Goal: Task Accomplishment & Management: Manage account settings

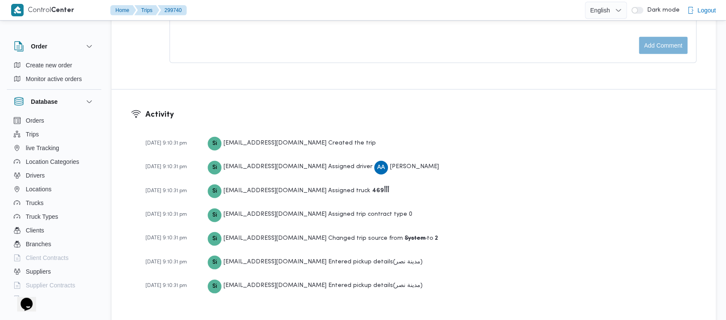
scroll to position [1091, 0]
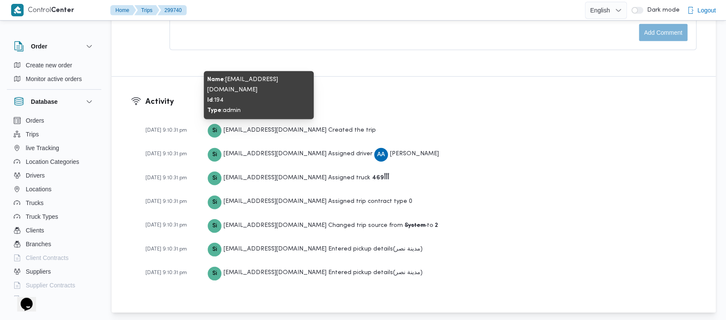
click at [242, 128] on span "[EMAIL_ADDRESS][DOMAIN_NAME]" at bounding box center [275, 131] width 103 height 6
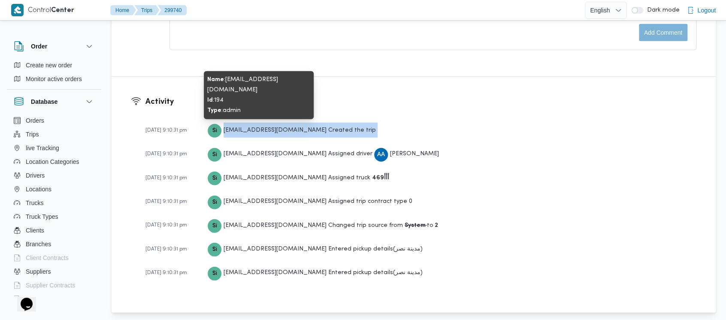
click at [242, 128] on span "[EMAIL_ADDRESS][DOMAIN_NAME]" at bounding box center [275, 131] width 103 height 6
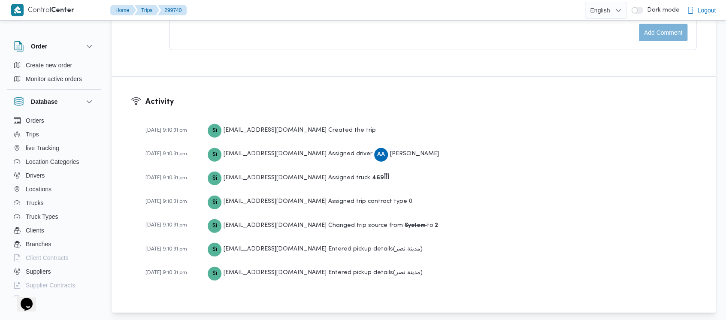
click at [163, 128] on span "03-03-2025 9:10:31 pm" at bounding box center [167, 130] width 42 height 5
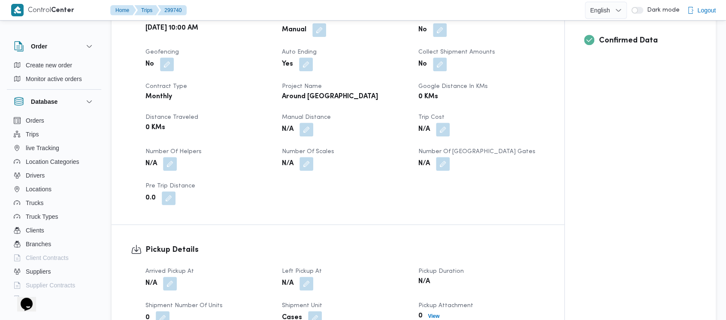
scroll to position [175, 0]
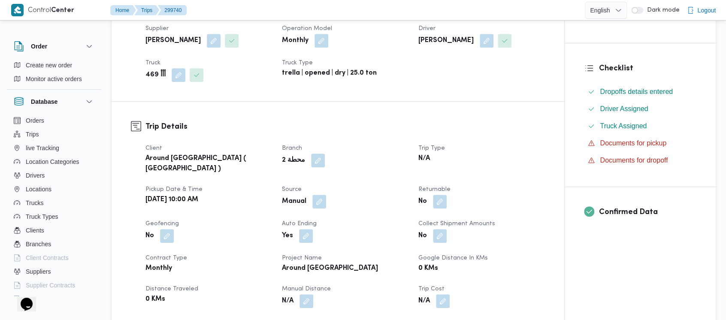
click at [198, 195] on b "Tue, Feb 25, 2025 10:00 AM" at bounding box center [172, 200] width 53 height 10
click at [245, 133] on dl "Trip Details Client Around Egypt ( Orascom ) Branch محطة 2 Trip Type N/A Pickup…" at bounding box center [346, 249] width 400 height 256
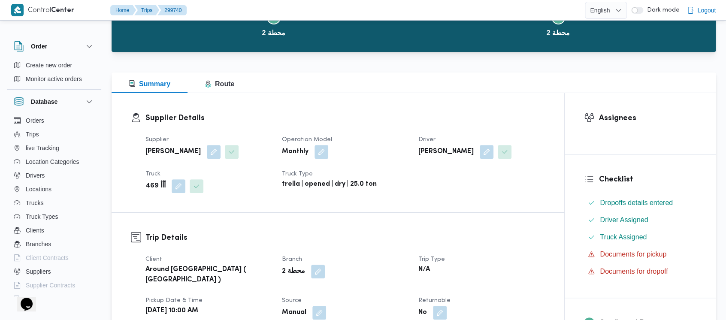
scroll to position [0, 0]
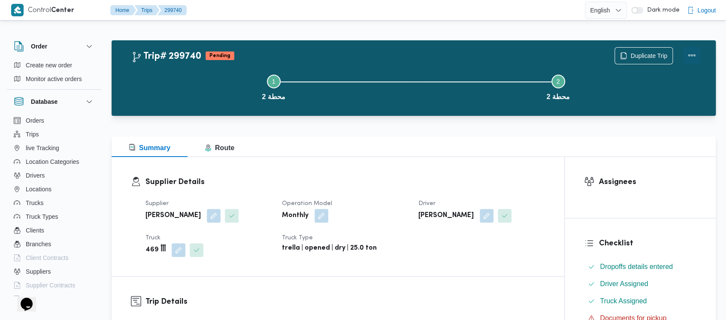
click at [694, 53] on button "Actions" at bounding box center [692, 55] width 17 height 17
click at [171, 93] on button "Step 1 is incomplete 1 محطة 2" at bounding box center [273, 86] width 285 height 45
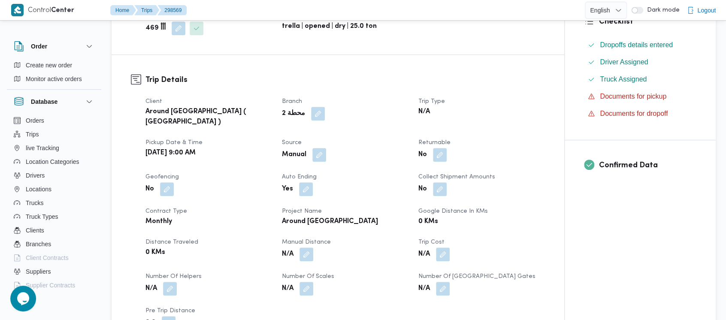
scroll to position [229, 0]
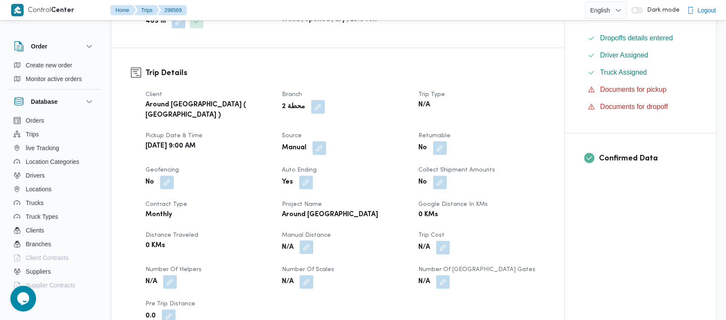
click at [309, 243] on button "button" at bounding box center [307, 247] width 14 height 14
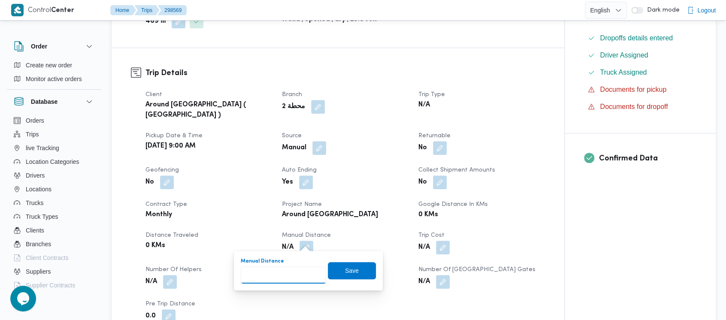
click at [288, 277] on input "Manual Distance" at bounding box center [283, 275] width 85 height 17
paste input "1.5"
type input "1.5"
click at [338, 270] on span "Save" at bounding box center [352, 270] width 48 height 17
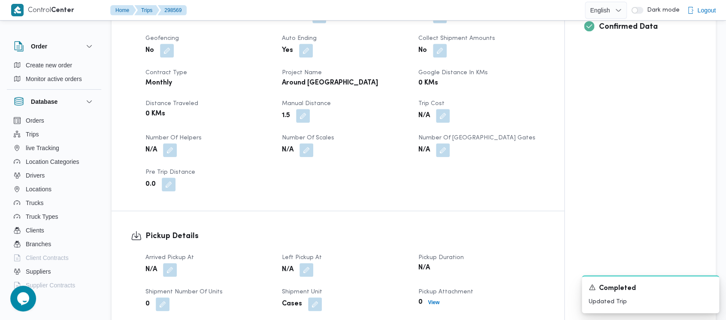
scroll to position [343, 0]
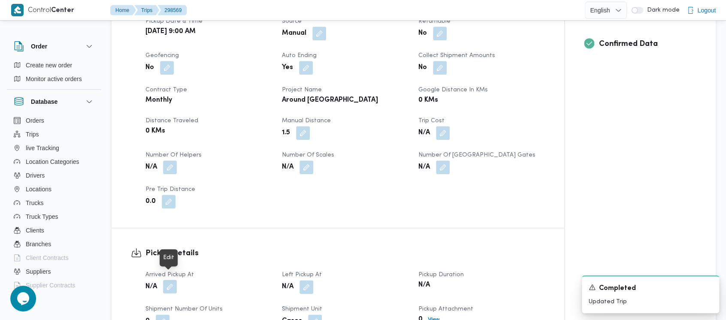
click at [170, 280] on button "button" at bounding box center [170, 287] width 14 height 14
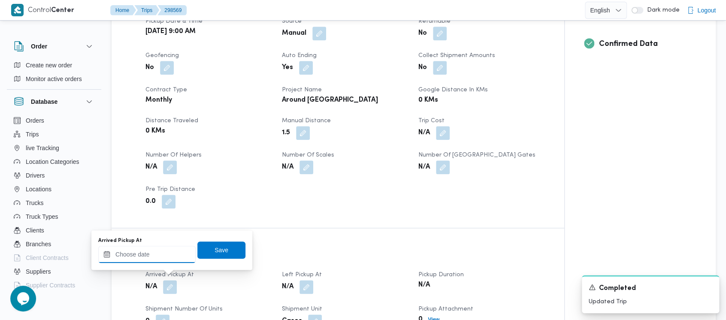
click at [149, 259] on input "Arrived Pickup At" at bounding box center [146, 254] width 97 height 17
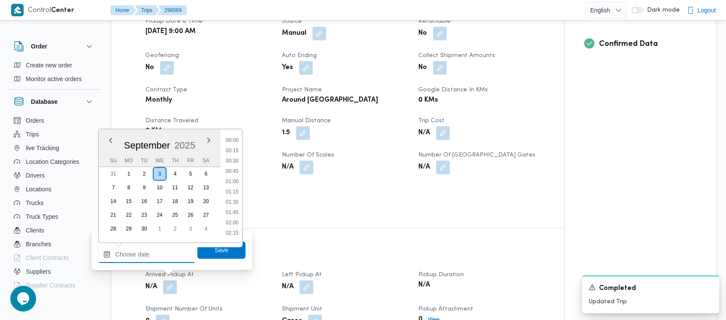
scroll to position [587, 0]
click at [109, 136] on div "[DATE]" at bounding box center [160, 144] width 122 height 22
click at [110, 141] on button "Previous Month" at bounding box center [110, 140] width 8 height 8
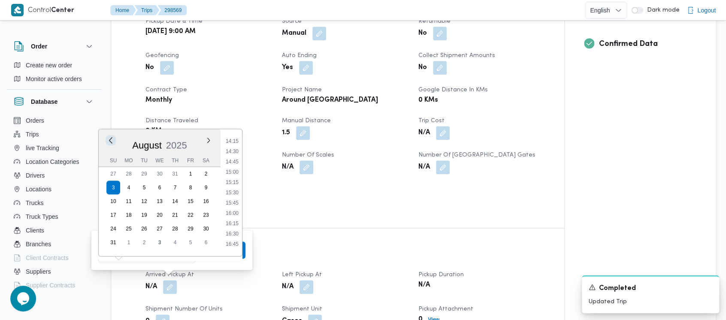
click at [110, 141] on button "Previous Month" at bounding box center [110, 140] width 8 height 8
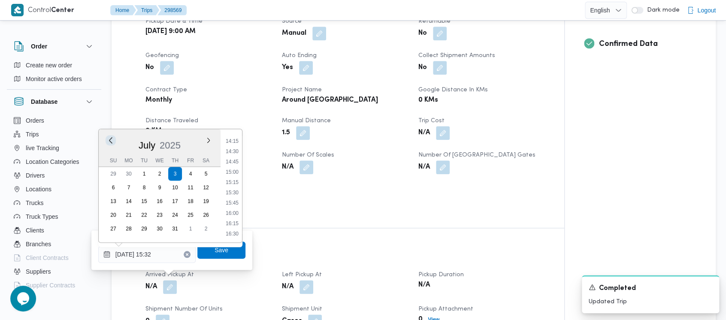
click at [110, 141] on button "Previous Month" at bounding box center [110, 140] width 8 height 8
click at [110, 142] on button "Previous Month" at bounding box center [110, 140] width 8 height 8
click at [206, 140] on button "Next month" at bounding box center [208, 140] width 8 height 8
click at [112, 140] on button "Previous Month" at bounding box center [110, 140] width 8 height 8
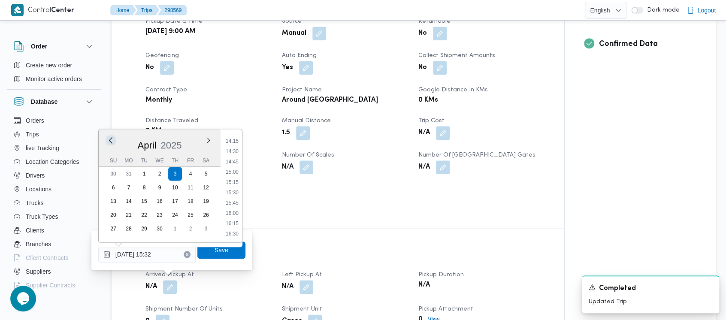
click at [112, 140] on button "Previous Month" at bounding box center [110, 140] width 8 height 8
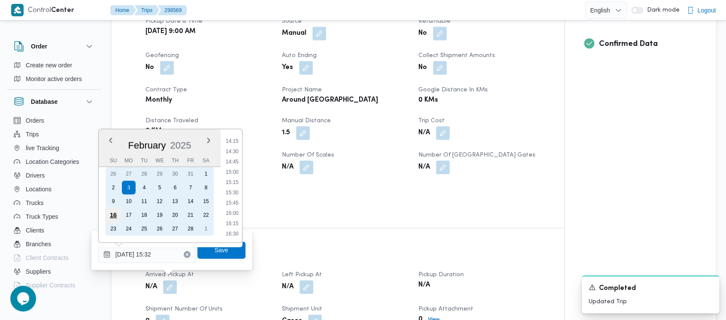
click at [110, 216] on div "16" at bounding box center [113, 215] width 16 height 16
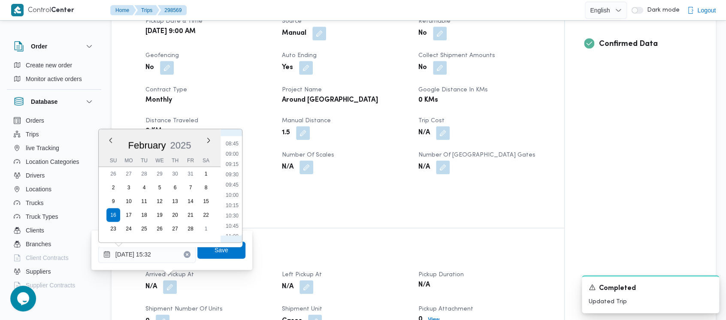
drag, startPoint x: 227, startPoint y: 151, endPoint x: 261, endPoint y: 209, distance: 67.0
click at [228, 152] on li "09:00" at bounding box center [232, 154] width 20 height 9
type input "16/02/2025 09:00"
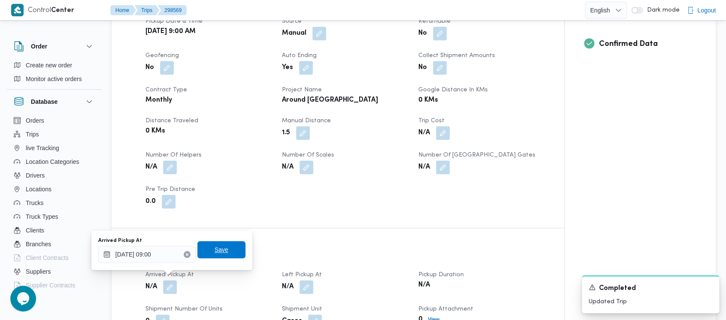
click at [215, 246] on span "Save" at bounding box center [222, 250] width 14 height 10
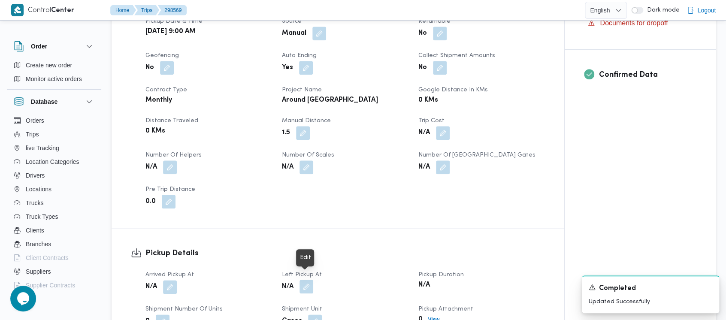
click at [310, 280] on button "button" at bounding box center [307, 287] width 14 height 14
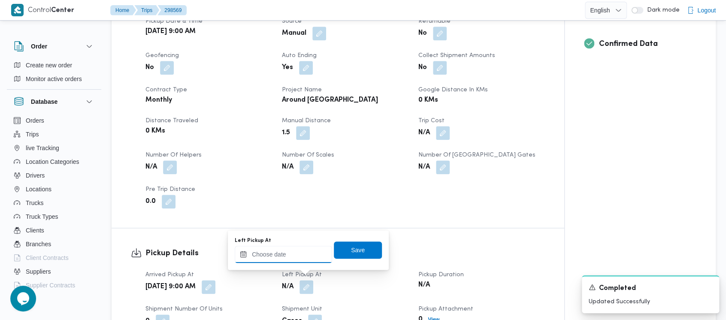
drag, startPoint x: 299, startPoint y: 269, endPoint x: 278, endPoint y: 257, distance: 24.2
click at [278, 257] on input "Left Pickup At" at bounding box center [283, 254] width 97 height 17
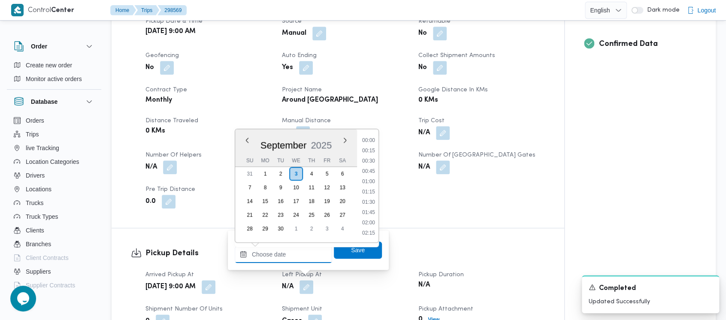
scroll to position [587, 0]
click at [246, 137] on button "Previous Month" at bounding box center [247, 140] width 8 height 8
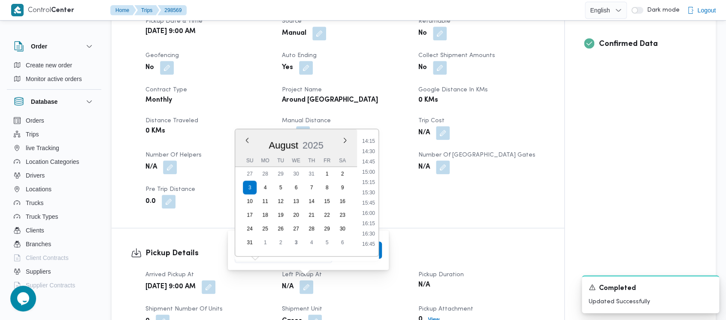
click at [246, 136] on div "[DATE]" at bounding box center [296, 144] width 122 height 22
click at [249, 139] on button "Previous Month" at bounding box center [247, 140] width 8 height 8
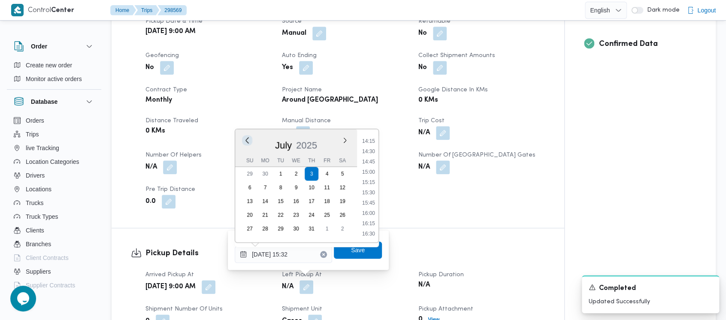
click at [249, 139] on button "Previous Month" at bounding box center [247, 140] width 8 height 8
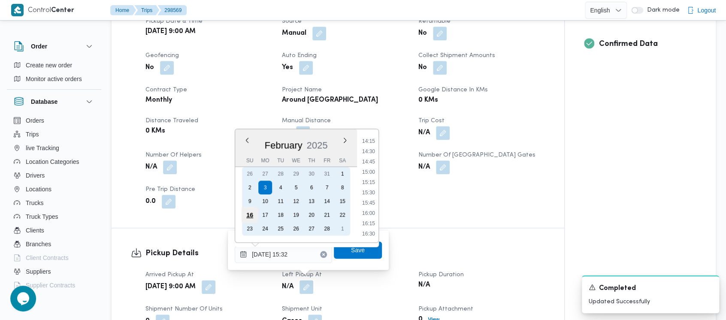
click at [248, 217] on div "16" at bounding box center [250, 215] width 16 height 16
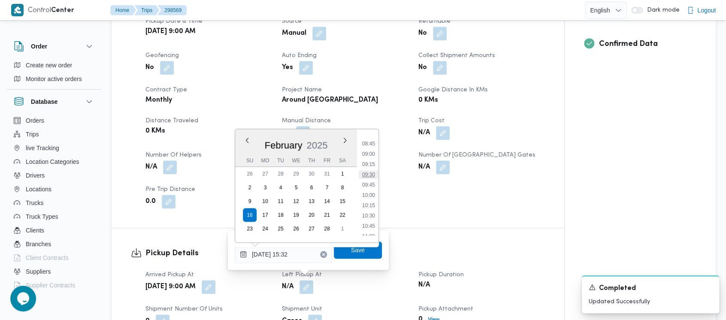
click at [370, 173] on li "09:30" at bounding box center [369, 174] width 20 height 9
type input "16/02/2025 09:30"
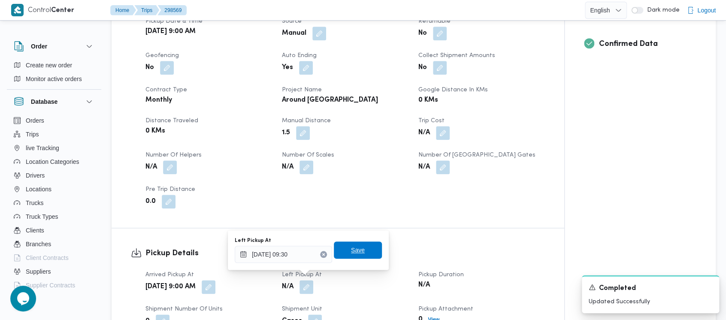
click at [355, 251] on span "Save" at bounding box center [358, 250] width 14 height 10
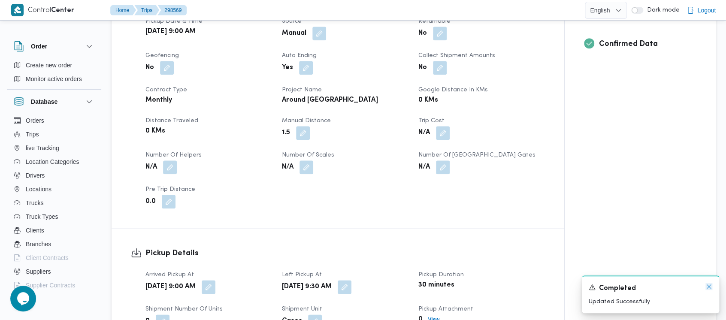
click at [710, 288] on icon "Dismiss toast" at bounding box center [709, 287] width 4 height 4
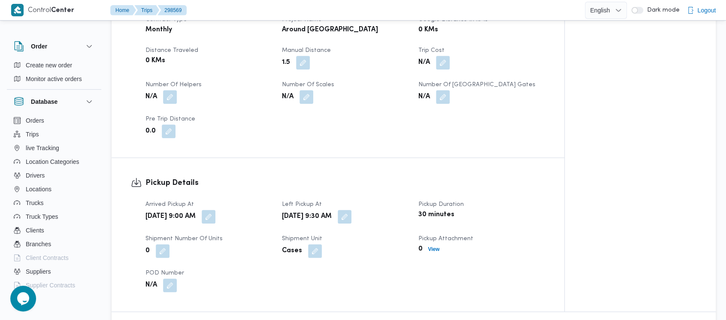
scroll to position [572, 0]
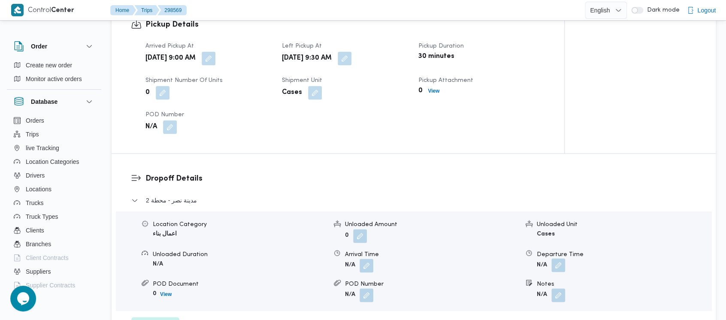
click at [562, 260] on button "button" at bounding box center [559, 265] width 14 height 14
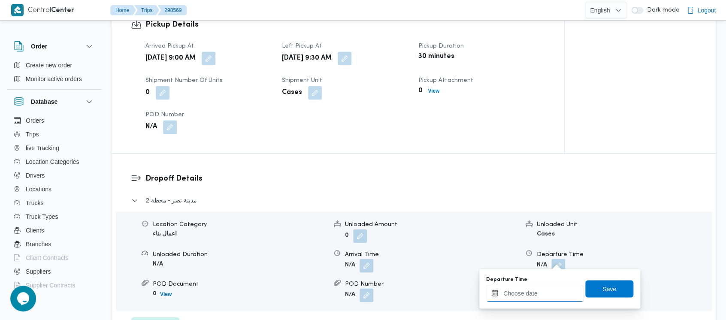
click at [533, 285] on input "Departure Time" at bounding box center [534, 293] width 97 height 17
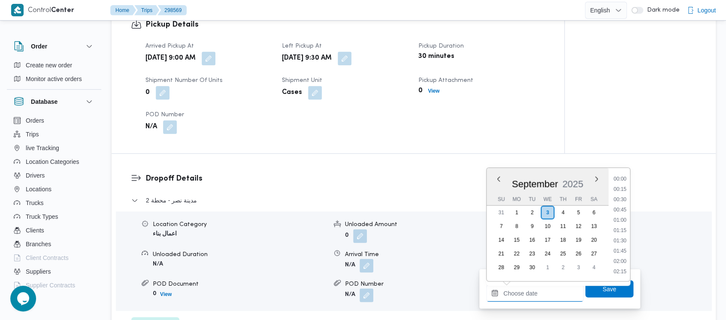
scroll to position [587, 0]
click at [497, 181] on button "Previous Month" at bounding box center [499, 179] width 8 height 8
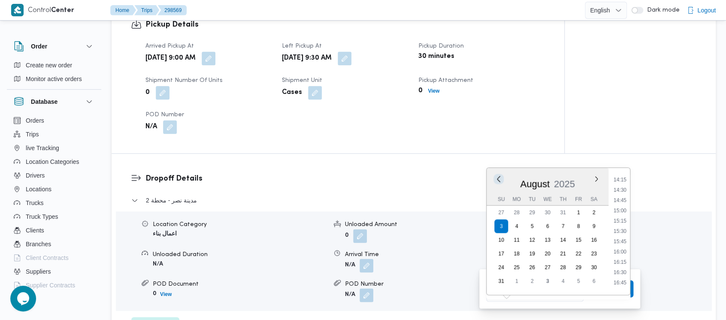
click at [497, 181] on button "Previous Month" at bounding box center [499, 179] width 8 height 8
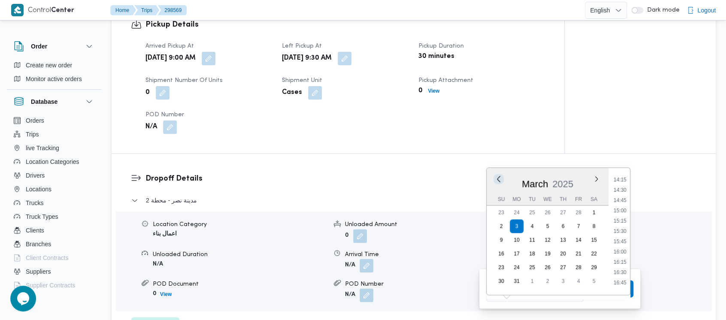
click at [497, 181] on button "Previous Month" at bounding box center [499, 179] width 8 height 8
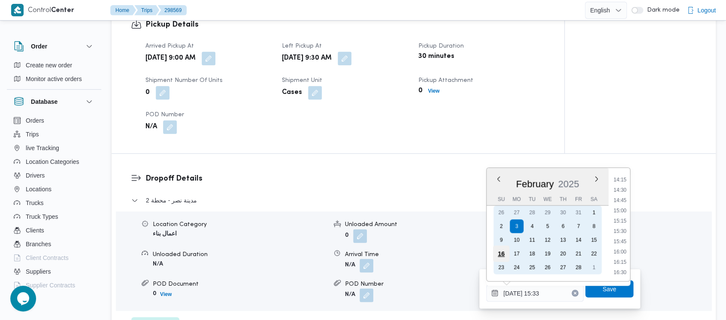
click at [502, 254] on div "16" at bounding box center [501, 254] width 16 height 16
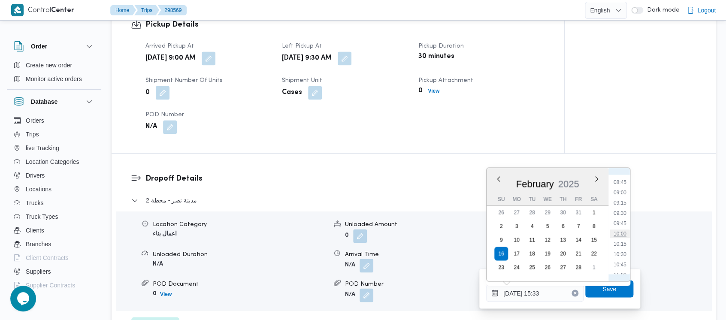
click at [623, 232] on li "10:00" at bounding box center [621, 234] width 20 height 9
type input "16/02/2025 10:00"
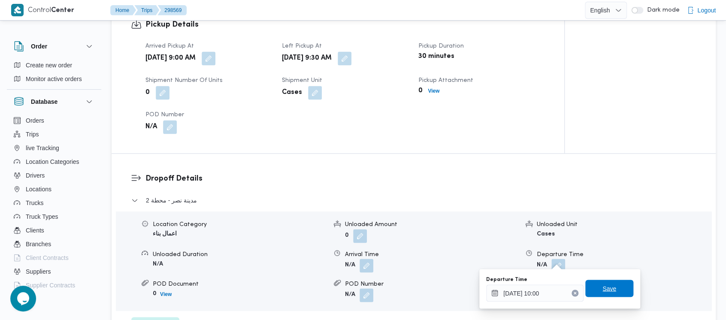
click at [603, 289] on span "Save" at bounding box center [610, 288] width 14 height 10
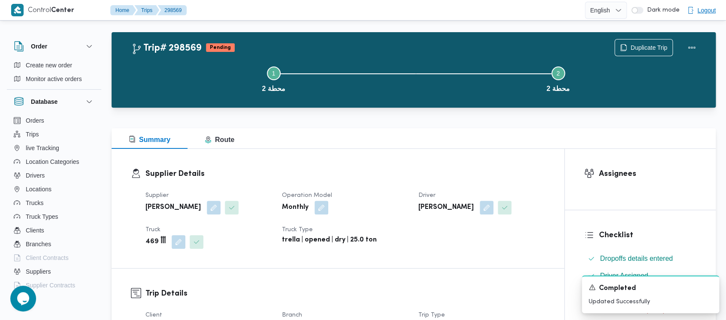
scroll to position [0, 0]
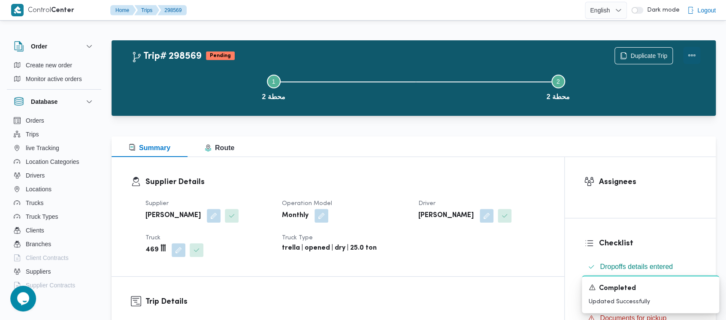
click at [696, 53] on button "Actions" at bounding box center [692, 55] width 17 height 17
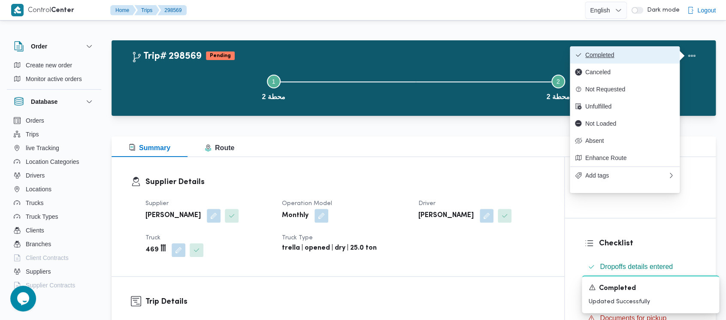
click at [623, 54] on span "Completed" at bounding box center [630, 55] width 89 height 7
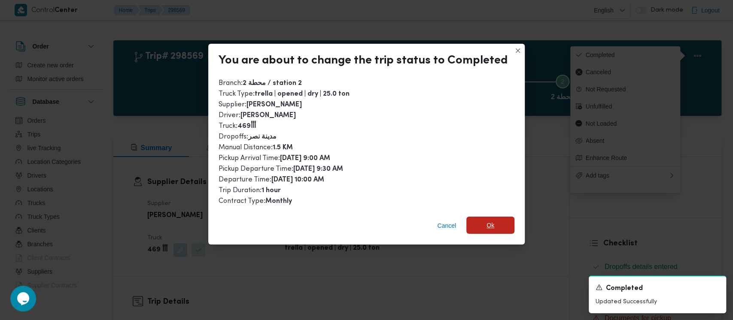
click at [473, 225] on span "Ok" at bounding box center [490, 225] width 48 height 17
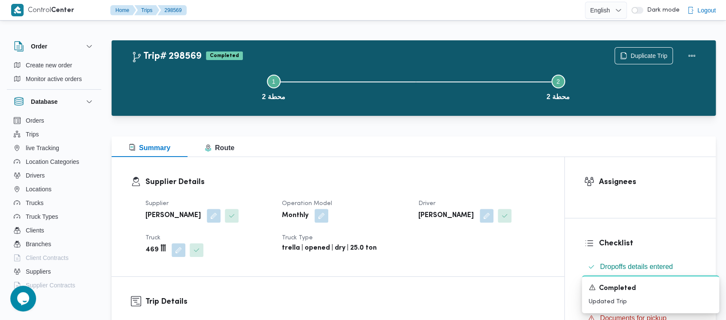
click at [188, 84] on button "Step 1 is incomplete 1 محطة 2" at bounding box center [273, 86] width 285 height 45
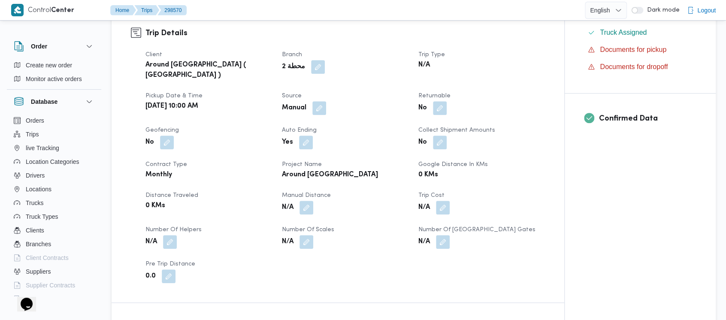
scroll to position [286, 0]
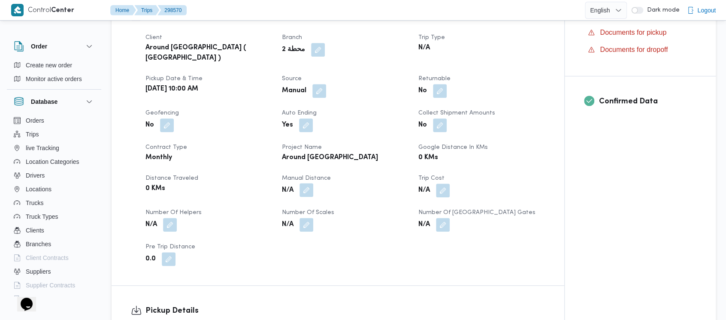
click at [306, 185] on button "button" at bounding box center [307, 190] width 14 height 14
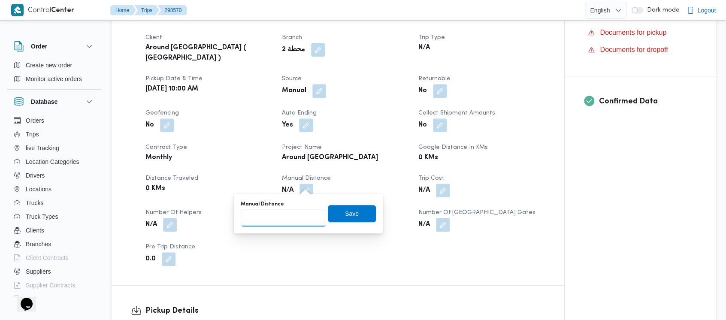
click at [280, 217] on input "Manual Distance" at bounding box center [283, 218] width 85 height 17
paste input "1.5"
type input "1.5"
click at [337, 215] on span "Save" at bounding box center [352, 213] width 48 height 17
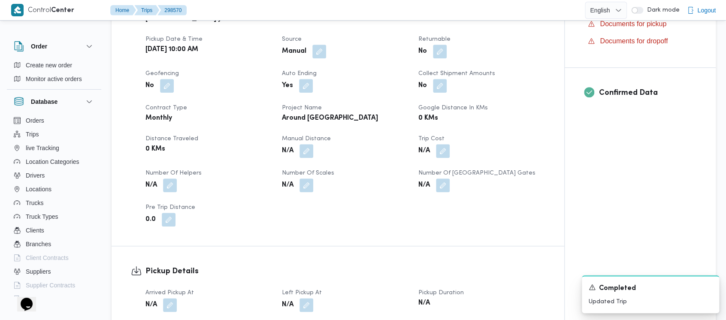
scroll to position [343, 0]
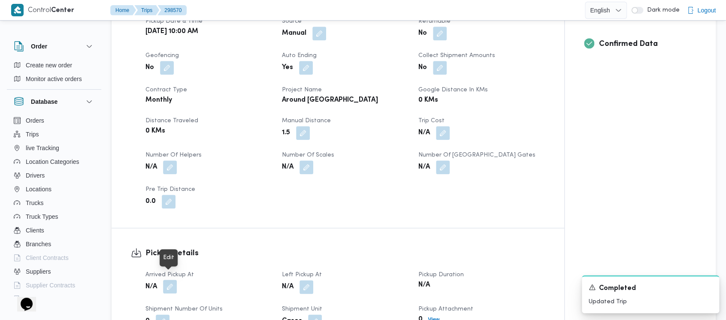
click at [171, 280] on button "button" at bounding box center [170, 287] width 14 height 14
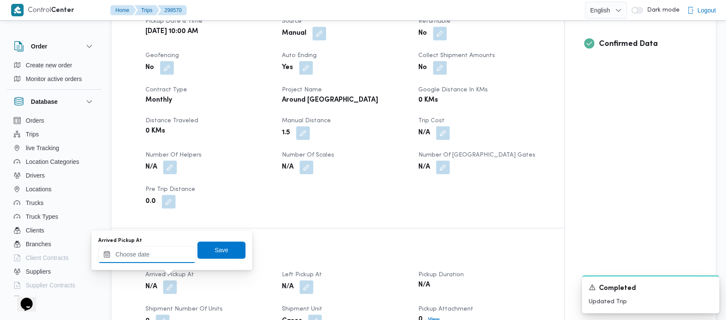
drag, startPoint x: 156, startPoint y: 269, endPoint x: 141, endPoint y: 252, distance: 22.8
click at [141, 259] on input "Arrived Pickup At" at bounding box center [146, 254] width 97 height 17
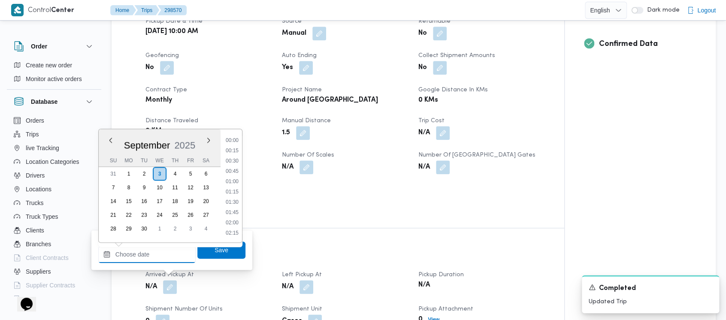
scroll to position [587, 0]
click at [112, 140] on button "Previous Month" at bounding box center [110, 140] width 8 height 8
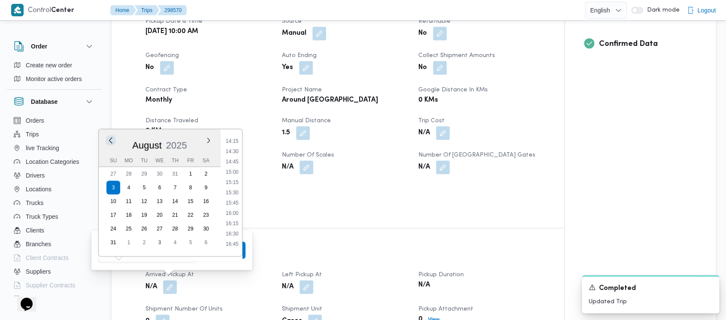
click at [112, 140] on button "Previous Month" at bounding box center [110, 140] width 8 height 8
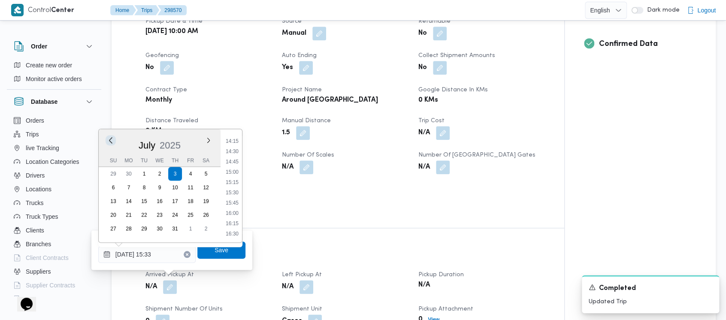
click at [112, 140] on button "Previous Month" at bounding box center [110, 140] width 8 height 8
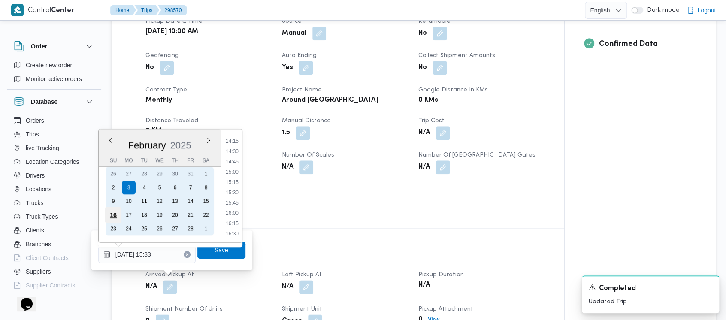
click at [112, 212] on div "16" at bounding box center [113, 215] width 16 height 16
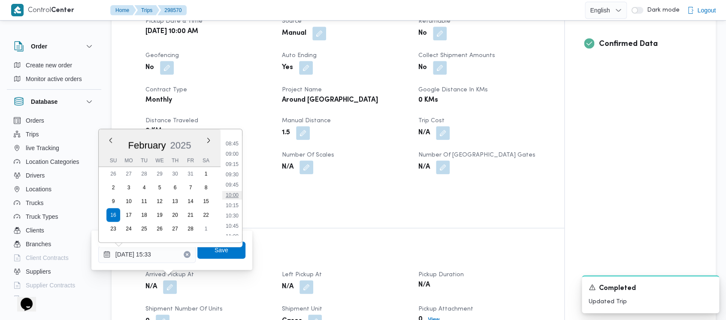
click at [234, 195] on li "10:00" at bounding box center [232, 195] width 20 height 9
type input "16/02/2025 10:00"
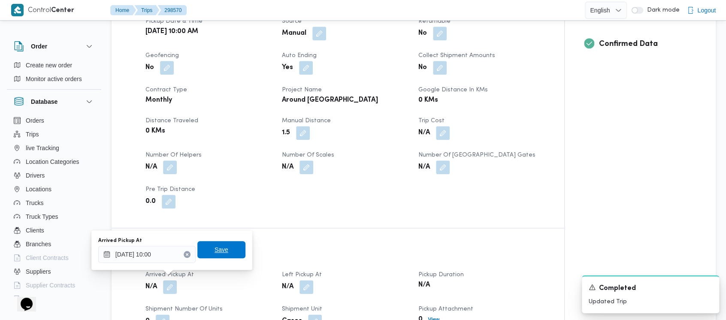
click at [222, 252] on span "Save" at bounding box center [222, 249] width 48 height 17
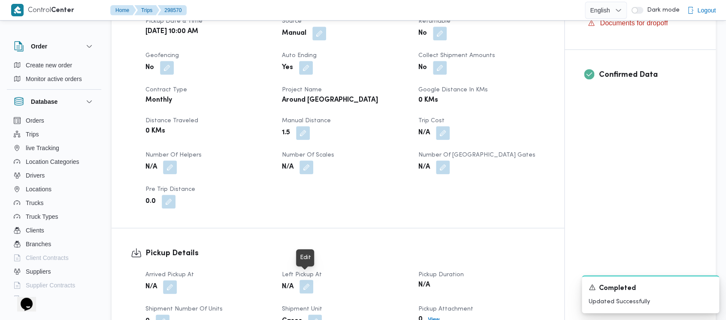
drag, startPoint x: 304, startPoint y: 280, endPoint x: 305, endPoint y: 275, distance: 5.3
click at [304, 280] on button "button" at bounding box center [307, 287] width 14 height 14
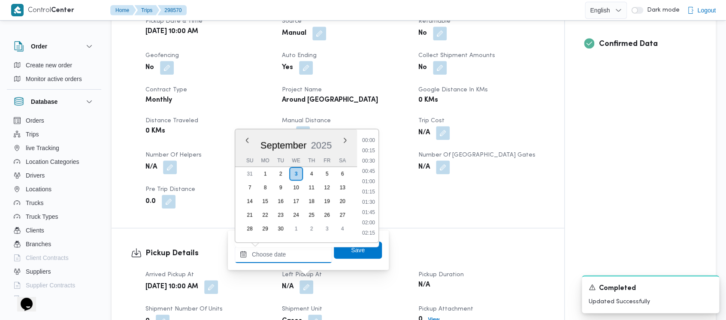
drag, startPoint x: 305, startPoint y: 275, endPoint x: 298, endPoint y: 259, distance: 17.1
click at [298, 259] on div "Left Pickup At Previous Month Next month September 2025 September 2025 Su Mo Tu…" at bounding box center [308, 250] width 149 height 27
click at [249, 139] on button "Previous Month" at bounding box center [247, 140] width 8 height 8
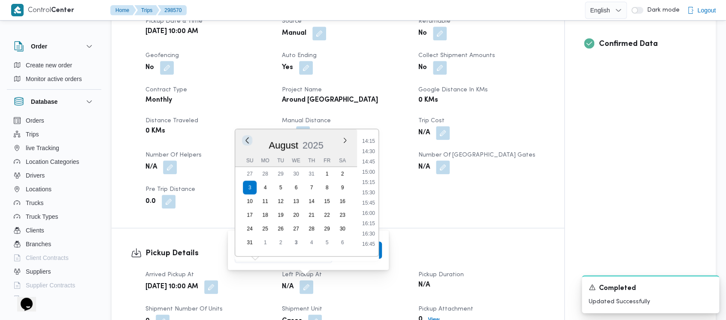
click at [248, 139] on button "Previous Month" at bounding box center [247, 140] width 8 height 8
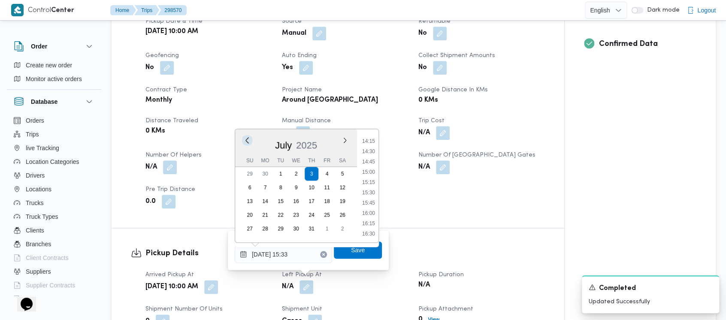
click at [248, 139] on button "Previous Month" at bounding box center [247, 140] width 8 height 8
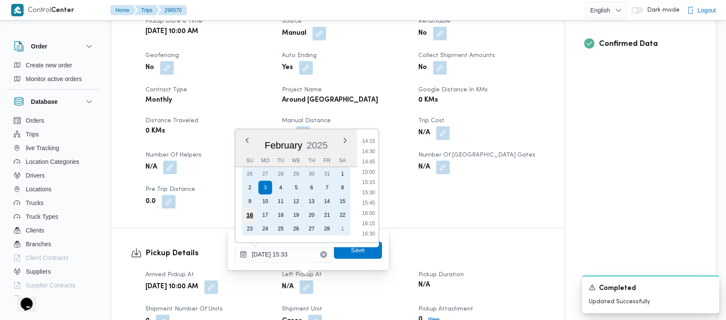
click at [254, 213] on div "16" at bounding box center [250, 215] width 16 height 16
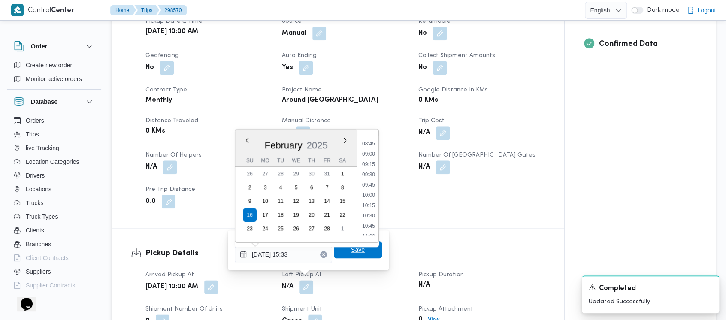
drag, startPoint x: 369, startPoint y: 212, endPoint x: 369, endPoint y: 241, distance: 29.2
click at [368, 213] on li "10:30" at bounding box center [369, 216] width 20 height 9
type input "16/02/2025 10:30"
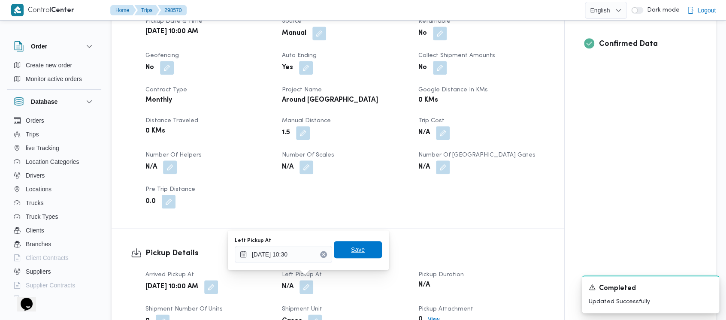
click at [351, 246] on span "Save" at bounding box center [358, 250] width 14 height 10
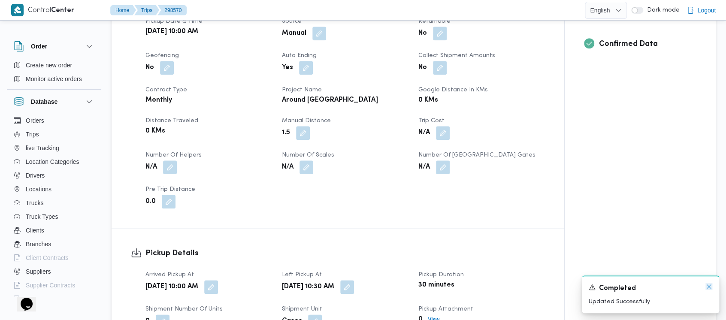
click at [709, 289] on icon "Dismiss toast" at bounding box center [709, 286] width 7 height 7
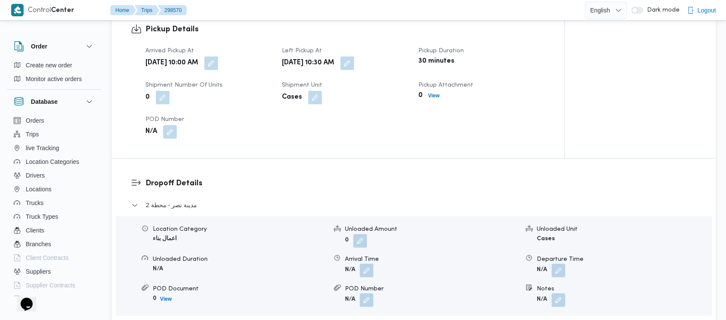
scroll to position [572, 0]
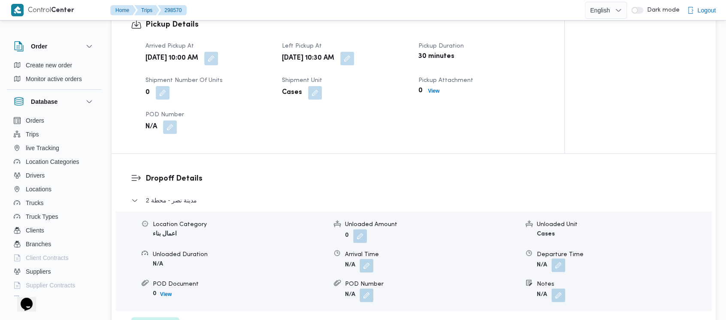
click at [556, 263] on button "button" at bounding box center [559, 265] width 14 height 14
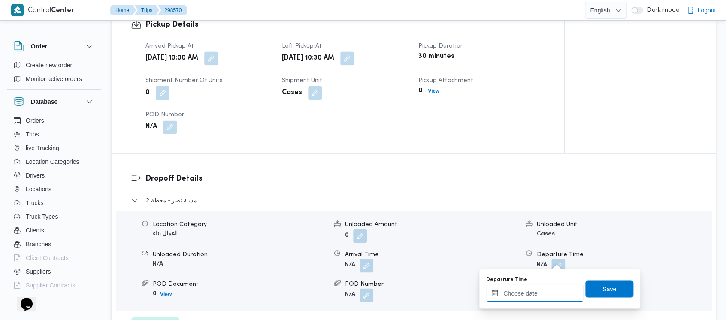
click at [532, 297] on input "Departure Time" at bounding box center [534, 293] width 97 height 17
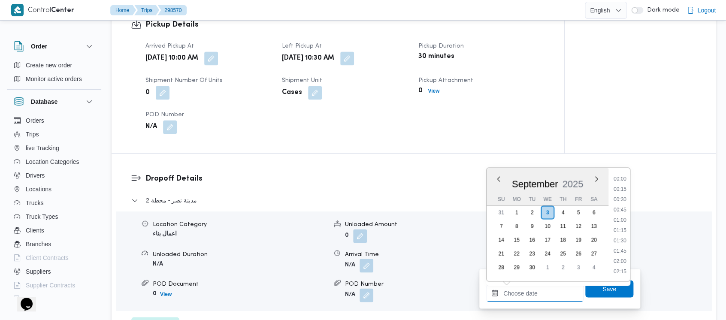
scroll to position [587, 0]
click at [495, 180] on div "[DATE]" at bounding box center [548, 182] width 122 height 22
click at [496, 180] on button "Previous Month" at bounding box center [499, 179] width 8 height 8
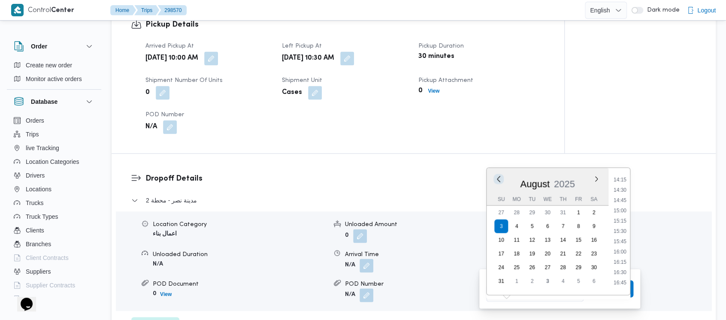
click at [496, 180] on button "Previous Month" at bounding box center [499, 179] width 8 height 8
click at [498, 176] on button "Previous Month" at bounding box center [499, 179] width 8 height 8
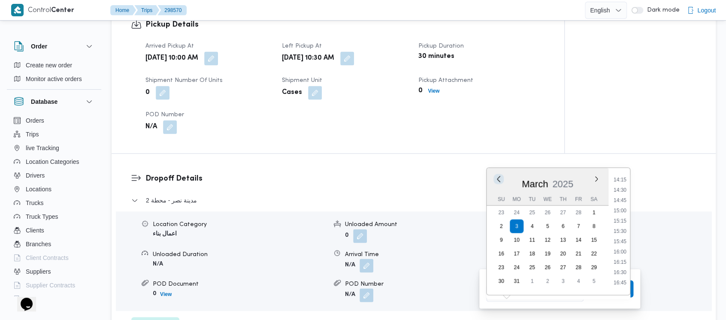
click at [498, 176] on button "Previous Month" at bounding box center [499, 179] width 8 height 8
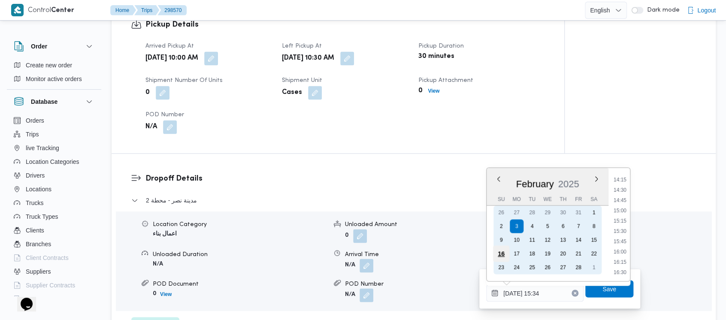
click at [502, 251] on div "16" at bounding box center [501, 254] width 16 height 16
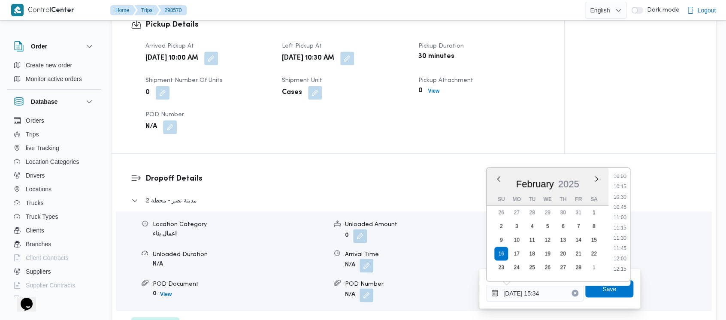
click at [624, 216] on li "11:00" at bounding box center [621, 217] width 20 height 9
type input "16/02/2025 11:00"
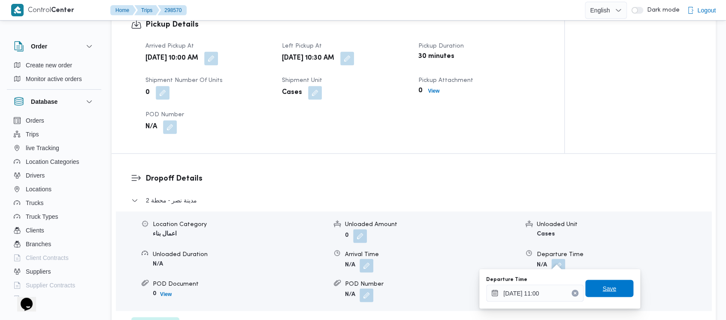
click at [603, 288] on span "Save" at bounding box center [610, 288] width 14 height 10
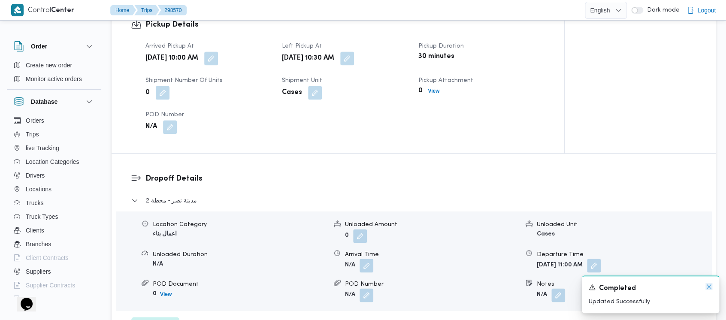
click at [709, 290] on icon "Dismiss toast" at bounding box center [709, 286] width 7 height 7
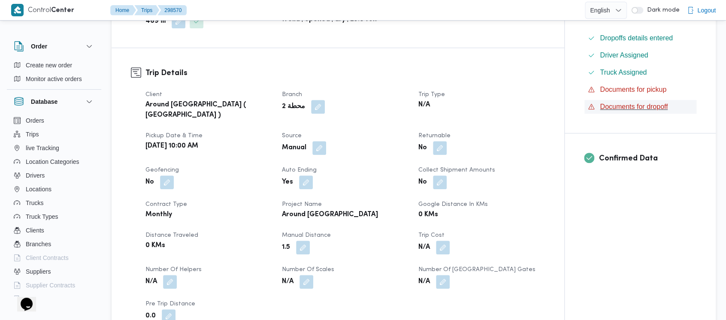
scroll to position [0, 0]
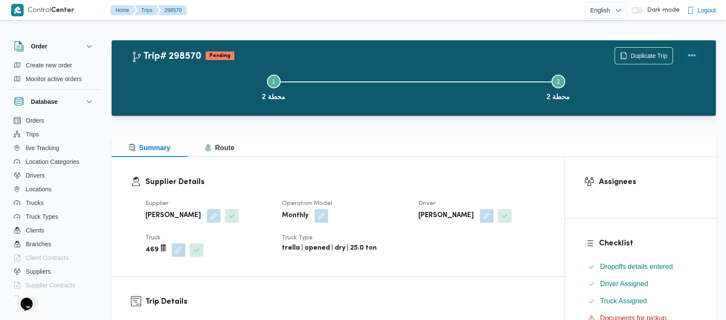
click at [693, 52] on button "Actions" at bounding box center [692, 55] width 17 height 17
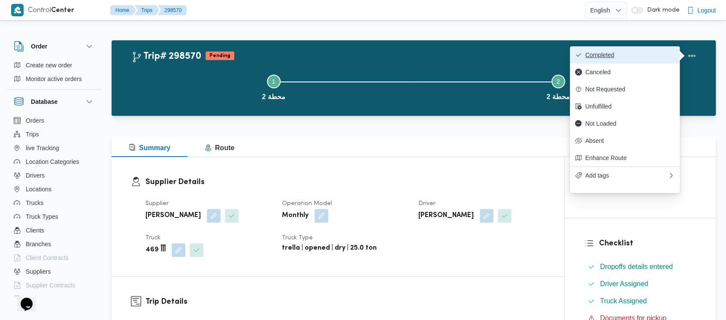
click at [602, 56] on span "Completed" at bounding box center [630, 55] width 89 height 7
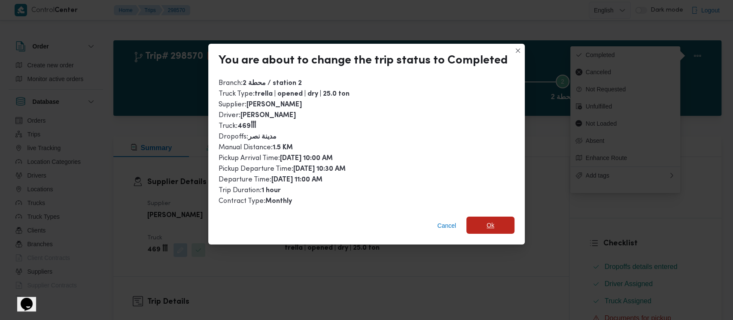
click at [486, 222] on span "Ok" at bounding box center [490, 225] width 8 height 10
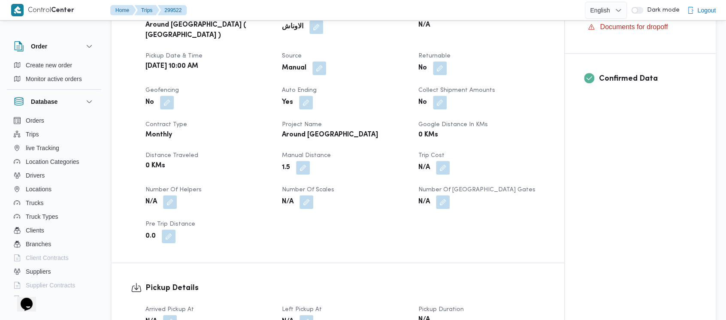
scroll to position [343, 0]
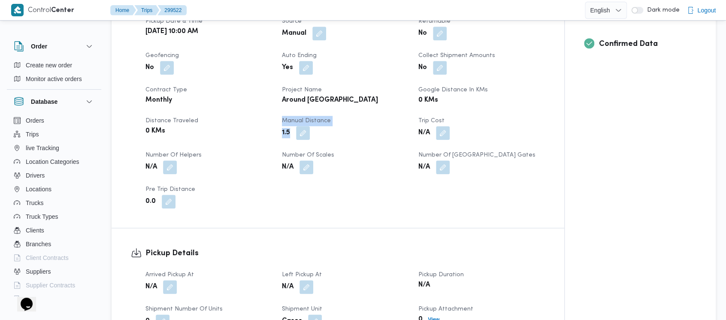
drag, startPoint x: 289, startPoint y: 125, endPoint x: 274, endPoint y: 127, distance: 14.8
click at [274, 127] on div "Client Around [GEOGRAPHIC_DATA] ( Orascom ) Branch الاوناش Trip Type N/A Pickup…" at bounding box center [345, 92] width 410 height 244
click at [282, 128] on b "1.5" at bounding box center [286, 133] width 8 height 10
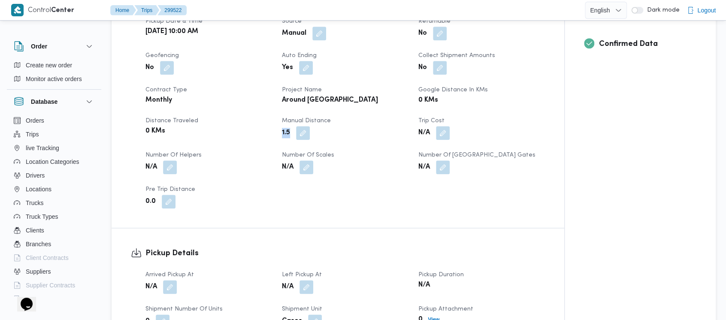
copy b "1.5"
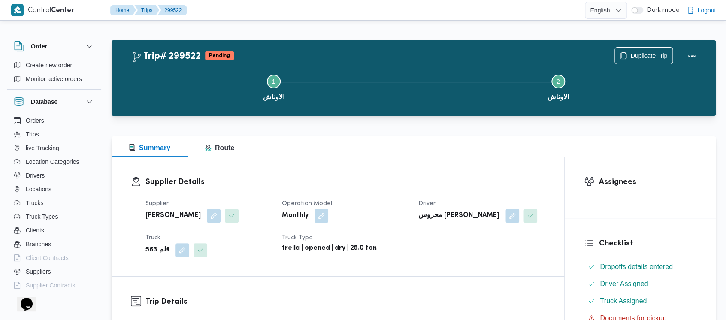
scroll to position [286, 0]
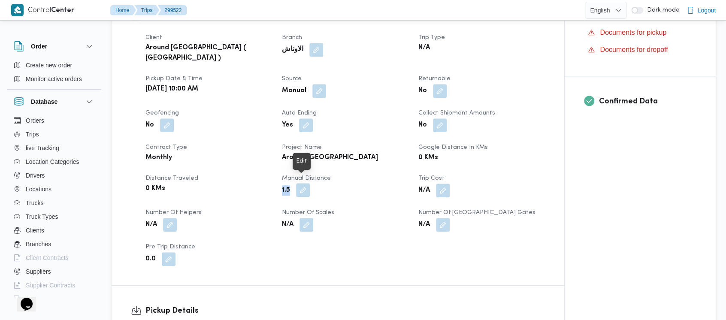
click at [305, 183] on button "button" at bounding box center [303, 190] width 14 height 14
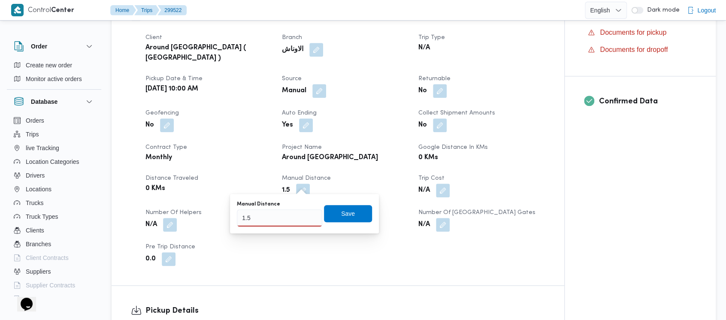
click at [248, 165] on div "Client Around Egypt ( Orascom ) Branch الاوناش Trip Type N/A Pickup date & time…" at bounding box center [345, 149] width 410 height 244
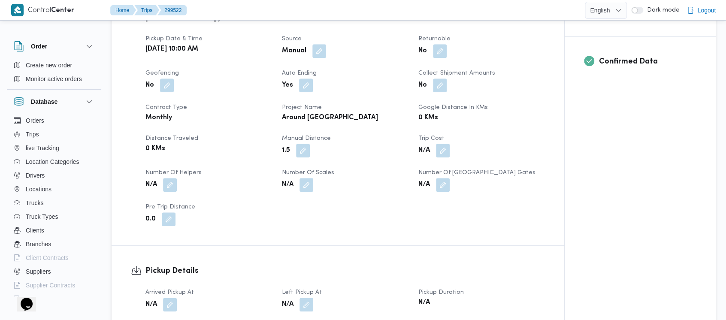
scroll to position [343, 0]
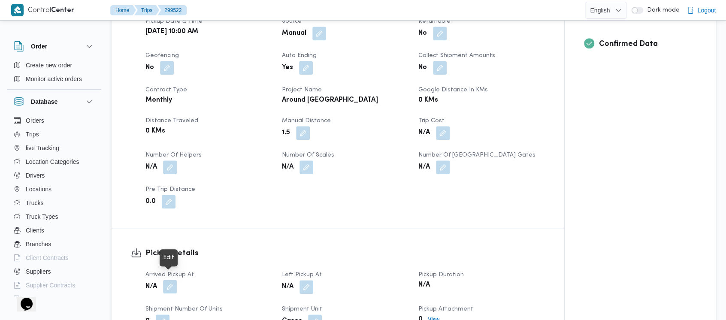
click at [172, 280] on button "button" at bounding box center [170, 287] width 14 height 14
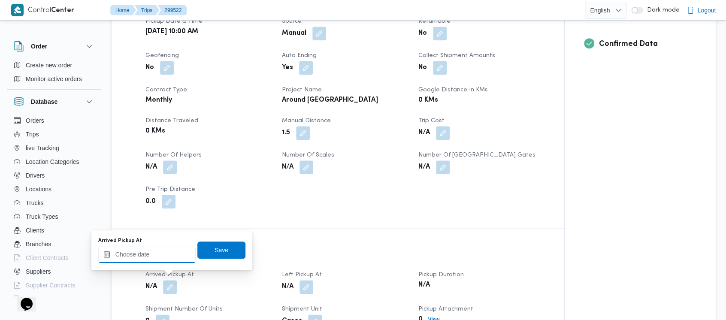
click at [132, 246] on div at bounding box center [146, 254] width 97 height 17
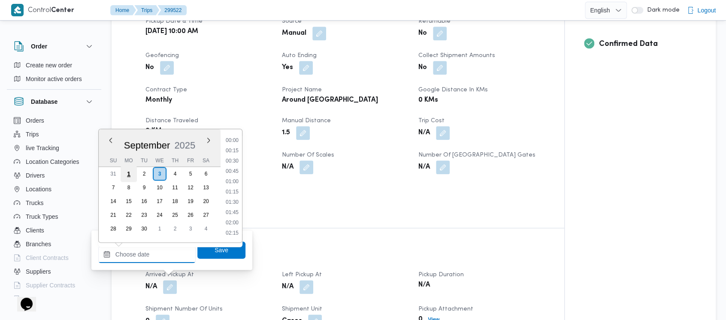
scroll to position [587, 0]
click at [108, 140] on button "Previous Month" at bounding box center [110, 140] width 8 height 8
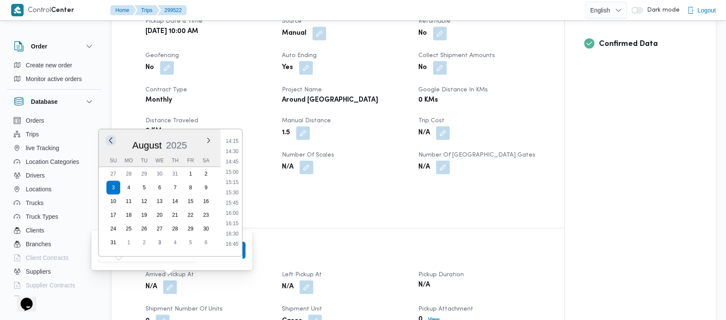
click at [108, 140] on button "Previous Month" at bounding box center [110, 140] width 8 height 8
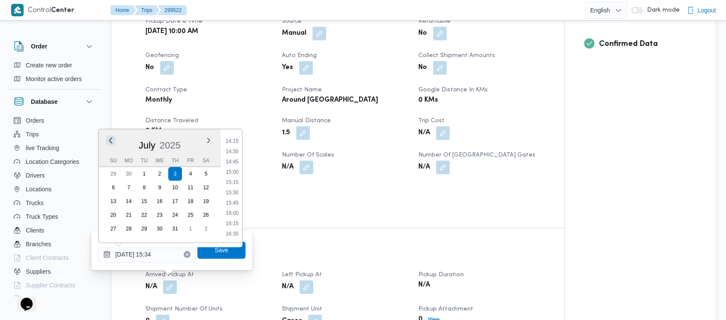
click at [109, 140] on button "Previous Month" at bounding box center [110, 140] width 8 height 8
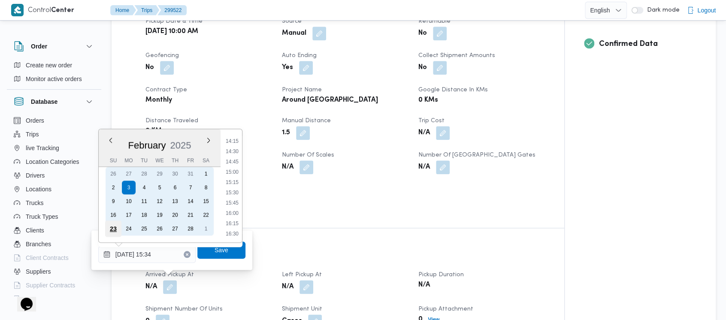
click at [110, 228] on div "23" at bounding box center [113, 229] width 16 height 16
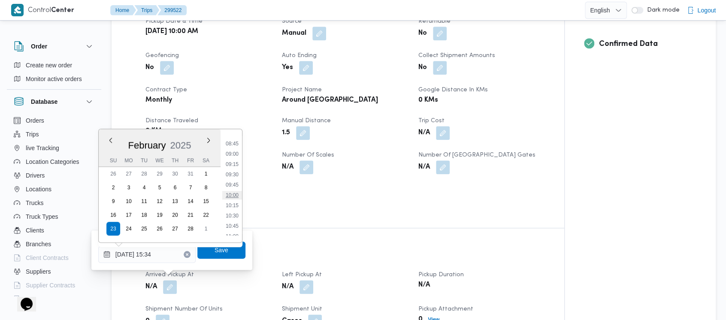
click at [230, 192] on li "10:00" at bounding box center [232, 195] width 20 height 9
type input "23/02/2025 10:00"
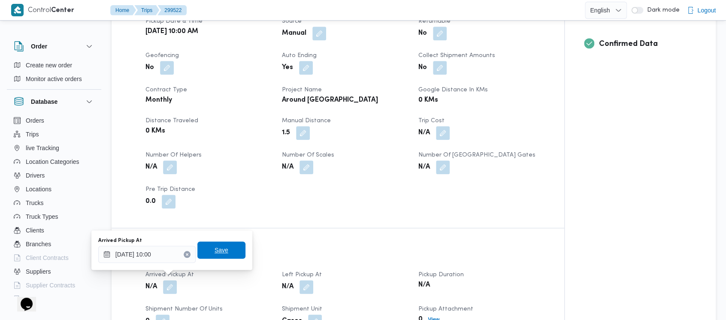
click at [215, 248] on span "Save" at bounding box center [222, 250] width 14 height 10
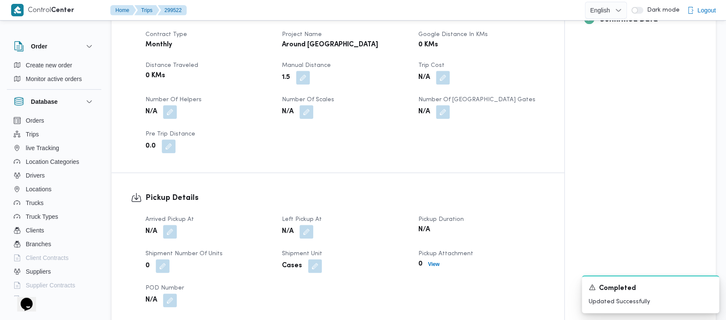
scroll to position [401, 0]
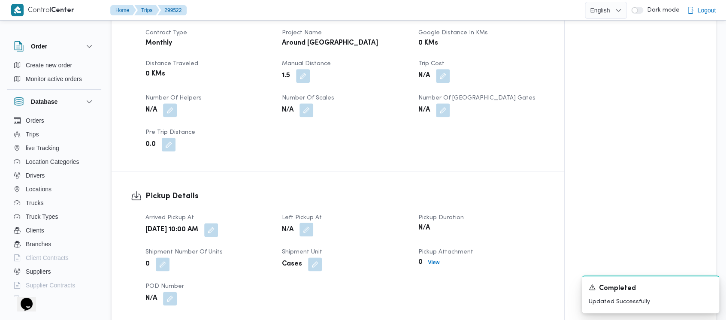
click at [309, 223] on button "button" at bounding box center [307, 230] width 14 height 14
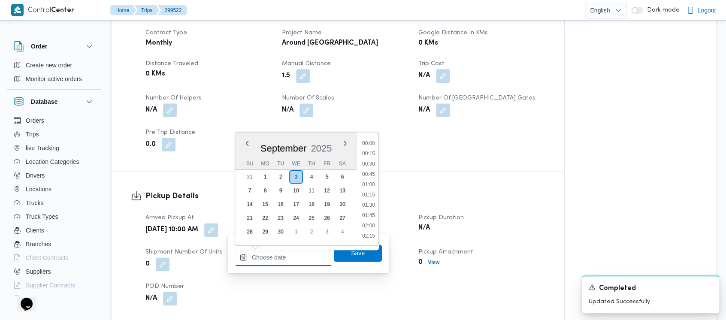
click at [281, 255] on input "Left Pickup At" at bounding box center [283, 257] width 97 height 17
click at [248, 146] on button "Previous Month" at bounding box center [247, 143] width 8 height 8
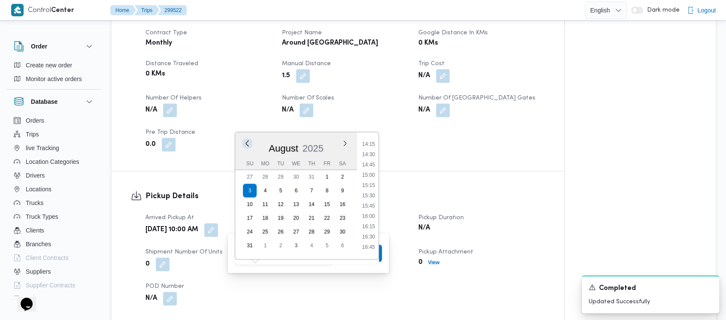
click at [248, 146] on button "Previous Month" at bounding box center [247, 143] width 8 height 8
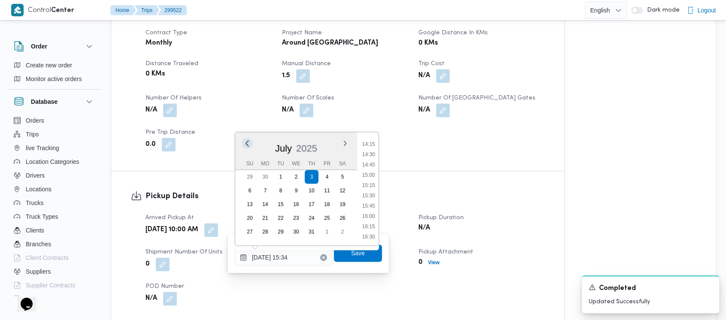
click at [248, 146] on button "Previous Month" at bounding box center [247, 143] width 8 height 8
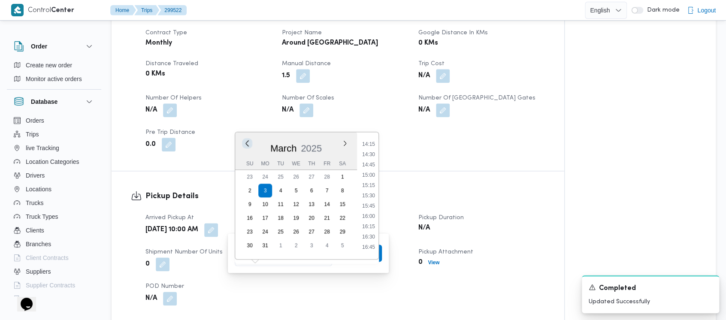
click at [248, 146] on button "Previous Month" at bounding box center [247, 143] width 8 height 8
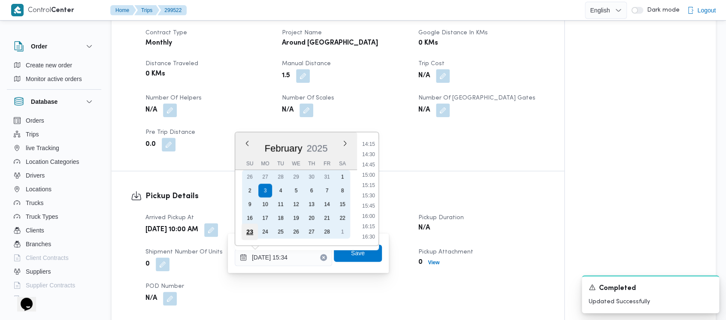
click at [245, 229] on div "23" at bounding box center [250, 232] width 16 height 16
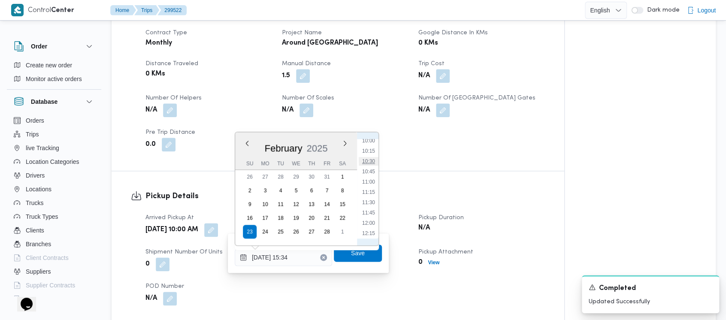
click at [370, 158] on li "10:30" at bounding box center [369, 161] width 20 height 9
type input "23/02/2025 10:30"
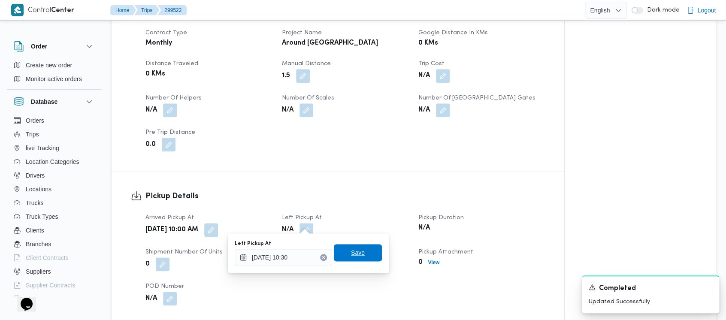
click at [351, 255] on span "Save" at bounding box center [358, 253] width 14 height 10
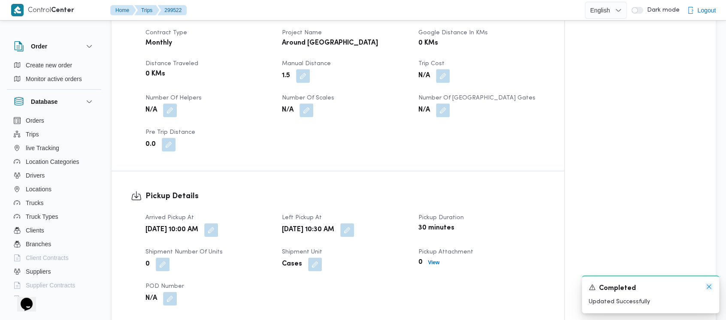
click at [708, 288] on icon "Dismiss toast" at bounding box center [709, 286] width 7 height 7
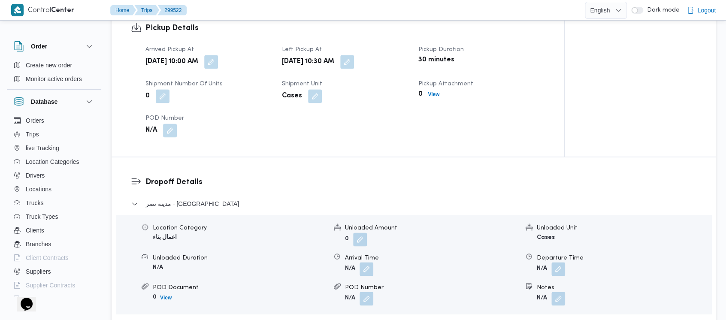
scroll to position [572, 0]
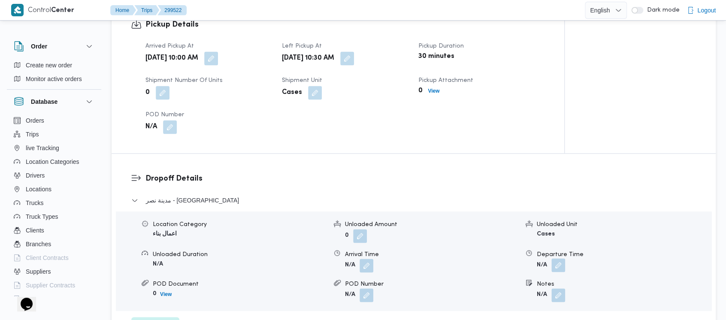
click at [561, 261] on button "button" at bounding box center [559, 265] width 14 height 14
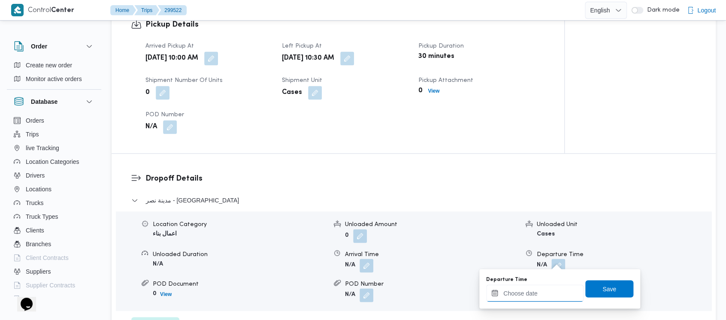
drag, startPoint x: 522, startPoint y: 297, endPoint x: 517, endPoint y: 285, distance: 12.8
click at [521, 295] on input "Departure Time" at bounding box center [534, 293] width 97 height 17
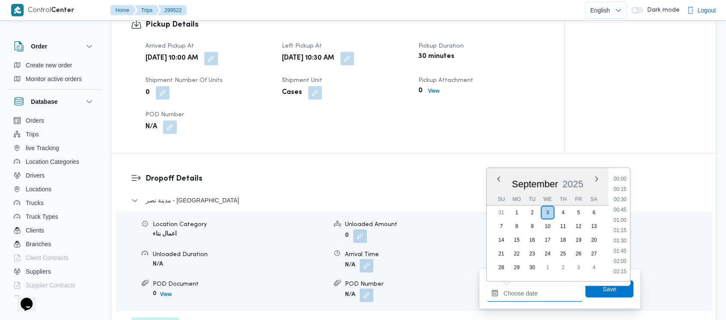
scroll to position [587, 0]
click at [498, 177] on button "Previous Month" at bounding box center [499, 179] width 8 height 8
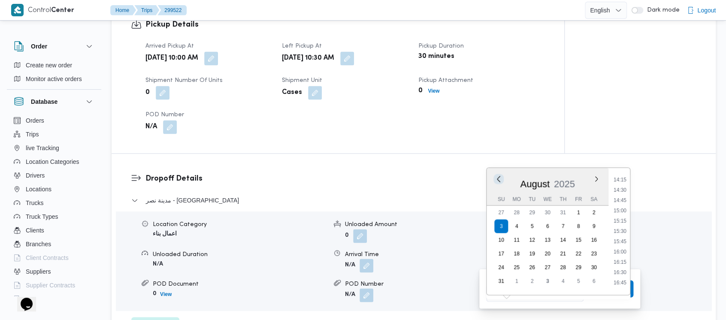
click at [498, 177] on button "Previous Month" at bounding box center [499, 179] width 8 height 8
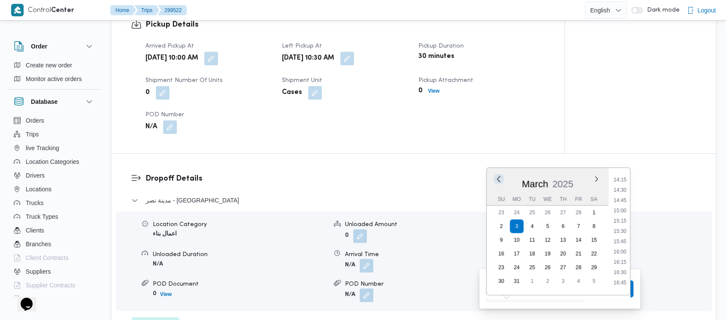
click at [498, 177] on button "Previous Month" at bounding box center [499, 179] width 8 height 8
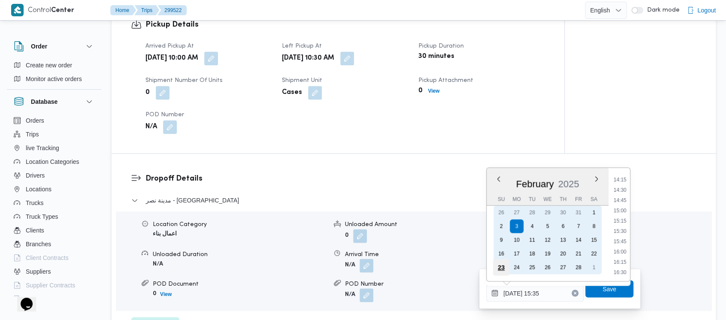
click at [504, 265] on div "23" at bounding box center [501, 267] width 16 height 16
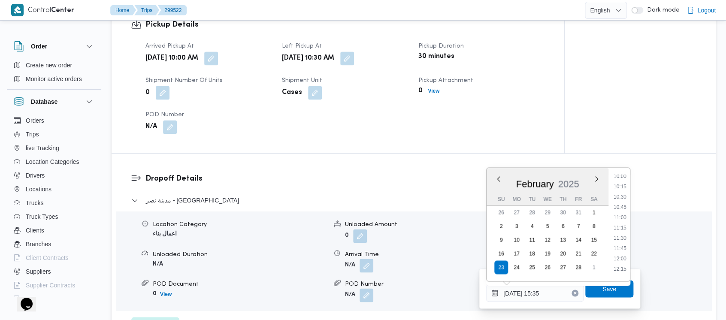
click at [621, 217] on li "11:00" at bounding box center [621, 217] width 20 height 9
type input "23/02/2025 11:00"
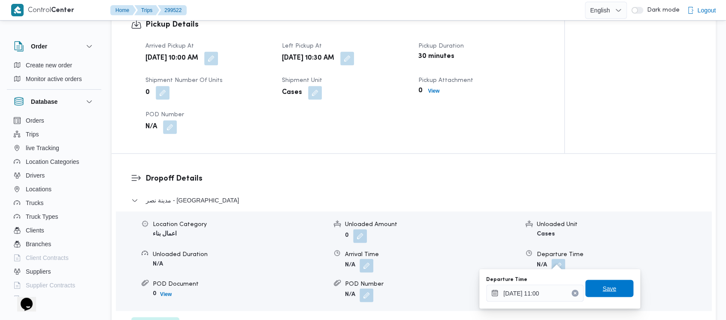
click at [602, 294] on span "Save" at bounding box center [610, 288] width 48 height 17
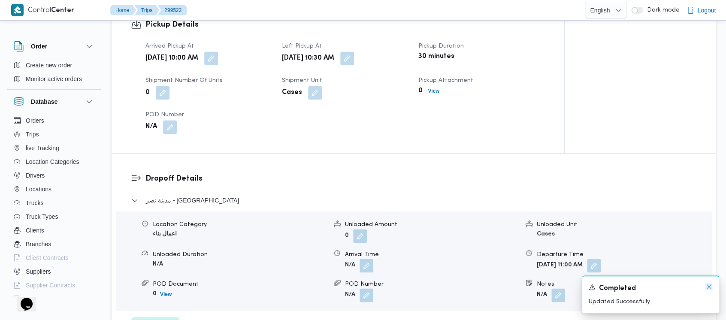
click at [706, 286] on icon "Dismiss toast" at bounding box center [709, 286] width 7 height 7
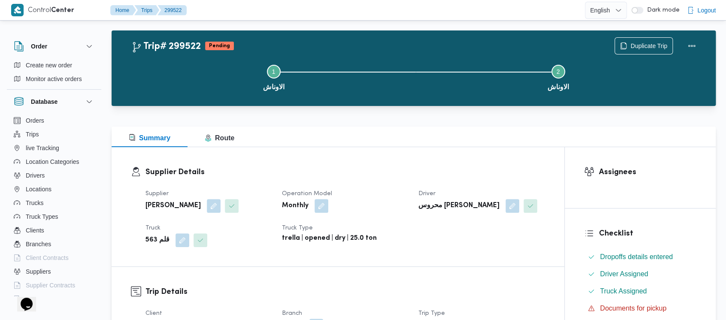
scroll to position [0, 0]
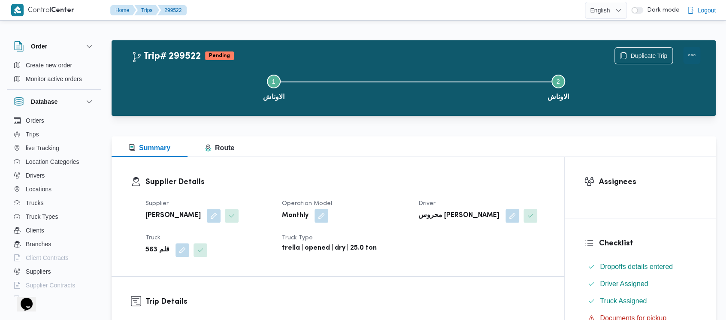
click at [696, 52] on button "Actions" at bounding box center [692, 55] width 17 height 17
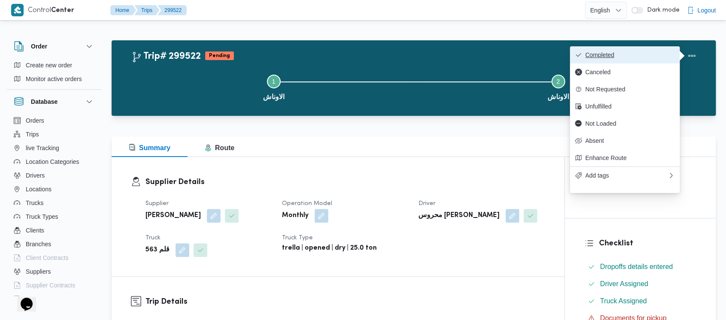
click at [660, 53] on span "Completed" at bounding box center [630, 55] width 89 height 7
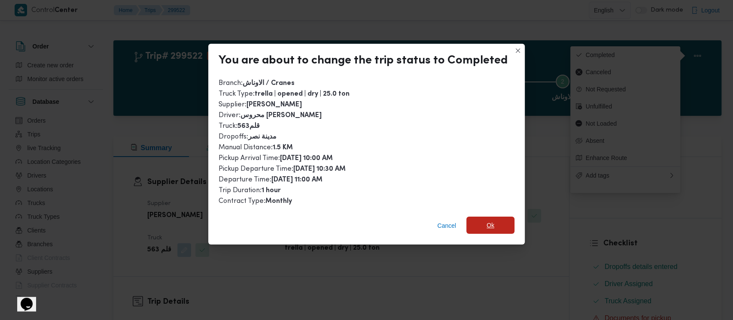
click at [477, 229] on span "Ok" at bounding box center [490, 225] width 48 height 17
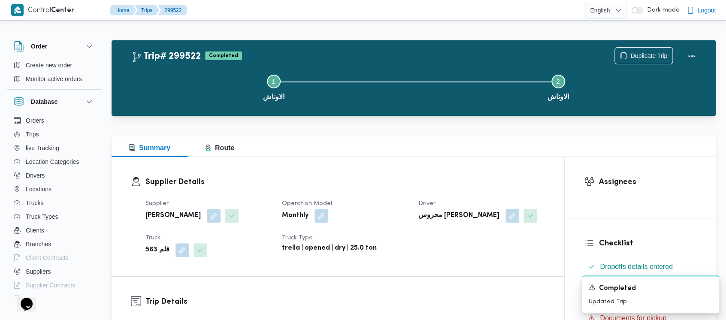
click at [195, 98] on button "Step 1 is incomplete 1 الاوناش" at bounding box center [273, 86] width 285 height 45
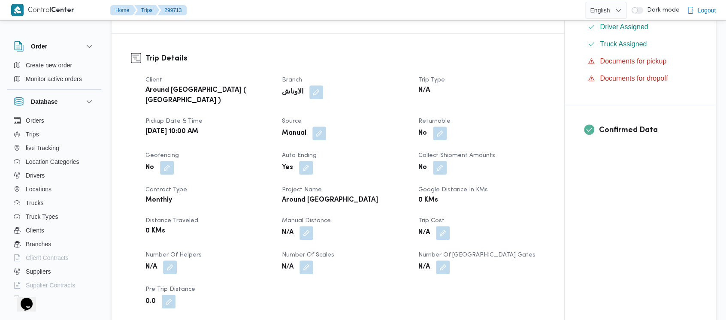
scroll to position [286, 0]
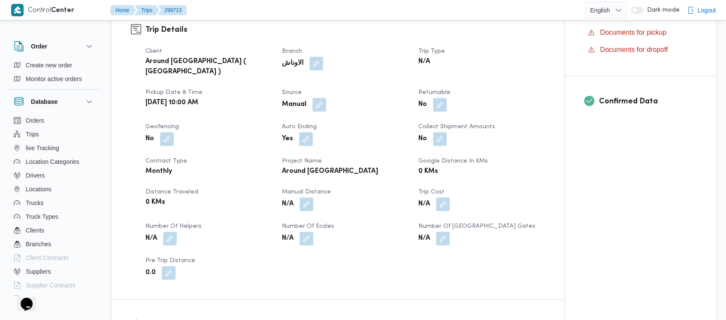
click at [308, 197] on div "N/A" at bounding box center [345, 204] width 128 height 15
click at [307, 197] on button "button" at bounding box center [307, 204] width 14 height 14
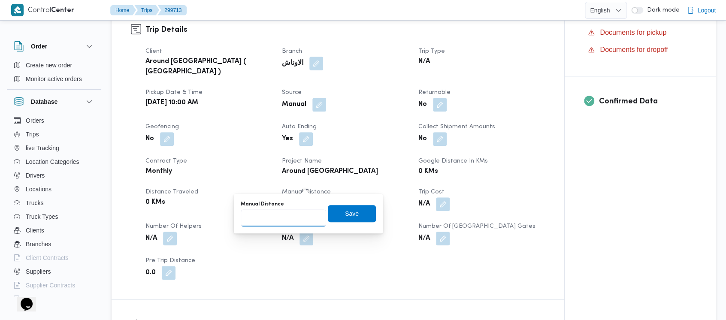
click at [278, 222] on input "Manual Distance" at bounding box center [283, 218] width 85 height 17
paste input "1.5"
type input "1.5"
click at [330, 214] on span "Save" at bounding box center [352, 213] width 48 height 17
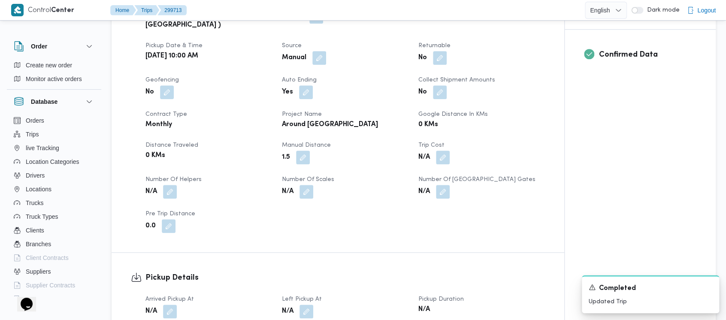
scroll to position [343, 0]
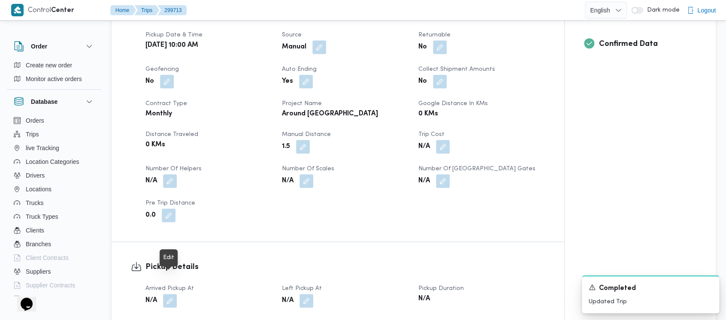
drag, startPoint x: 170, startPoint y: 281, endPoint x: 170, endPoint y: 273, distance: 8.2
click at [170, 294] on button "button" at bounding box center [170, 301] width 14 height 14
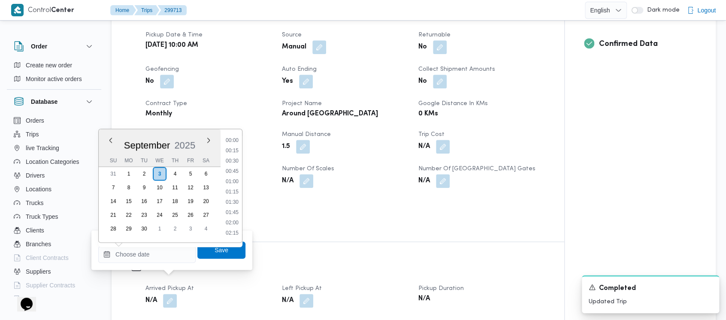
click at [151, 249] on input "Arrived Pickup At" at bounding box center [146, 254] width 97 height 17
click at [112, 139] on button "Previous Month" at bounding box center [110, 140] width 8 height 8
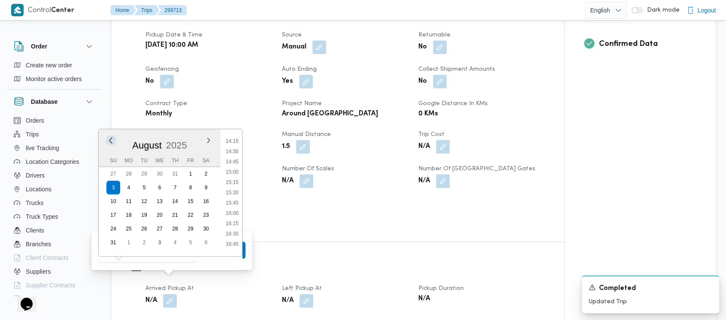
click at [112, 139] on button "Previous Month" at bounding box center [110, 140] width 8 height 8
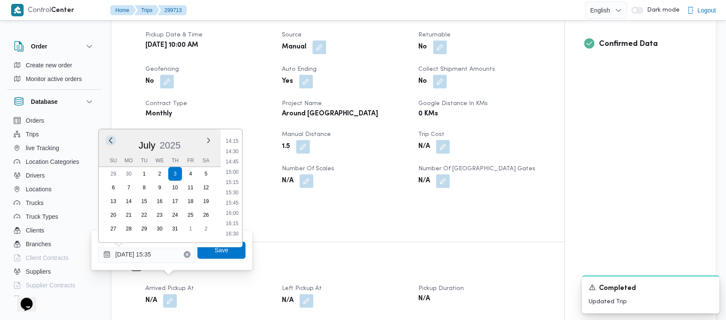
click at [112, 139] on button "Previous Month" at bounding box center [110, 140] width 8 height 8
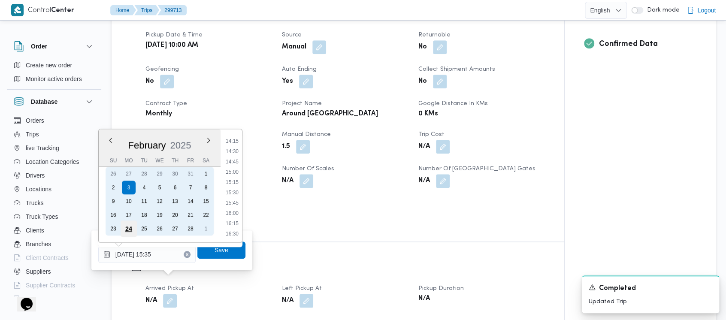
click at [134, 229] on div "24" at bounding box center [129, 229] width 16 height 16
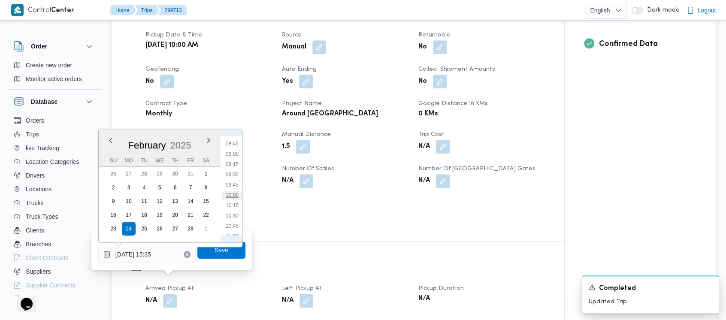
click at [234, 196] on li "10:00" at bounding box center [232, 195] width 20 height 9
type input "24/02/2025 10:00"
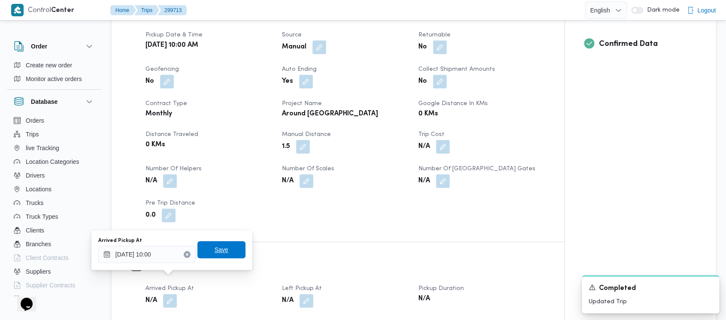
drag, startPoint x: 206, startPoint y: 247, endPoint x: 323, endPoint y: 279, distance: 121.4
click at [209, 250] on span "Save" at bounding box center [222, 249] width 48 height 17
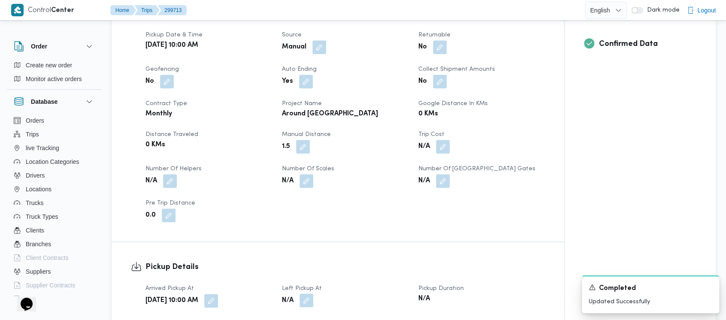
click at [307, 294] on button "button" at bounding box center [307, 301] width 14 height 14
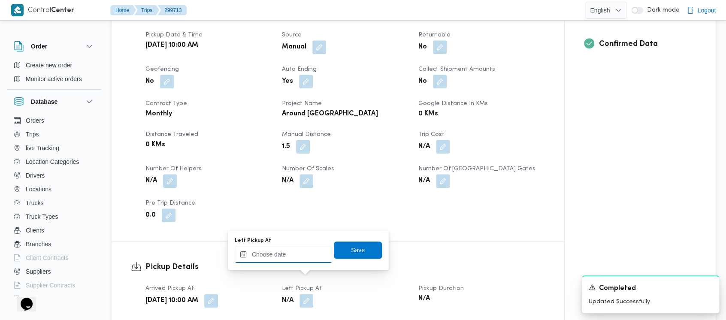
click at [297, 263] on input "Left Pickup At" at bounding box center [283, 254] width 97 height 17
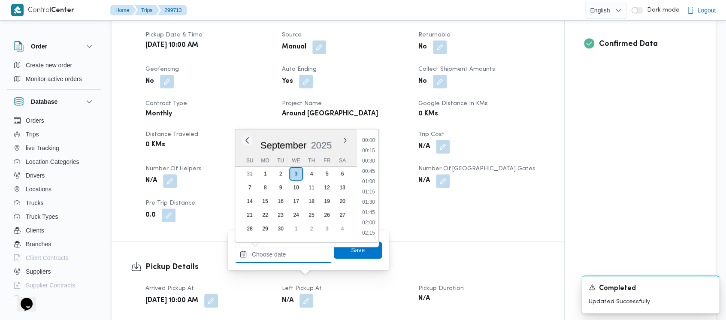
scroll to position [587, 0]
click at [246, 138] on button "Previous Month" at bounding box center [247, 140] width 8 height 8
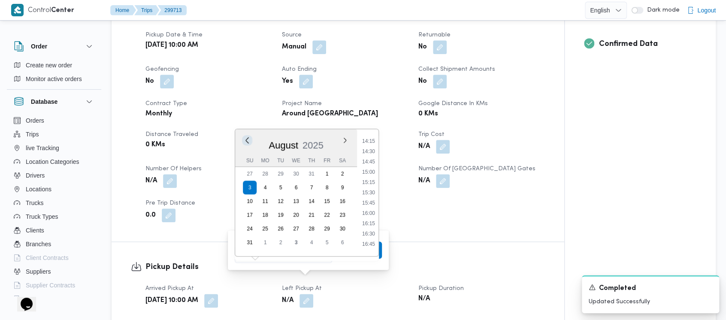
click at [246, 138] on button "Previous Month" at bounding box center [247, 140] width 8 height 8
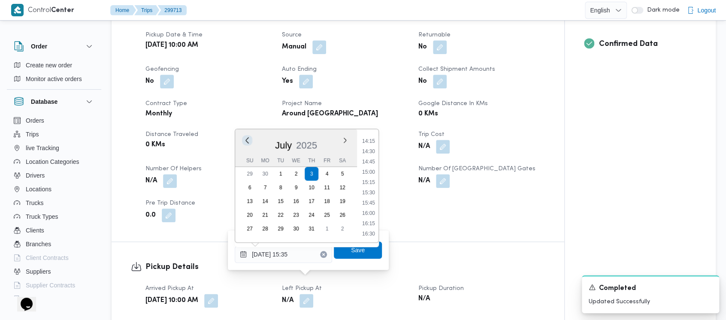
click at [246, 138] on button "Previous Month" at bounding box center [247, 140] width 8 height 8
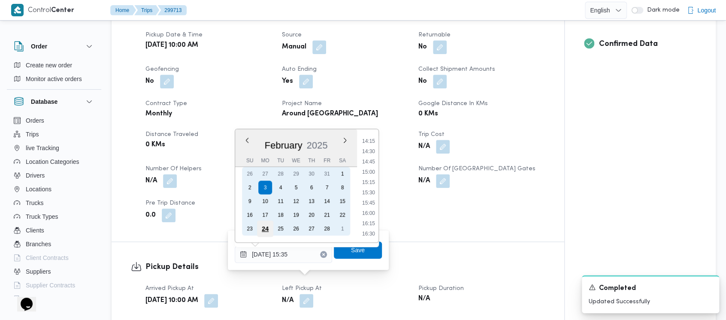
click at [266, 228] on div "24" at bounding box center [265, 229] width 16 height 16
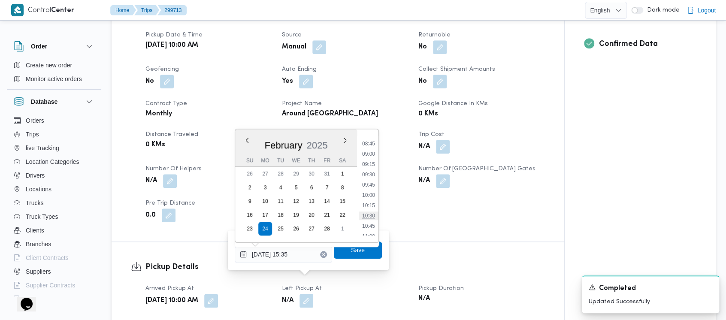
click at [368, 218] on li "10:30" at bounding box center [369, 216] width 20 height 9
type input "24/02/2025 10:30"
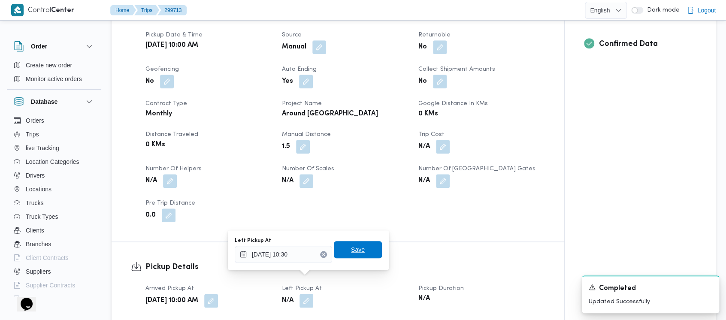
click at [357, 249] on span "Save" at bounding box center [358, 250] width 14 height 10
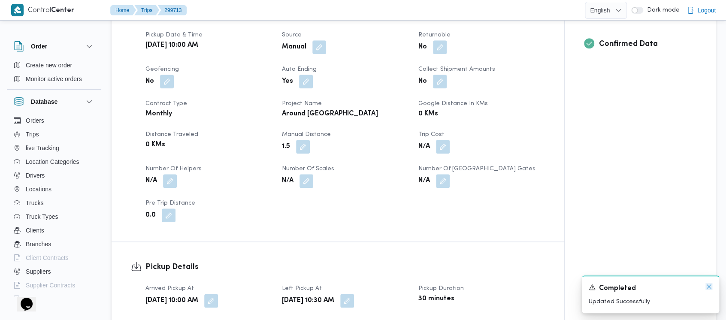
click at [709, 288] on icon "Dismiss toast" at bounding box center [709, 286] width 7 height 7
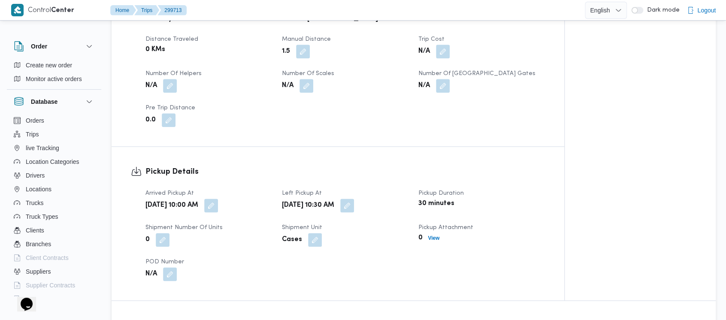
scroll to position [572, 0]
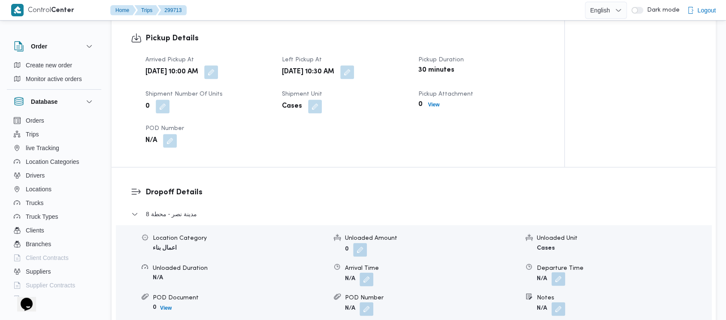
click at [553, 272] on button "button" at bounding box center [559, 279] width 14 height 14
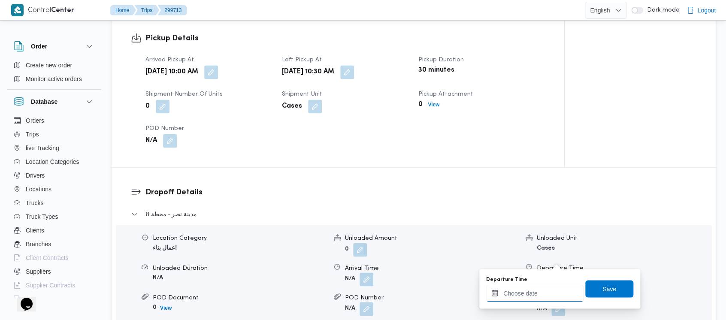
click at [526, 286] on input "Departure Time" at bounding box center [534, 293] width 97 height 17
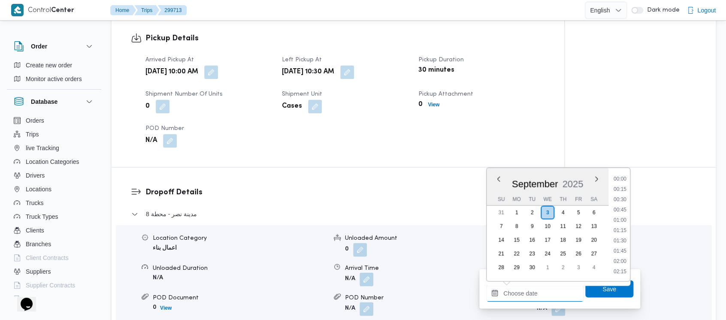
scroll to position [587, 0]
click at [498, 180] on button "Previous Month" at bounding box center [499, 179] width 8 height 8
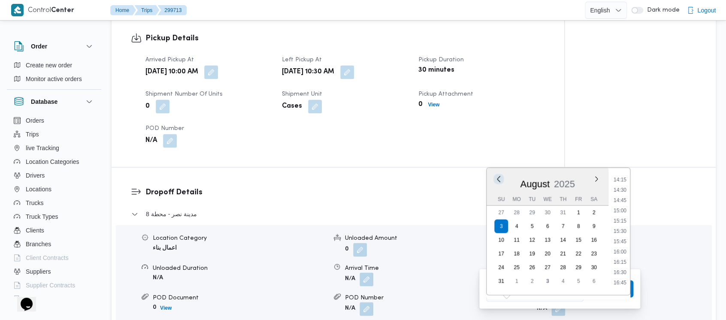
click at [498, 180] on button "Previous Month" at bounding box center [499, 179] width 8 height 8
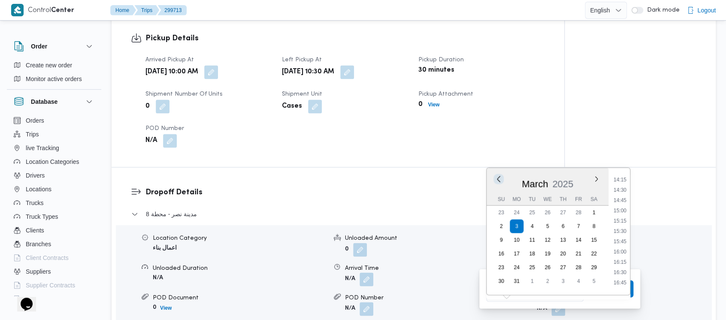
click at [498, 180] on button "Previous Month" at bounding box center [499, 179] width 8 height 8
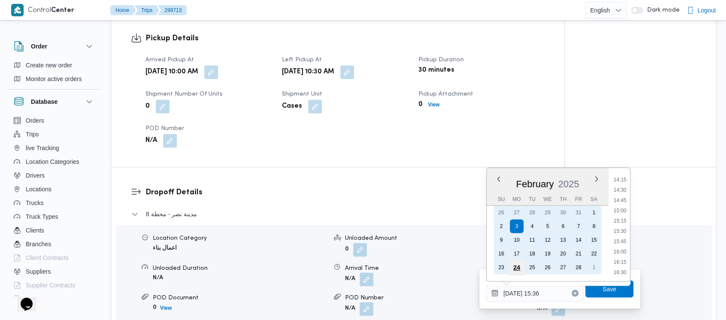
click at [516, 267] on div "24" at bounding box center [517, 267] width 16 height 16
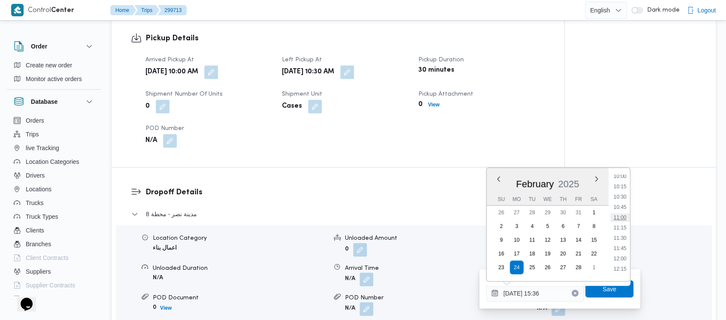
click at [623, 217] on li "11:00" at bounding box center [621, 217] width 20 height 9
type input "24/02/2025 11:00"
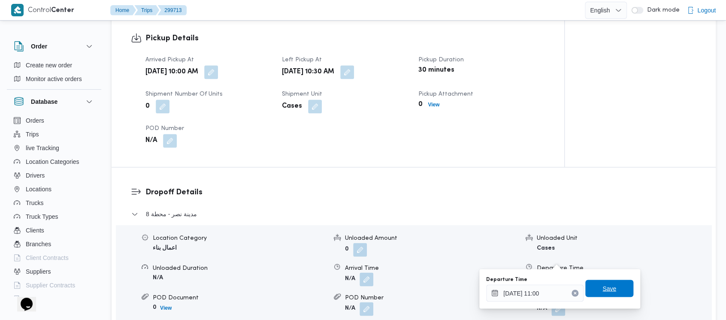
click at [605, 286] on span "Save" at bounding box center [610, 288] width 14 height 10
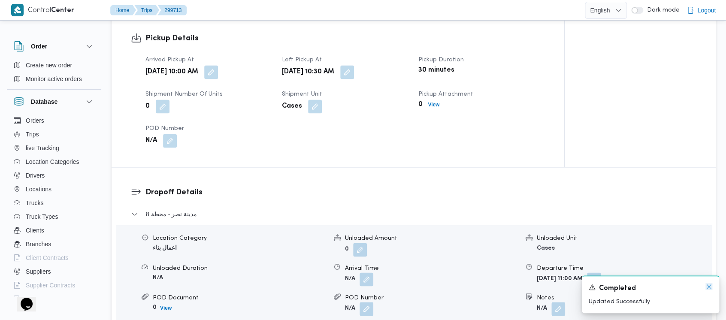
click at [711, 287] on icon "Dismiss toast" at bounding box center [709, 286] width 7 height 7
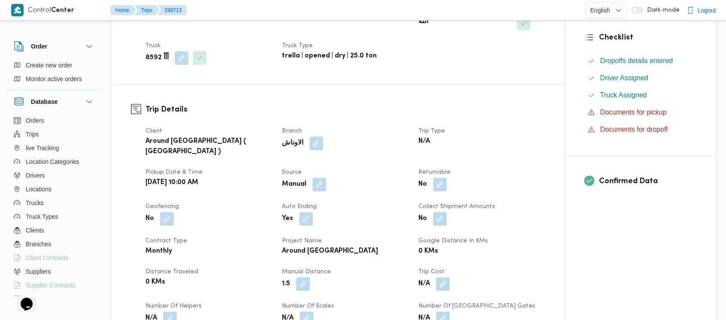
scroll to position [0, 0]
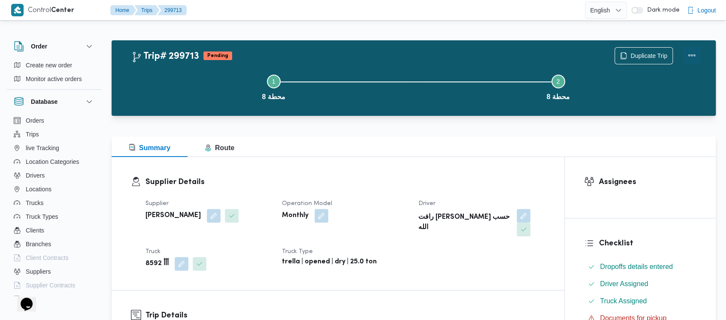
click at [693, 59] on button "Actions" at bounding box center [692, 55] width 17 height 17
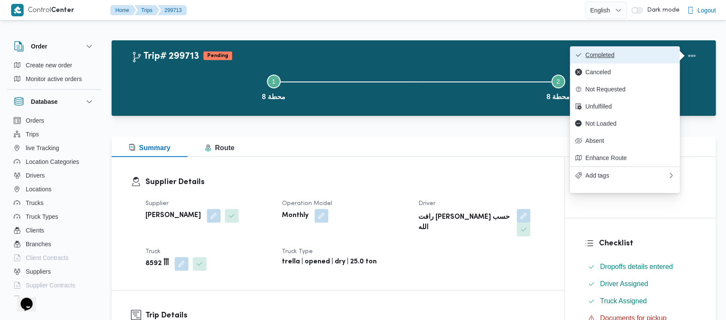
click at [604, 50] on button "Completed" at bounding box center [625, 54] width 110 height 17
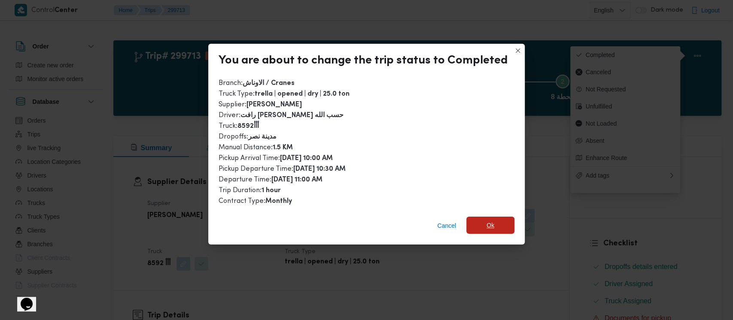
click at [480, 228] on span "Ok" at bounding box center [490, 225] width 48 height 17
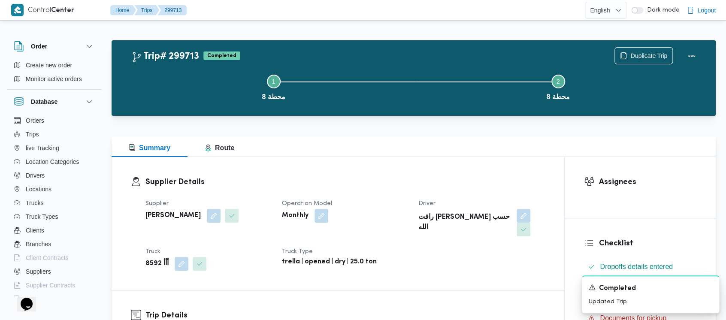
click at [171, 112] on div "Step 1 is incomplete 1 محطة 8 Step 2 is incomplete 2 محطة 8" at bounding box center [416, 86] width 580 height 55
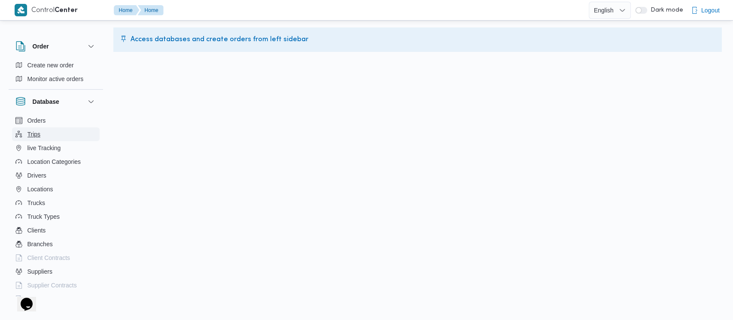
click at [32, 139] on span "Trips" at bounding box center [33, 134] width 13 height 10
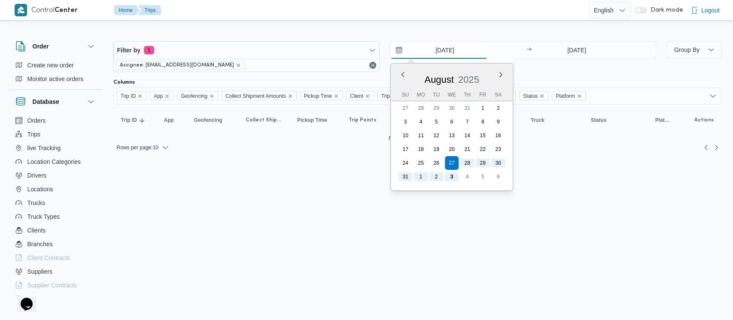
click at [423, 54] on input "[DATE]" at bounding box center [438, 50] width 97 height 17
click at [402, 75] on button "Previous Month" at bounding box center [402, 74] width 8 height 8
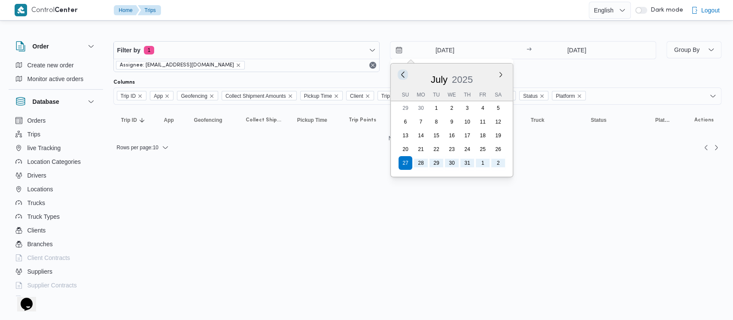
click at [402, 75] on button "Previous Month" at bounding box center [402, 74] width 8 height 8
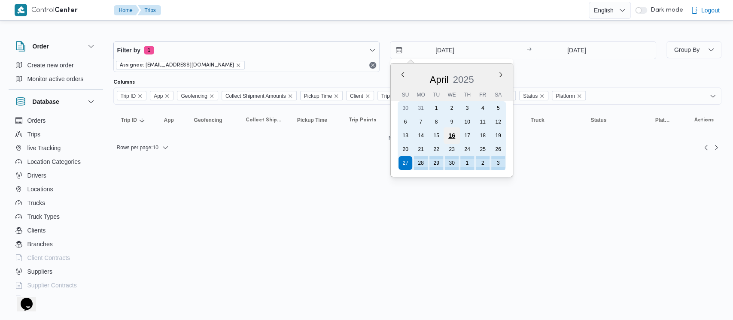
click at [450, 136] on div "16" at bounding box center [451, 136] width 16 height 16
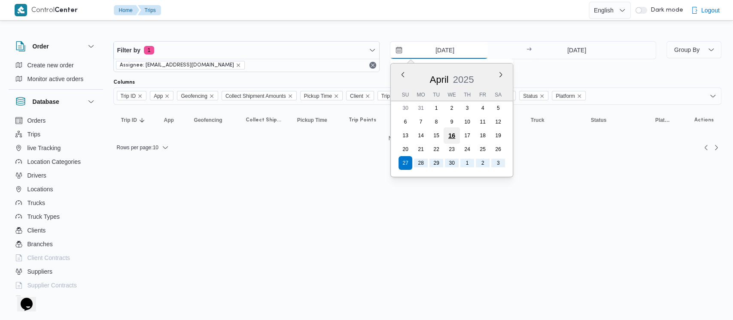
type input "[DATE]"
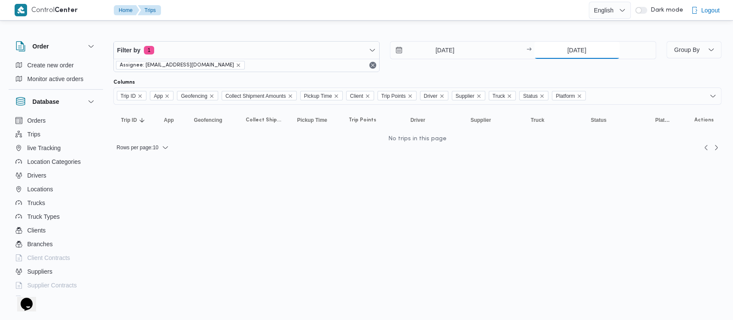
click at [541, 52] on input "[DATE]" at bounding box center [576, 50] width 85 height 17
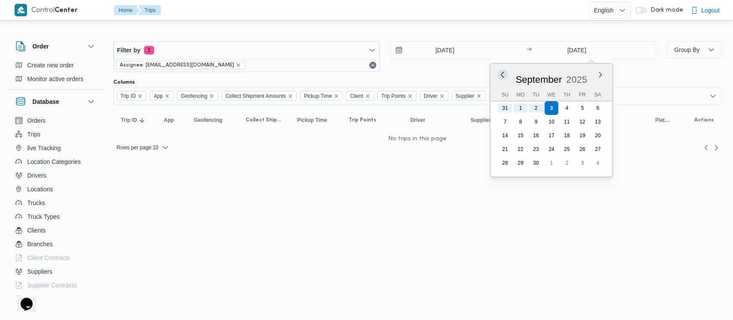
click at [498, 74] on button "Previous Month" at bounding box center [502, 74] width 8 height 8
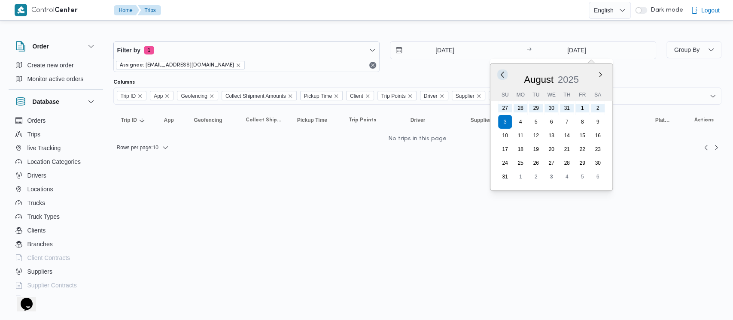
click at [498, 74] on button "Previous Month" at bounding box center [502, 74] width 8 height 8
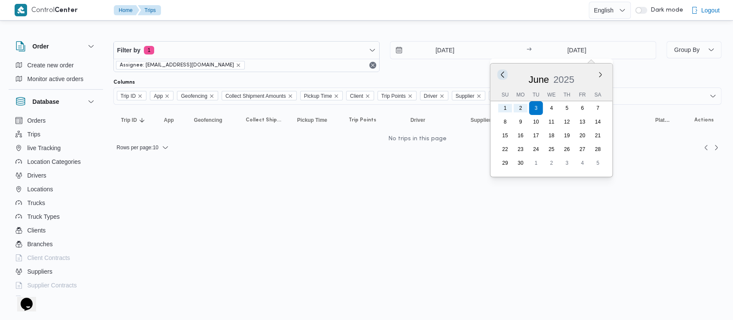
click at [498, 74] on button "Previous Month" at bounding box center [502, 74] width 8 height 8
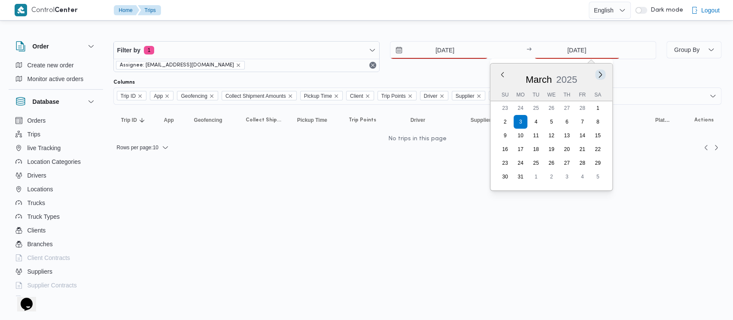
click at [601, 73] on button "Next month" at bounding box center [600, 74] width 8 height 8
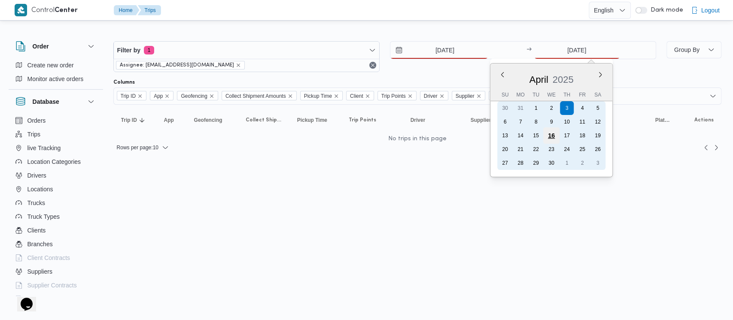
click at [553, 133] on div "16" at bounding box center [551, 136] width 16 height 16
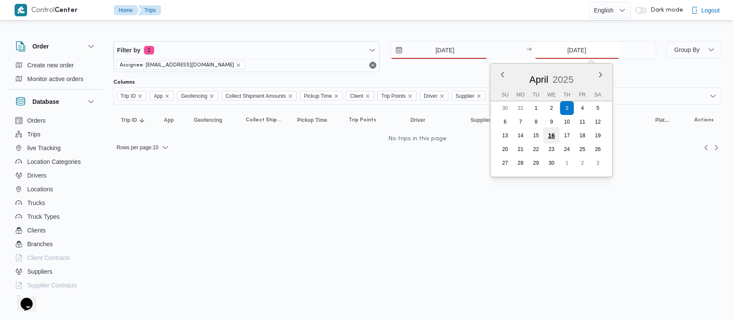
type input "[DATE]"
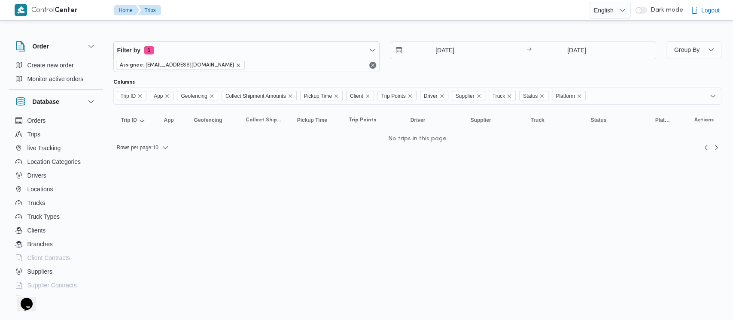
click at [236, 66] on icon "remove selected entity" at bounding box center [238, 65] width 5 height 5
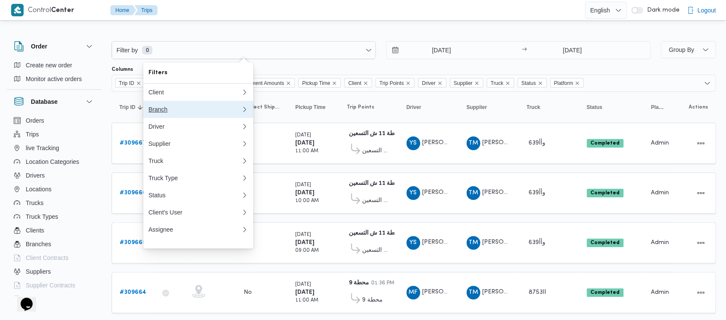
click at [164, 109] on div "Branch" at bounding box center [195, 109] width 93 height 7
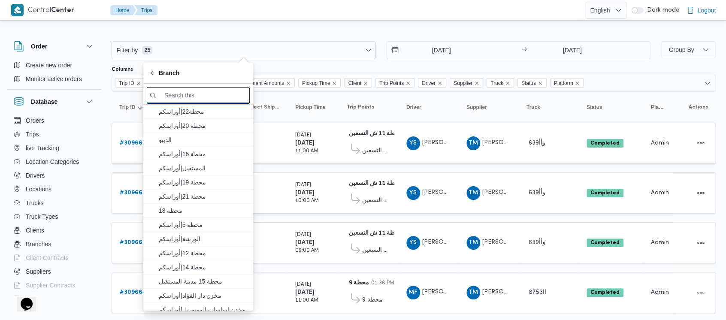
click at [217, 89] on input "search filters" at bounding box center [198, 95] width 103 height 17
paste input "محطة 2"
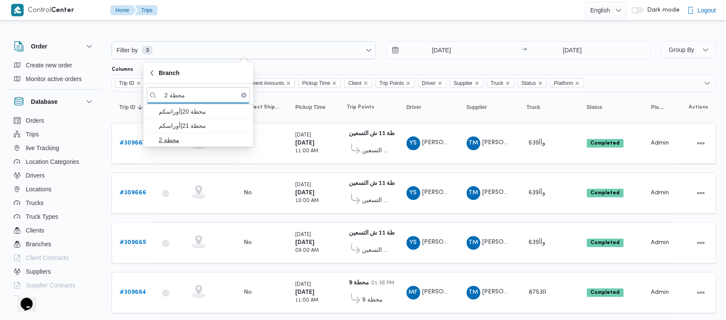
type input "محطة 2"
click at [167, 137] on span "محطة 2" at bounding box center [203, 140] width 89 height 10
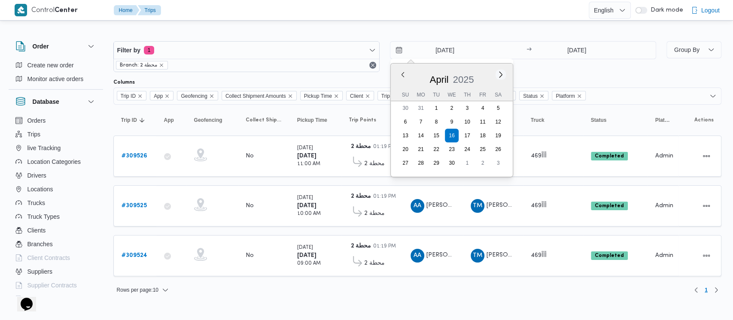
drag, startPoint x: 418, startPoint y: 45, endPoint x: 499, endPoint y: 71, distance: 84.9
click at [428, 38] on div "Filter by 1 Branch: محطة 2 [DATE] Previous Month Next month [DATE] [DATE] Su Mo…" at bounding box center [384, 56] width 553 height 41
click at [398, 76] on div "[DATE]" at bounding box center [452, 78] width 122 height 22
click at [501, 77] on button "Next month" at bounding box center [500, 74] width 8 height 8
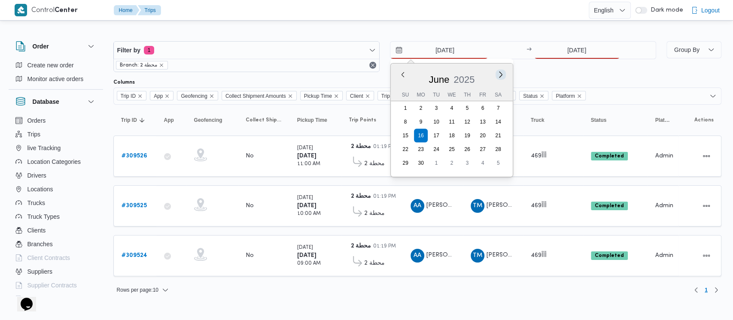
click at [503, 74] on button "Next month" at bounding box center [500, 74] width 8 height 8
click at [405, 76] on button "Previous Month" at bounding box center [402, 74] width 8 height 8
click at [404, 76] on button "Previous Month" at bounding box center [402, 74] width 8 height 8
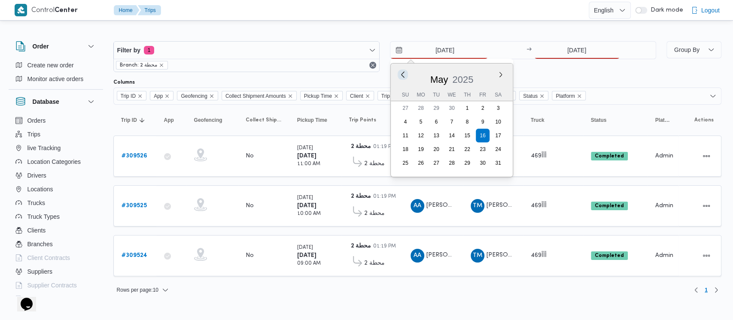
click at [404, 76] on button "Previous Month" at bounding box center [402, 74] width 8 height 8
type input "[DATE]"
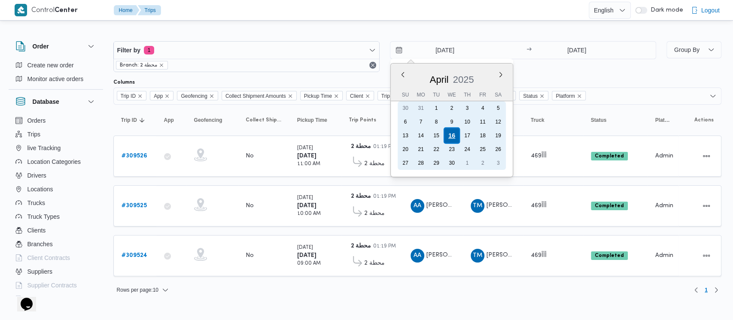
click at [451, 138] on div "16" at bounding box center [451, 136] width 16 height 16
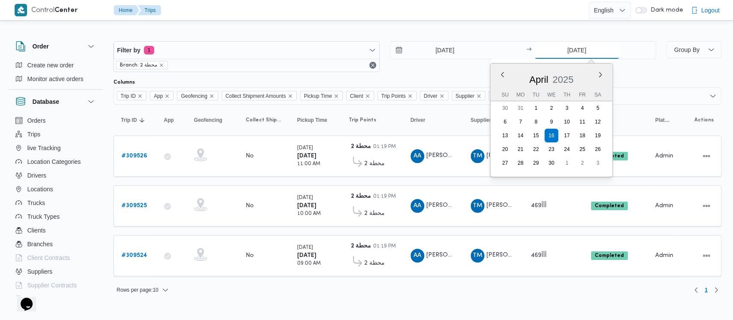
click at [558, 52] on input "[DATE]" at bounding box center [576, 50] width 85 height 17
click at [505, 77] on button "Previous Month" at bounding box center [502, 74] width 8 height 8
type input "[DATE]"
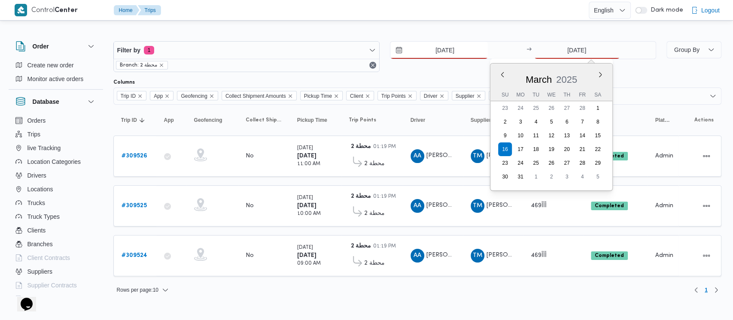
click at [413, 51] on input "[DATE]" at bounding box center [438, 50] width 97 height 17
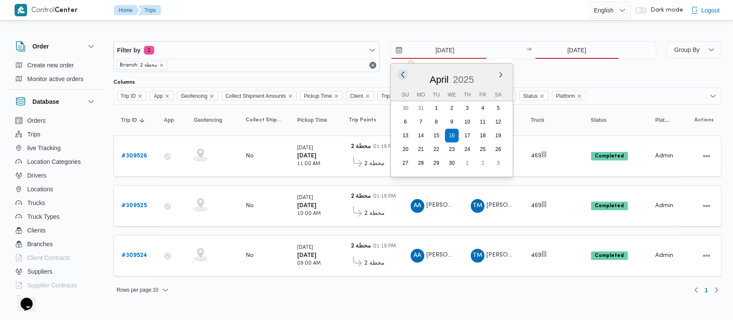
click at [402, 73] on button "Previous Month" at bounding box center [402, 74] width 8 height 8
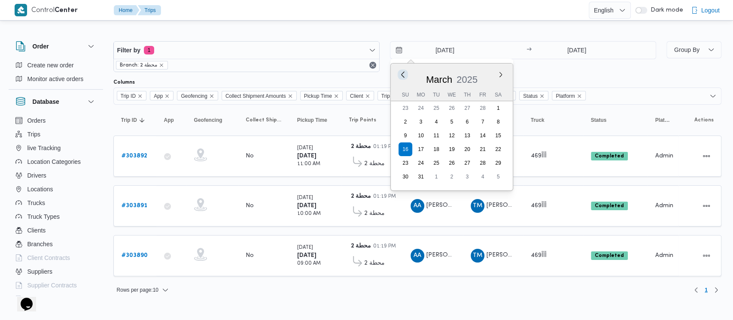
click at [402, 73] on button "Previous Month" at bounding box center [402, 74] width 8 height 8
type input "16/2/2025"
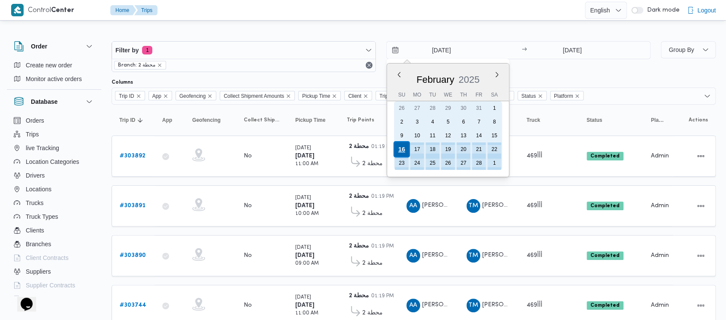
click at [400, 148] on div "16" at bounding box center [402, 149] width 16 height 16
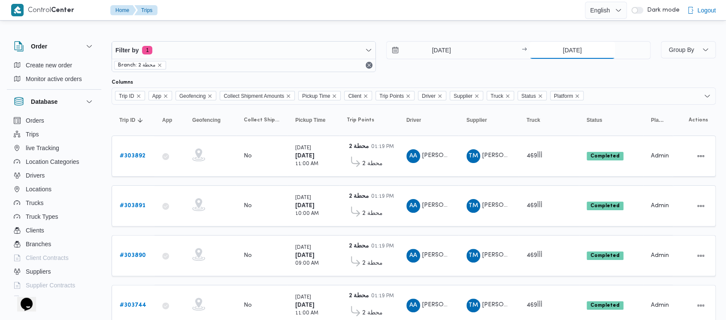
click at [547, 53] on input "16/3/2025" at bounding box center [572, 50] width 85 height 17
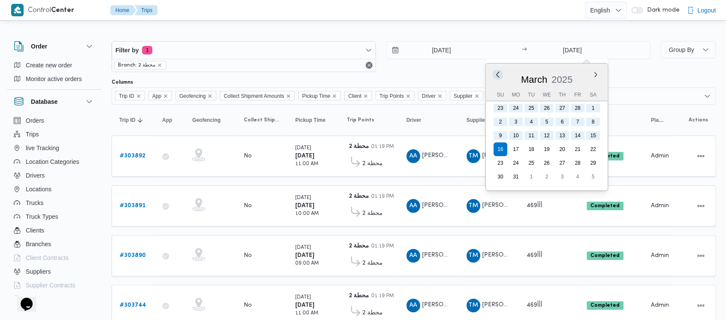
click at [495, 73] on button "Previous Month" at bounding box center [498, 74] width 8 height 8
type input "16/2/2025"
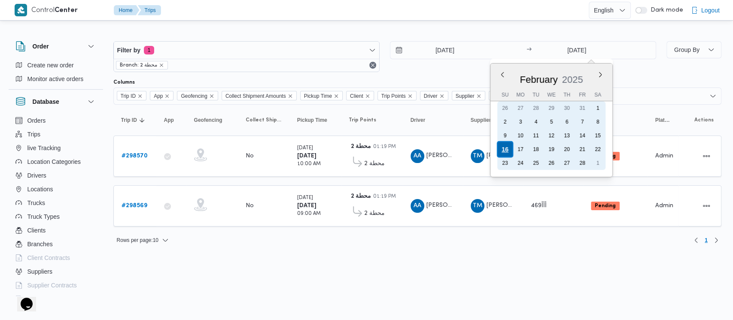
click at [504, 152] on div "16" at bounding box center [504, 149] width 16 height 16
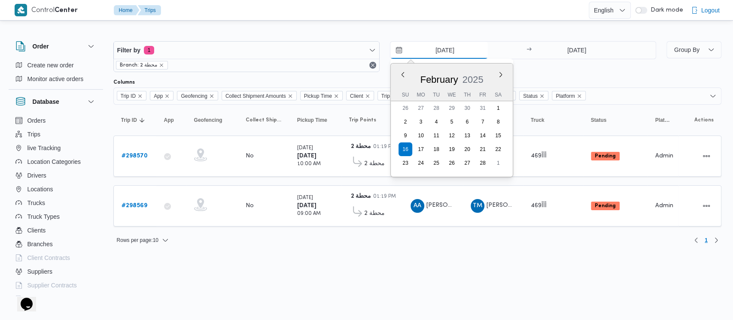
click at [419, 49] on input "16/2/2025" at bounding box center [438, 50] width 97 height 17
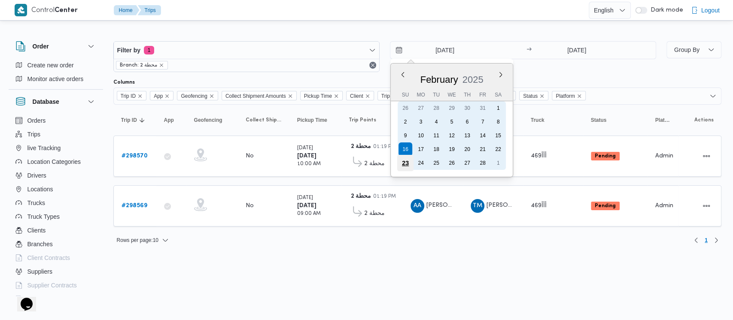
click at [405, 164] on div "23" at bounding box center [405, 163] width 16 height 16
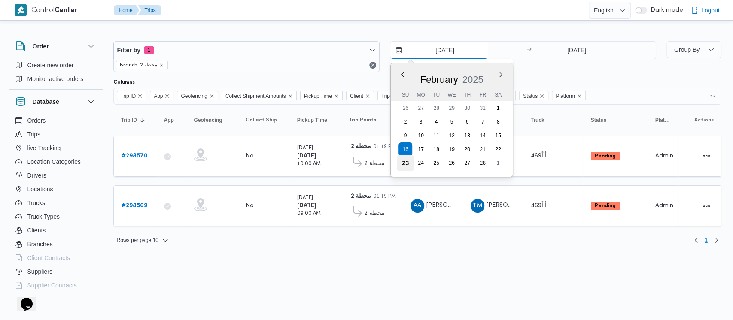
type input "23/2/2025"
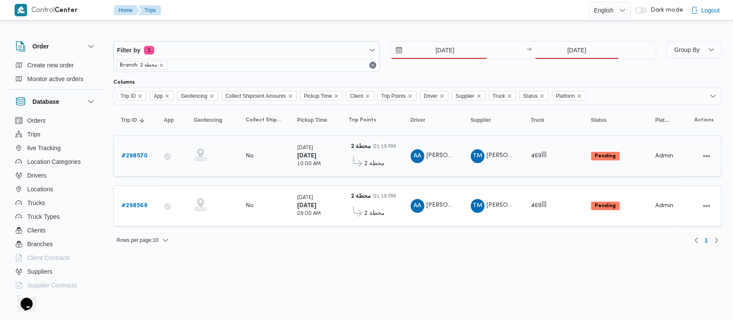
click at [405, 164] on td "Driver AA احمد عبد الغفار" at bounding box center [433, 156] width 60 height 41
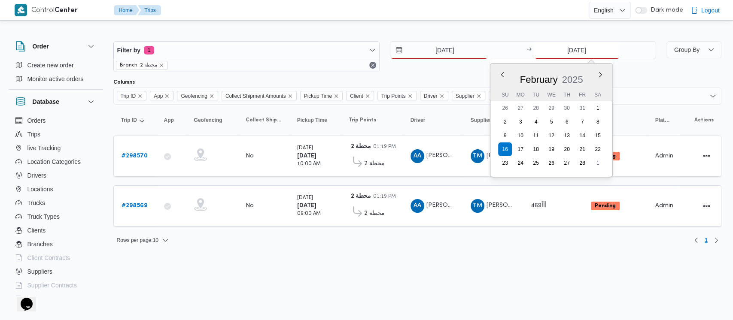
click at [546, 52] on input "16/2/2025" at bounding box center [576, 50] width 85 height 17
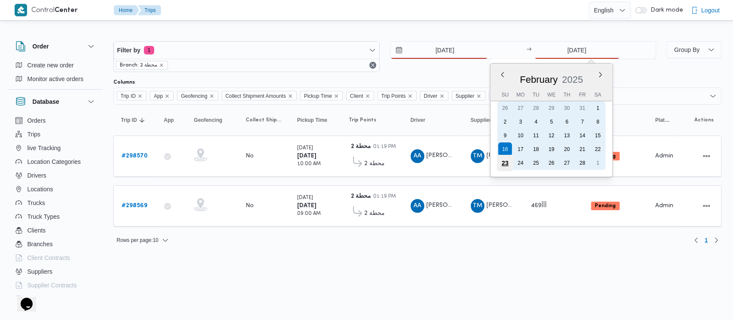
click at [502, 164] on div "23" at bounding box center [504, 163] width 16 height 16
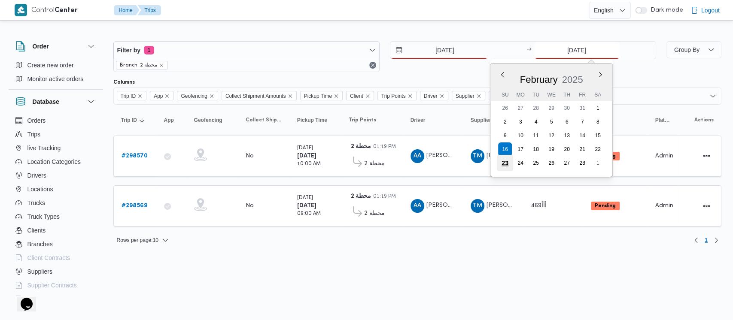
type input "23/2/2025"
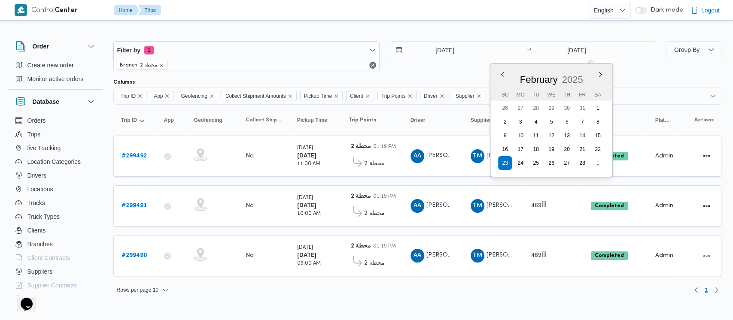
click at [160, 65] on icon "remove selected entity" at bounding box center [161, 65] width 3 height 3
click at [160, 72] on div at bounding box center [417, 75] width 608 height 7
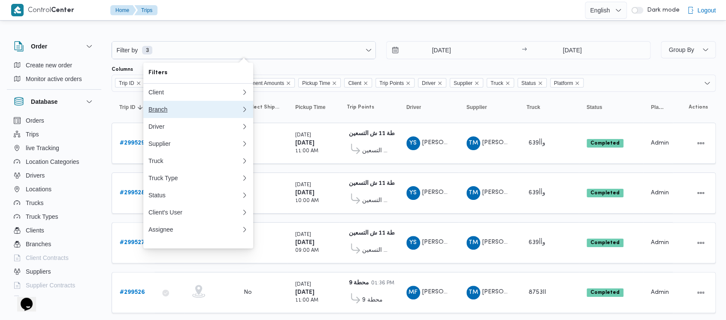
click at [158, 113] on div "Branch" at bounding box center [193, 109] width 89 height 7
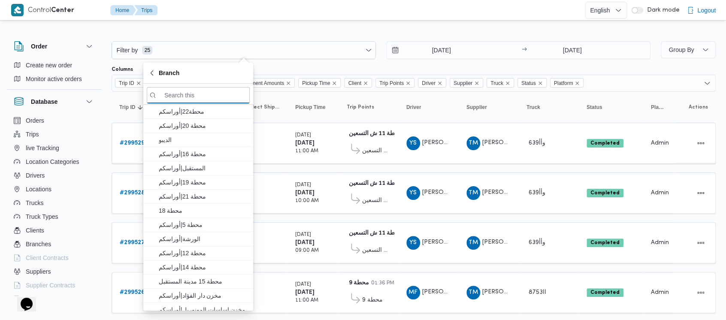
click at [199, 94] on input "search filters" at bounding box center [198, 95] width 103 height 17
paste input "الاوناش"
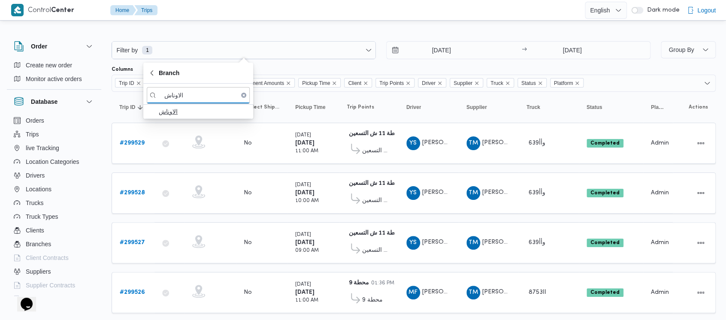
type input "الاوناش"
click at [189, 111] on span "الاوناش" at bounding box center [203, 111] width 89 height 10
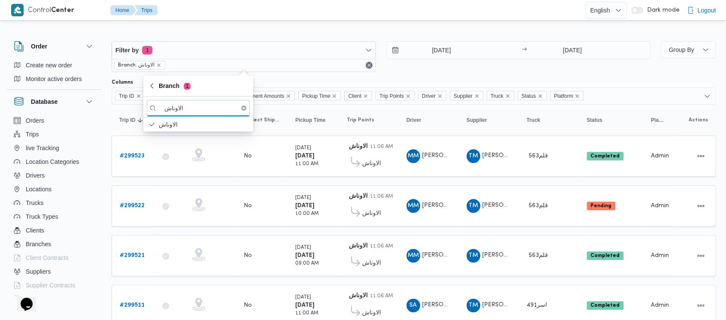
click at [474, 60] on div "23/2/2025 → 23/2/2025" at bounding box center [518, 56] width 264 height 31
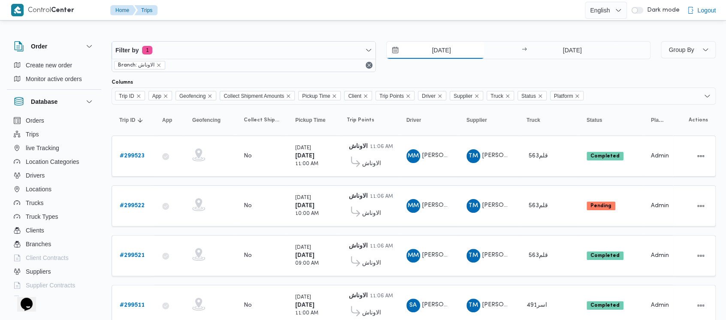
click at [418, 50] on input "23/2/2025" at bounding box center [435, 50] width 97 height 17
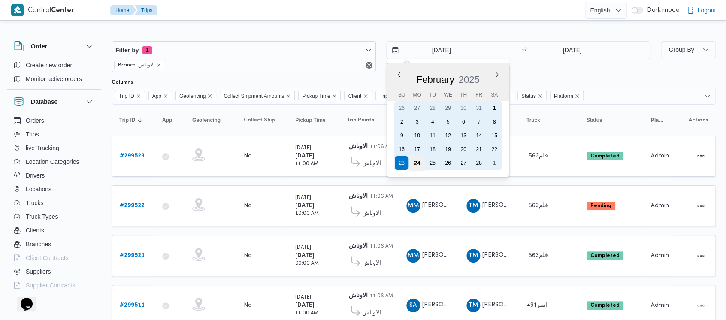
click at [418, 161] on div "24" at bounding box center [417, 163] width 16 height 16
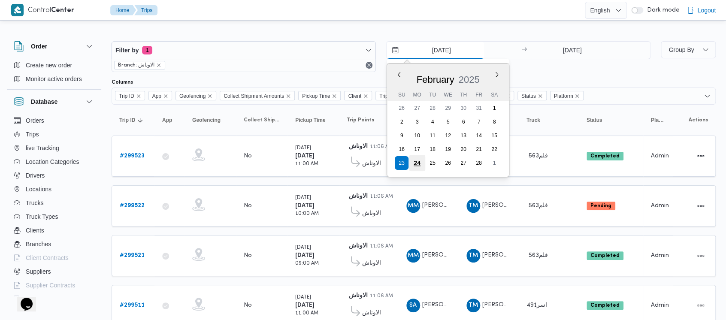
type input "24/2/2025"
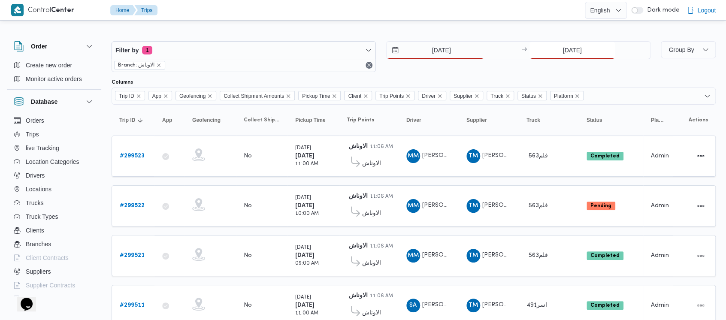
click at [546, 46] on input "23/2/2025" at bounding box center [572, 50] width 85 height 17
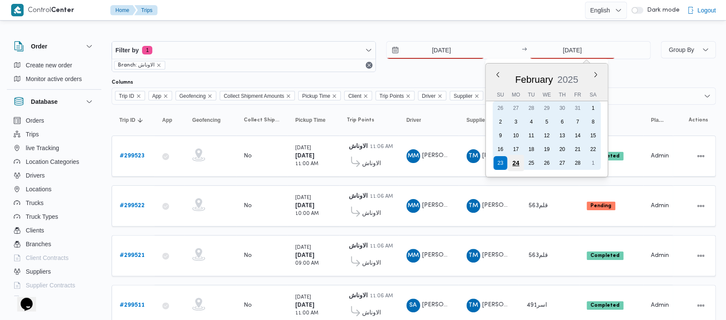
click at [514, 161] on div "24" at bounding box center [516, 163] width 16 height 16
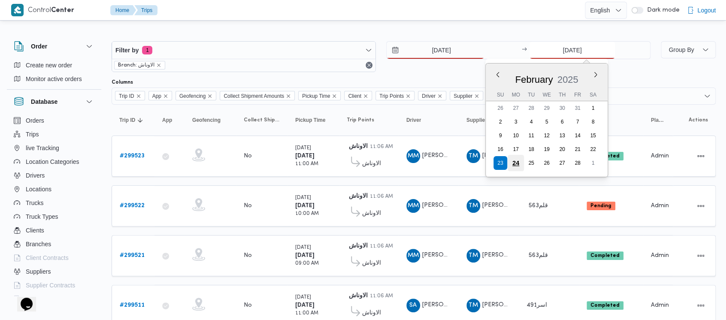
type input "24/2/2025"
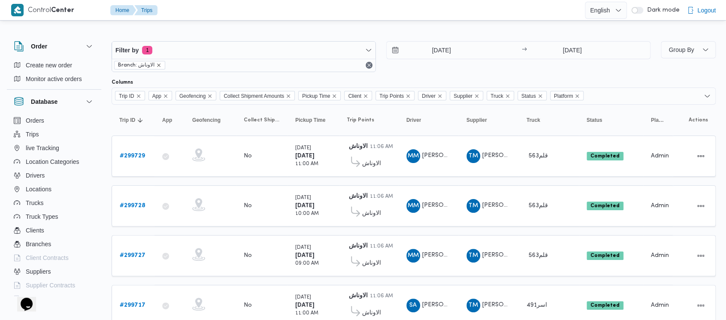
click at [158, 66] on icon "remove selected entity" at bounding box center [158, 65] width 5 height 5
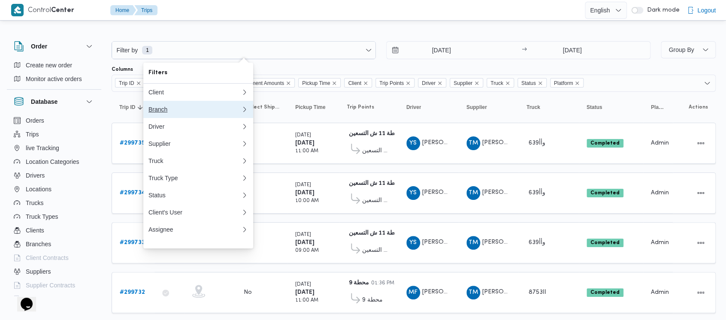
click at [158, 111] on div "Branch" at bounding box center [193, 109] width 89 height 7
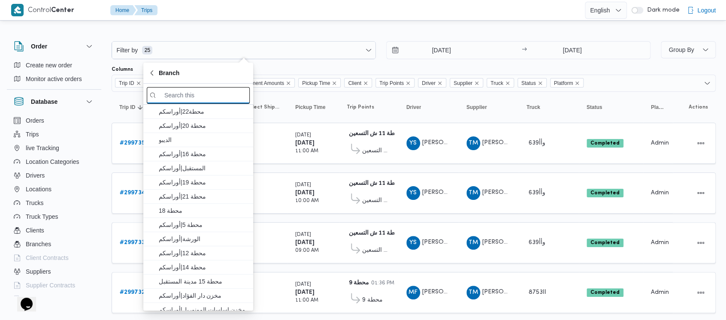
click at [193, 97] on input "search filters" at bounding box center [198, 95] width 103 height 17
paste input "محطة 8"
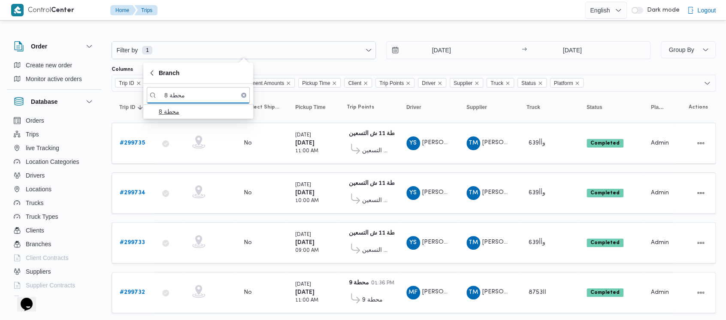
type input "محطة 8"
click at [199, 115] on span "محطة 8" at bounding box center [203, 111] width 89 height 10
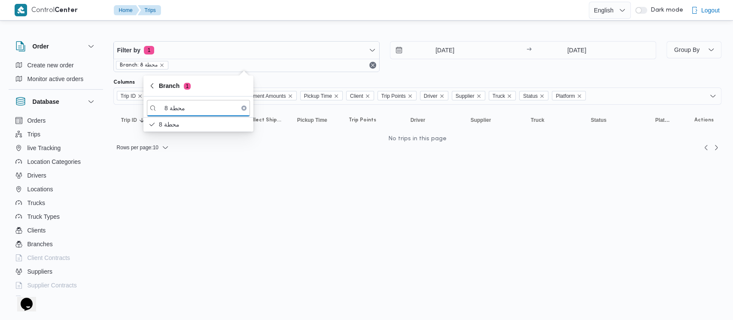
click at [441, 70] on div "24/2/2025 → 24/2/2025" at bounding box center [523, 56] width 266 height 31
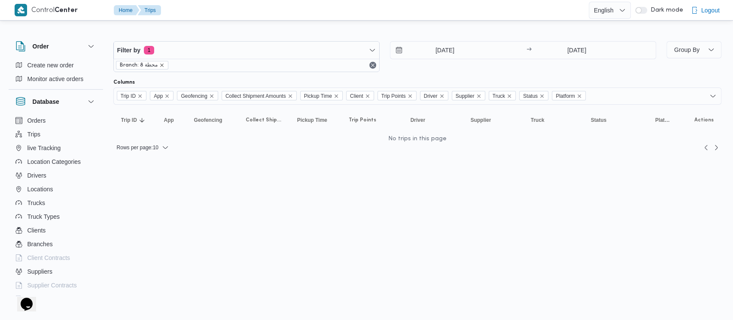
click at [161, 64] on icon "remove selected entity" at bounding box center [161, 65] width 5 height 5
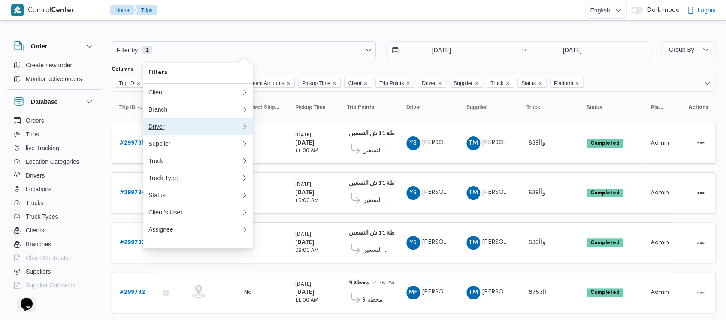
click at [177, 130] on div "Driver" at bounding box center [195, 126] width 93 height 7
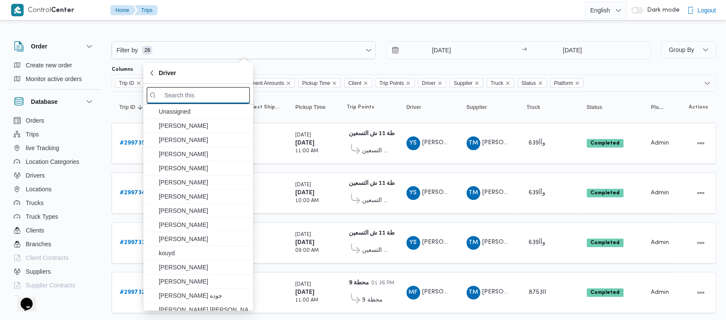
click at [185, 91] on input "search filters" at bounding box center [198, 95] width 103 height 17
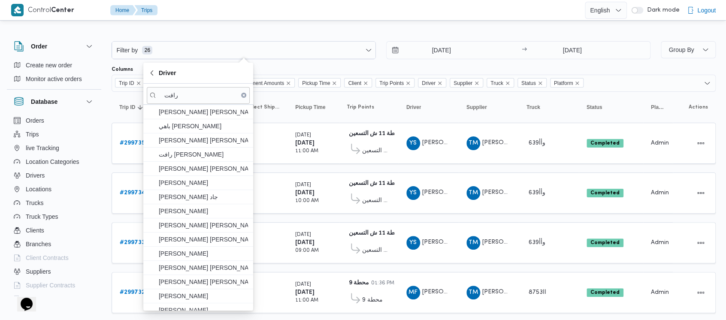
scroll to position [161, 0]
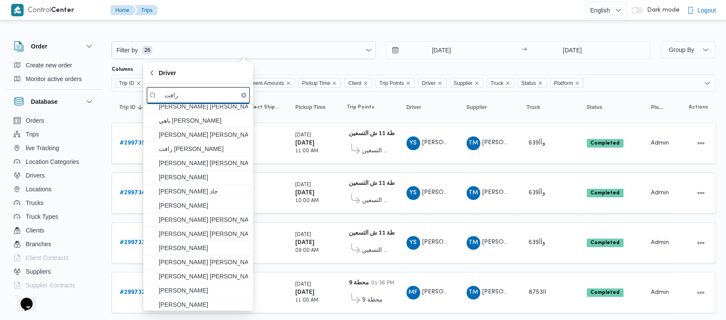
click at [224, 102] on input "رافت" at bounding box center [198, 95] width 103 height 17
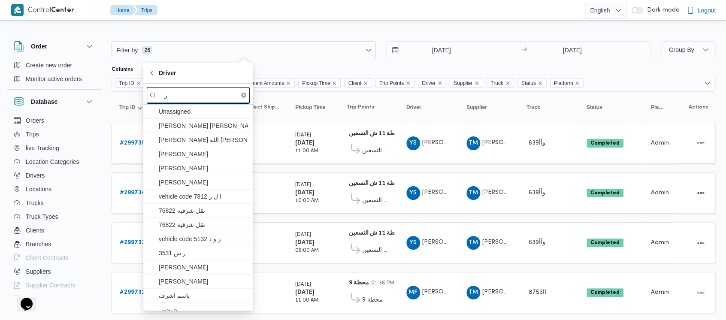
click at [195, 94] on input "ر" at bounding box center [198, 95] width 103 height 17
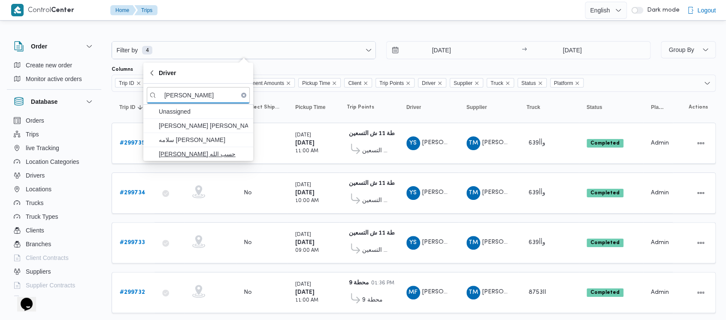
type input "سيد عفيف"
click at [216, 155] on span "رافت سيد عفيفى حسب الله" at bounding box center [203, 154] width 89 height 10
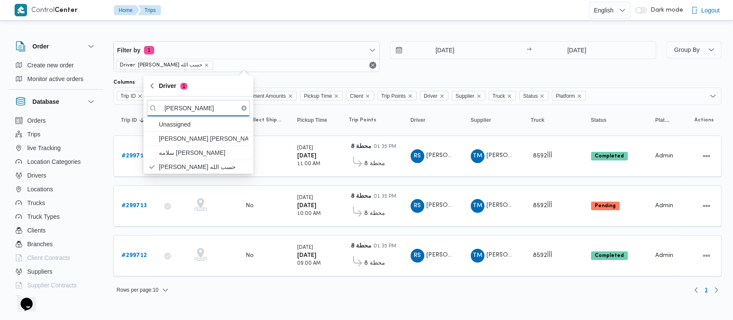
click at [481, 73] on div "Filter by 1 Driver: رافت سيد عفيفى حسب الله 24/2/2025 → 24/2/2025" at bounding box center [384, 56] width 553 height 41
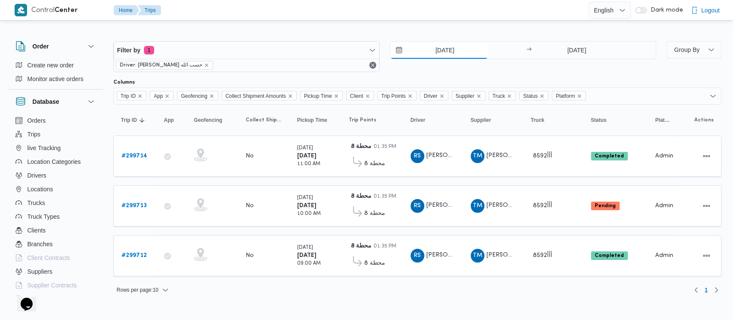
click at [429, 50] on input "24/2/2025" at bounding box center [438, 50] width 97 height 17
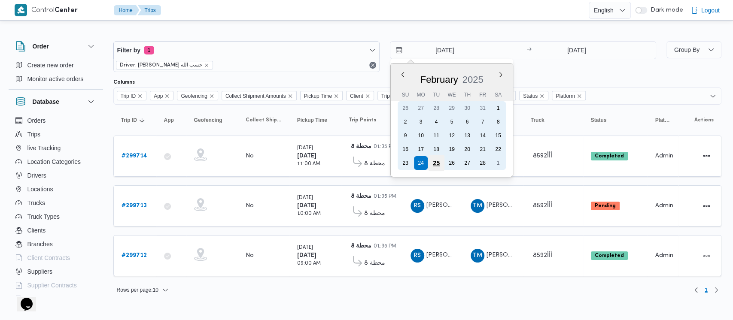
click at [435, 163] on div "25" at bounding box center [436, 163] width 16 height 16
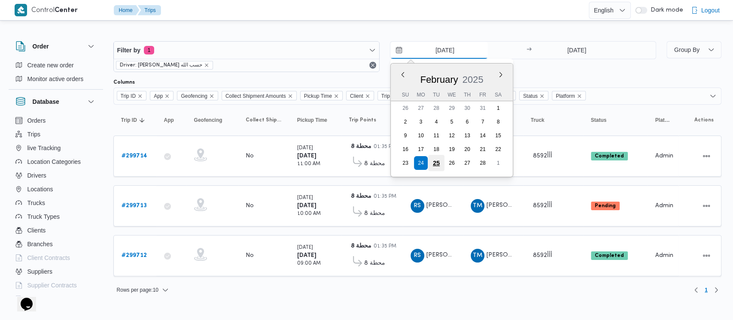
type input "25/2/2025"
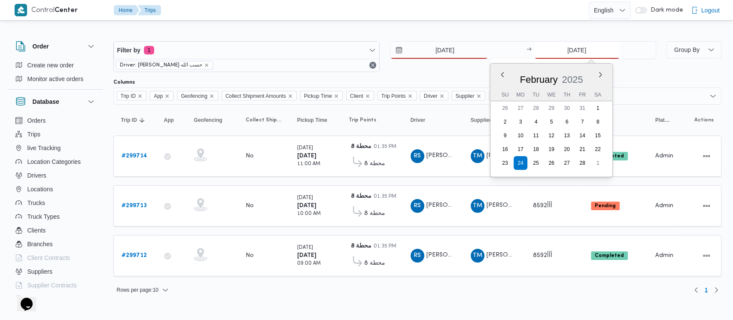
click at [557, 52] on input "24/2/2025" at bounding box center [576, 50] width 85 height 17
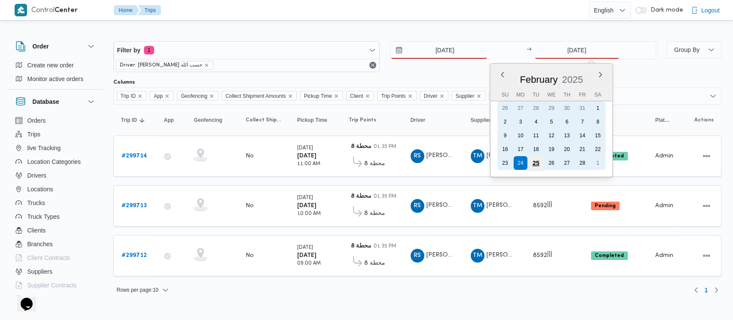
click at [535, 162] on div "25" at bounding box center [535, 163] width 16 height 16
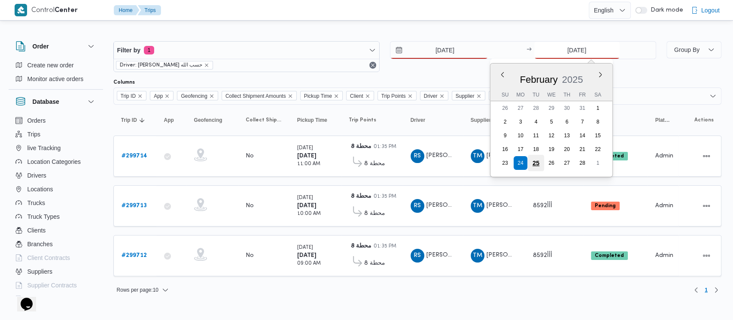
type input "25/2/2025"
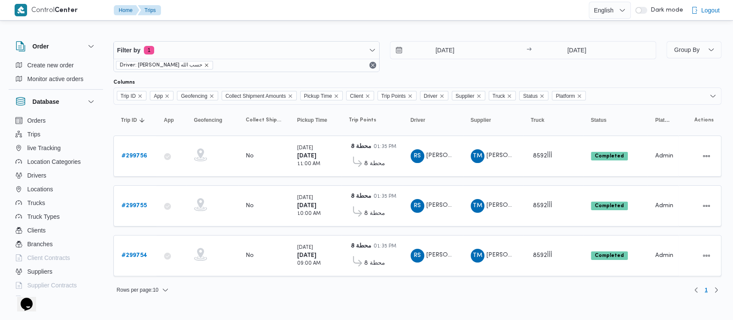
click at [204, 64] on icon "remove selected entity" at bounding box center [206, 65] width 5 height 5
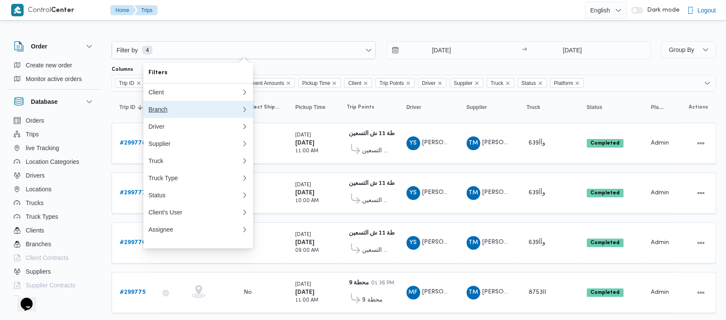
click at [155, 109] on div "Branch" at bounding box center [193, 109] width 89 height 7
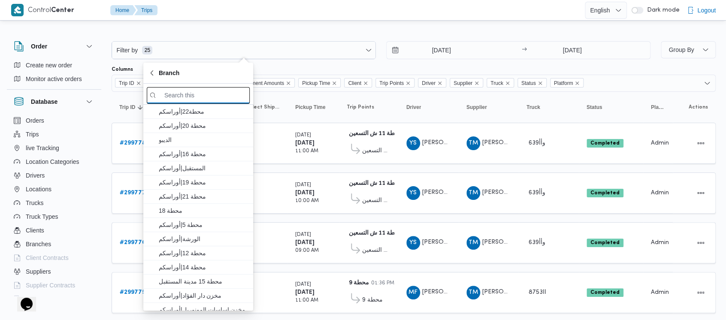
click at [184, 94] on input "search filters" at bounding box center [198, 95] width 103 height 17
paste input "محطة 2"
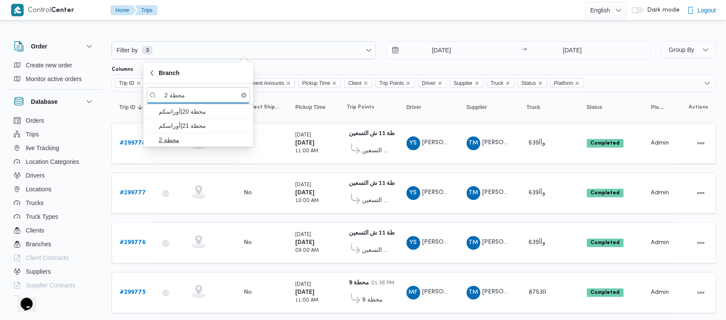
type input "محطة 2"
click at [163, 141] on span "محطة 2" at bounding box center [203, 140] width 89 height 10
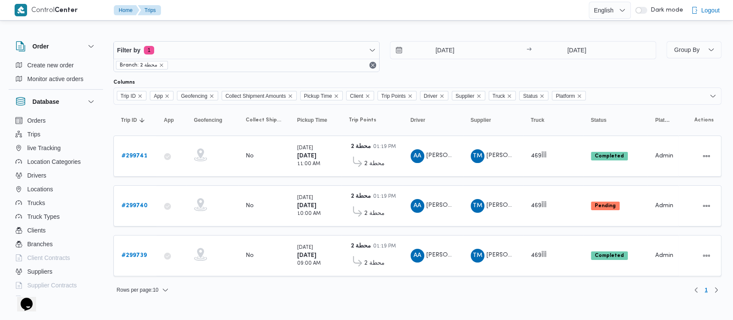
click at [399, 70] on div "25/2/2025 → 25/2/2025" at bounding box center [523, 56] width 266 height 31
click at [132, 204] on b "# 299740" at bounding box center [135, 206] width 26 height 6
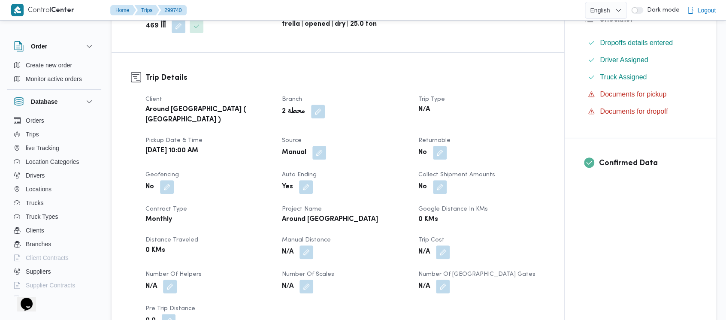
scroll to position [229, 0]
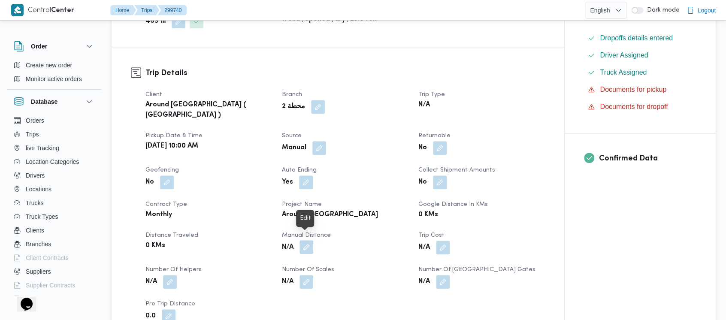
drag, startPoint x: 304, startPoint y: 242, endPoint x: 306, endPoint y: 246, distance: 4.4
click at [305, 242] on button "button" at bounding box center [307, 247] width 14 height 14
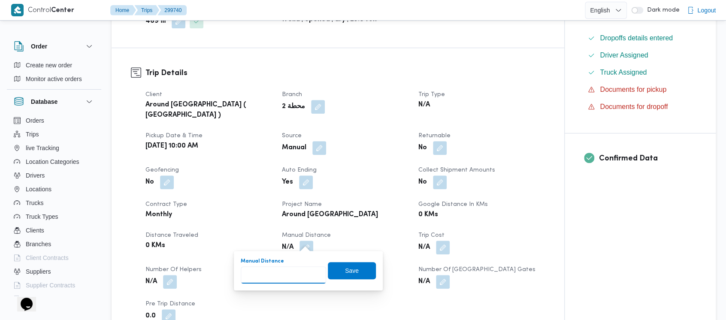
click at [280, 276] on input "Manual Distance" at bounding box center [283, 275] width 85 height 17
paste input "15"
type input "15"
click at [328, 273] on span "Save" at bounding box center [352, 270] width 48 height 17
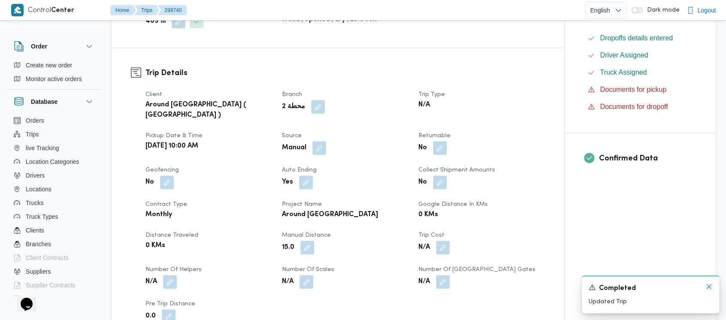
click at [710, 287] on icon "Dismiss toast" at bounding box center [709, 286] width 7 height 7
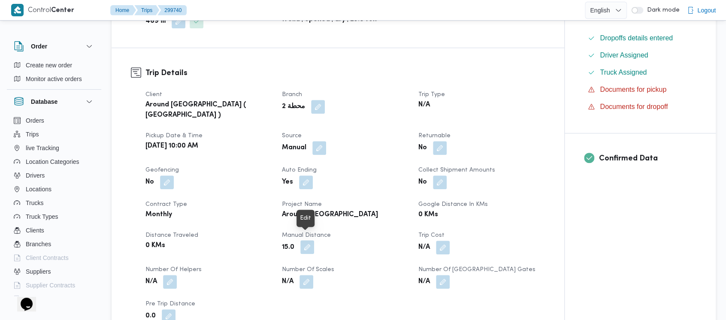
click at [304, 242] on button "button" at bounding box center [308, 247] width 14 height 14
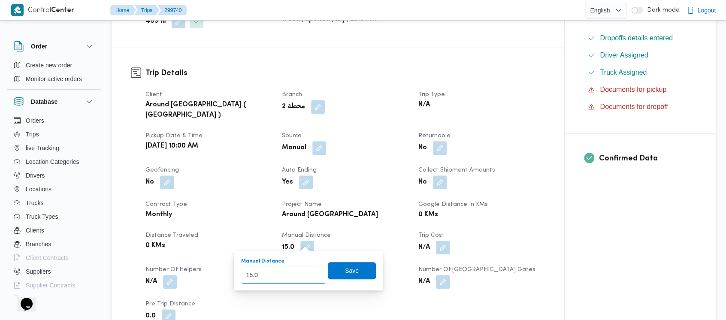
click at [278, 277] on input "15.0" at bounding box center [283, 275] width 85 height 17
type input "1"
click at [256, 277] on input "1" at bounding box center [283, 275] width 85 height 17
type input "1"
click at [265, 276] on input "1" at bounding box center [283, 275] width 85 height 17
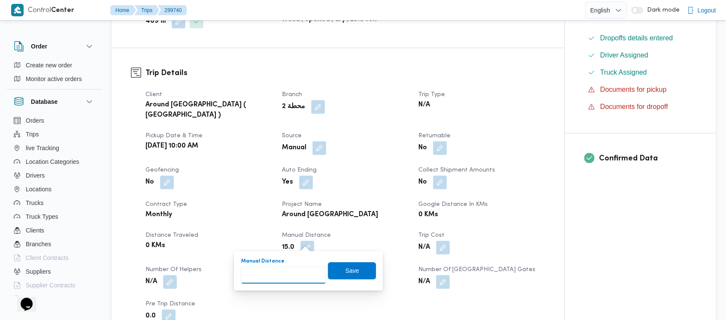
paste input "1.5"
type input "1.5"
click at [353, 274] on span "Save" at bounding box center [352, 270] width 48 height 17
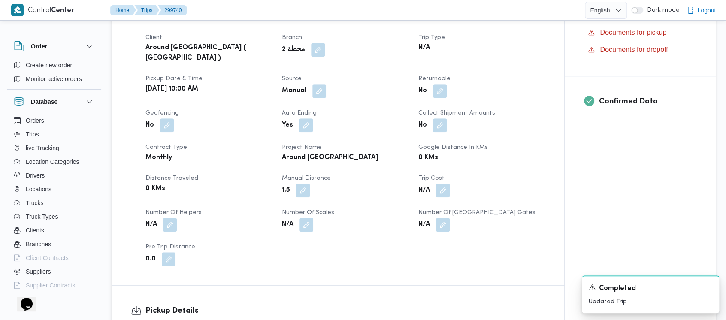
scroll to position [343, 0]
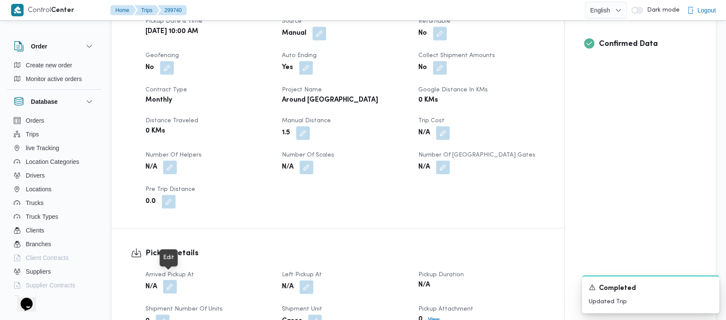
click at [168, 280] on button "button" at bounding box center [170, 287] width 14 height 14
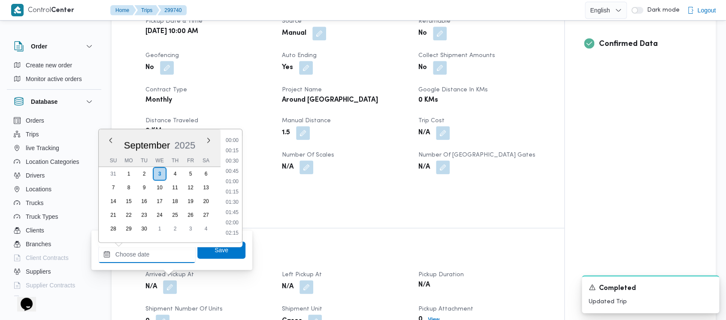
click at [158, 258] on input "Arrived Pickup At" at bounding box center [146, 254] width 97 height 17
click at [108, 139] on button "Previous Month" at bounding box center [110, 140] width 8 height 8
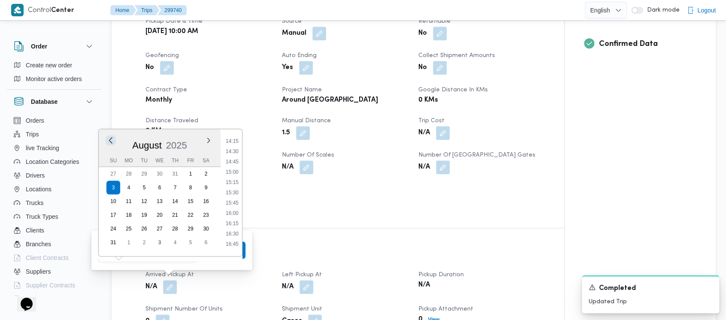
click at [108, 139] on button "Previous Month" at bounding box center [110, 140] width 8 height 8
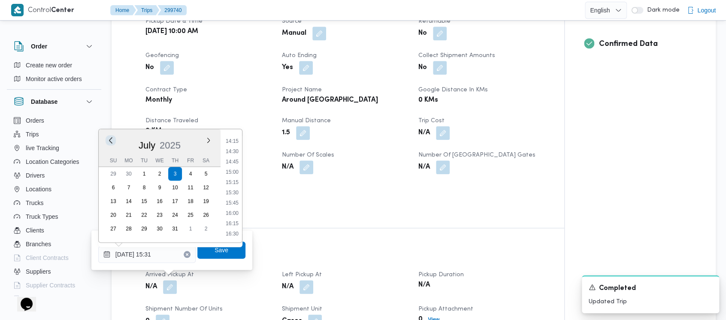
click at [108, 139] on button "Previous Month" at bounding box center [110, 140] width 8 height 8
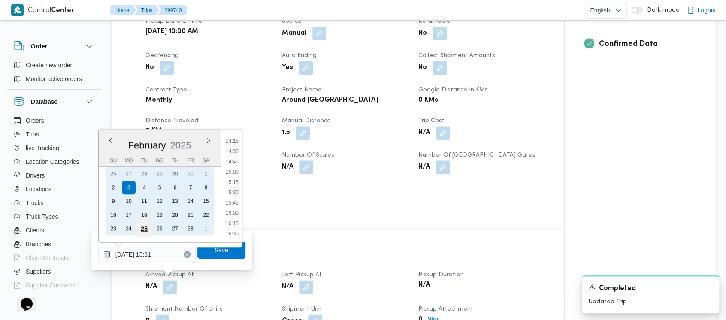
click at [146, 227] on div "25" at bounding box center [144, 229] width 16 height 16
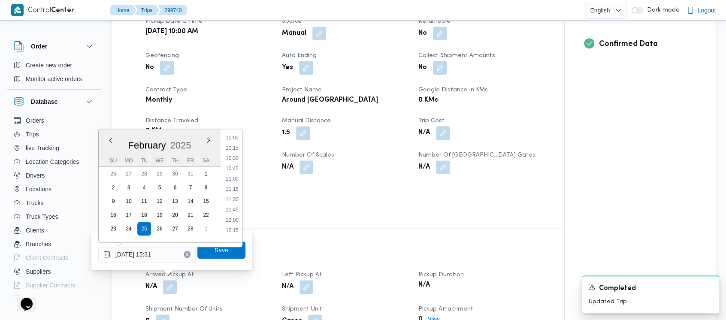
click at [231, 135] on div "Time 00:00 00:15 00:30 00:45 01:00 01:15 01:30 01:45 02:00 02:15 02:30 02:45 03…" at bounding box center [231, 185] width 21 height 113
click at [231, 138] on li "10:00" at bounding box center [232, 138] width 20 height 9
type input "25/02/2025 10:00"
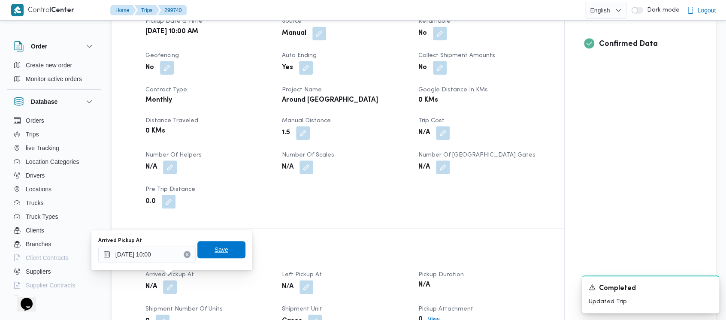
click at [220, 253] on span "Save" at bounding box center [222, 250] width 14 height 10
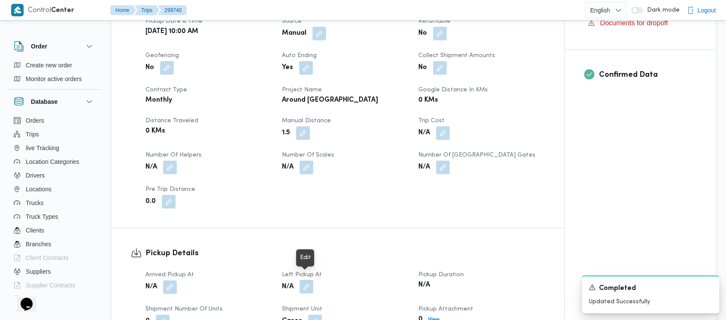
click at [310, 282] on button "button" at bounding box center [307, 287] width 14 height 14
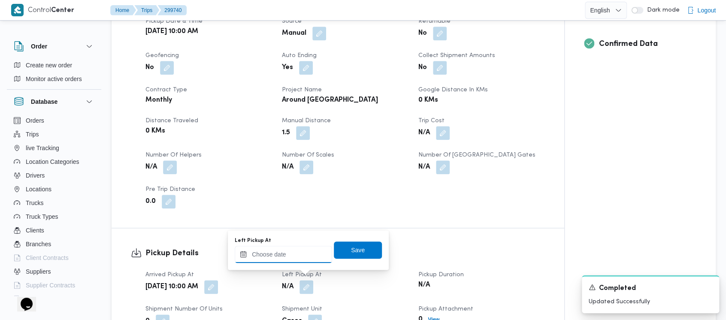
click at [276, 246] on div at bounding box center [283, 254] width 97 height 17
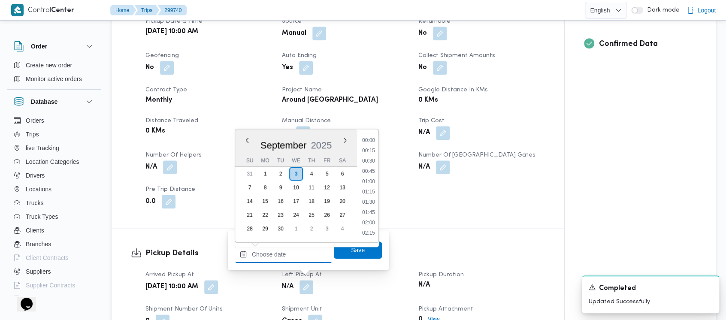
scroll to position [587, 0]
click at [245, 141] on button "Previous Month" at bounding box center [247, 140] width 8 height 8
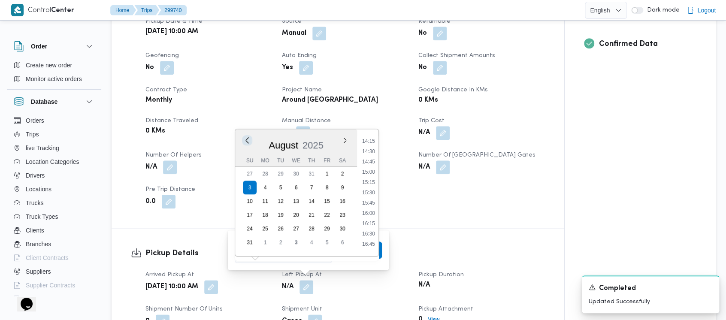
click at [245, 141] on button "Previous Month" at bounding box center [247, 140] width 8 height 8
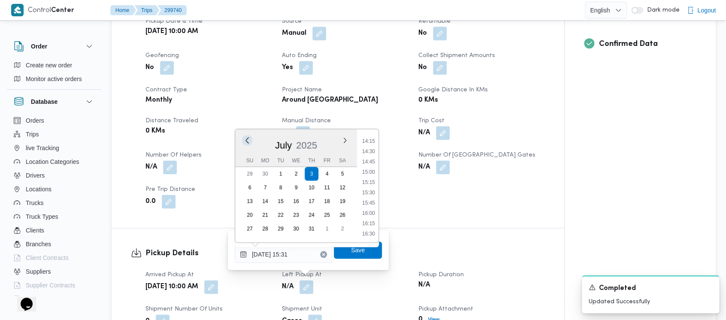
click at [245, 141] on button "Previous Month" at bounding box center [247, 140] width 8 height 8
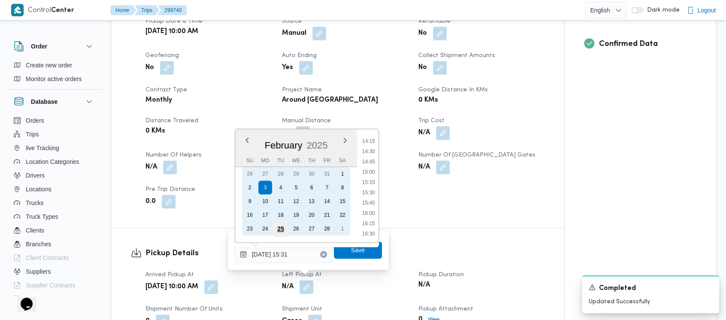
click at [277, 228] on div "25" at bounding box center [281, 229] width 16 height 16
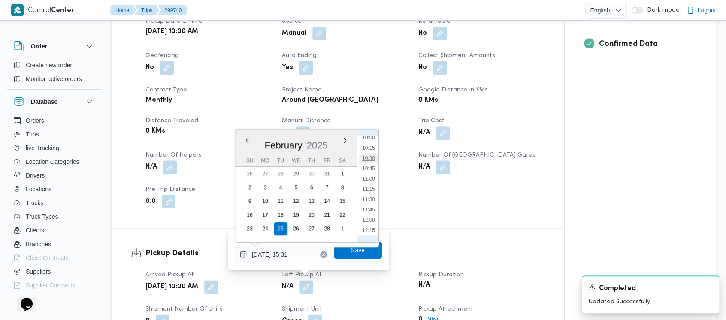
click at [365, 160] on li "10:30" at bounding box center [369, 158] width 20 height 9
type input "25/02/2025 10:30"
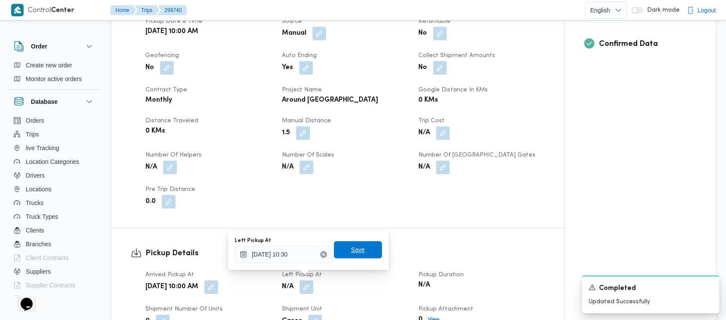
click at [357, 249] on span "Save" at bounding box center [358, 250] width 14 height 10
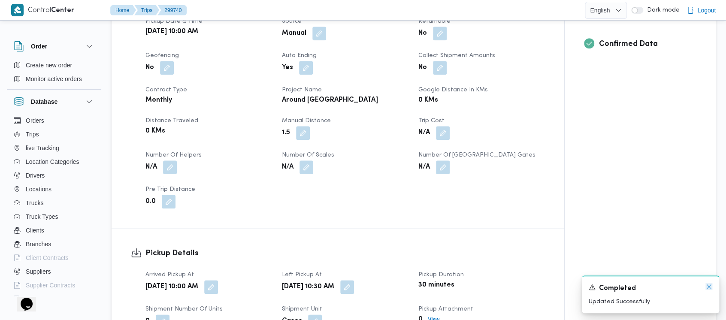
click at [708, 287] on icon "Dismiss toast" at bounding box center [709, 287] width 4 height 4
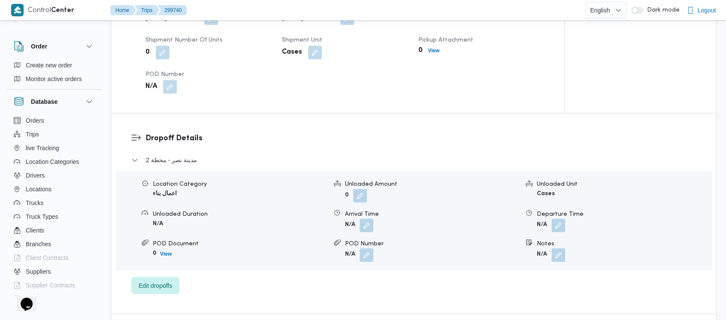
scroll to position [629, 0]
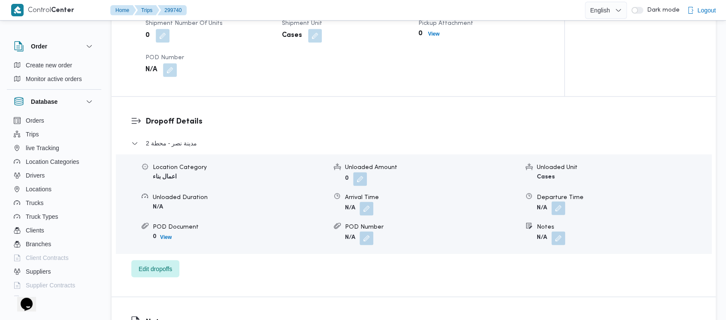
click at [559, 204] on button "button" at bounding box center [559, 208] width 14 height 14
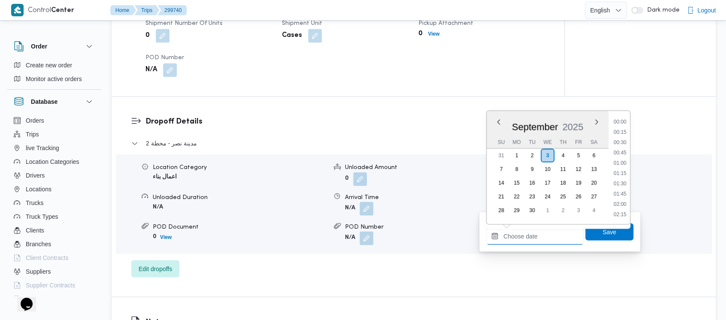
click at [527, 238] on input "Departure Time" at bounding box center [534, 236] width 97 height 17
click at [498, 122] on button "Previous Month" at bounding box center [499, 122] width 8 height 8
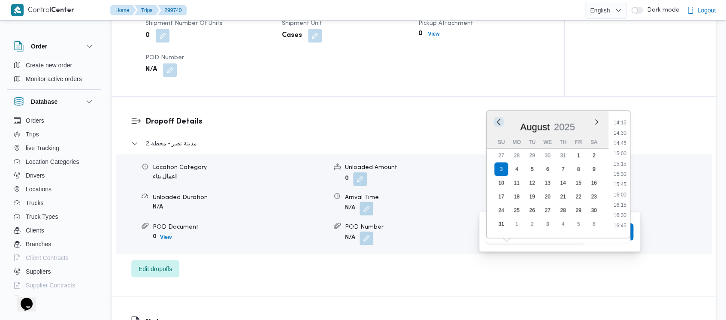
click at [499, 119] on button "Previous Month" at bounding box center [499, 122] width 8 height 8
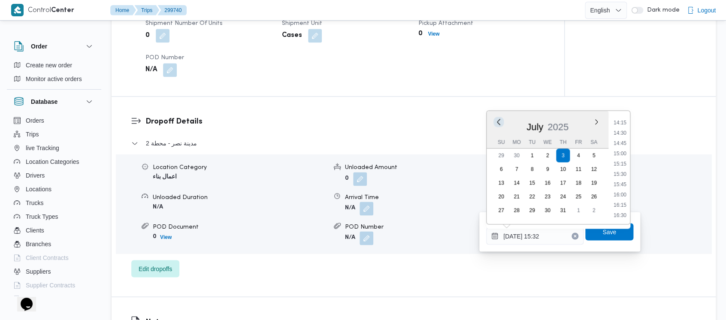
click at [500, 119] on button "Previous Month" at bounding box center [499, 122] width 8 height 8
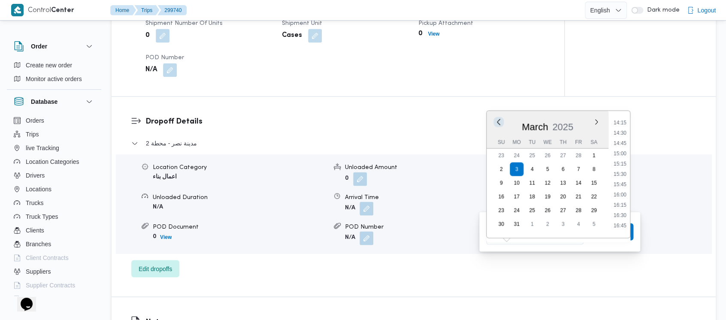
click at [500, 119] on button "Previous Month" at bounding box center [499, 122] width 8 height 8
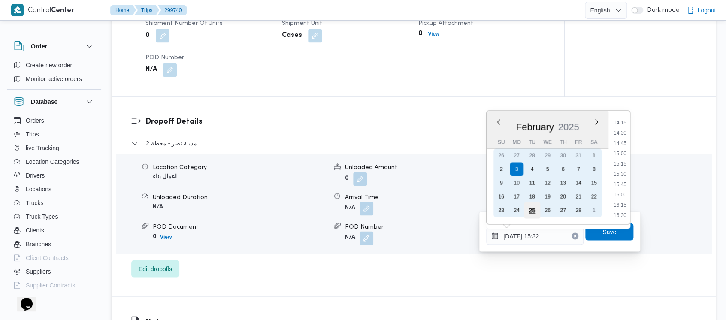
click at [532, 210] on div "25" at bounding box center [532, 210] width 16 height 16
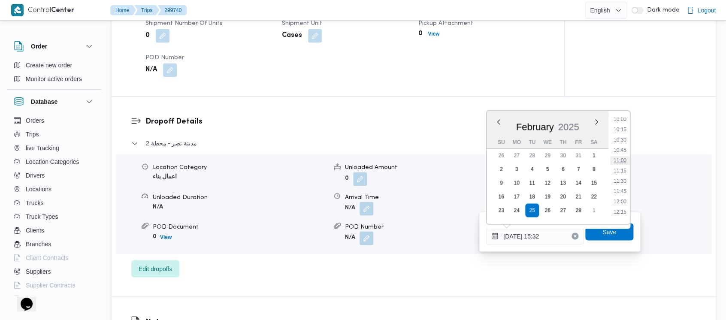
click at [624, 161] on li "11:00" at bounding box center [621, 160] width 20 height 9
type input "25/02/2025 11:00"
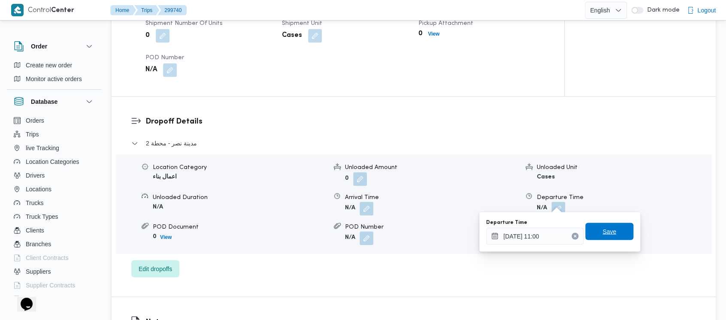
click at [603, 231] on span "Save" at bounding box center [610, 231] width 14 height 10
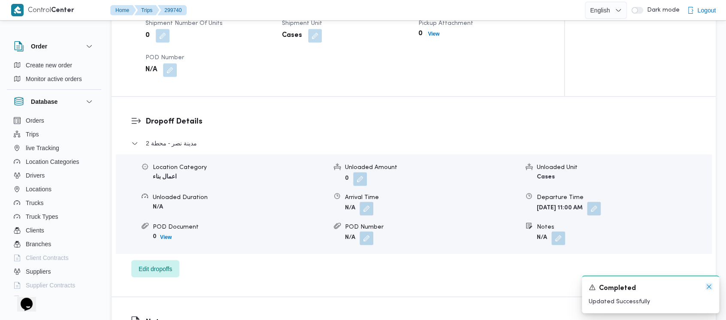
click at [709, 287] on icon "Dismiss toast" at bounding box center [709, 286] width 7 height 7
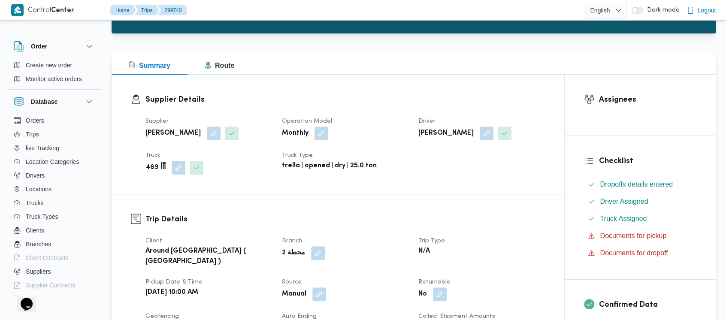
scroll to position [0, 0]
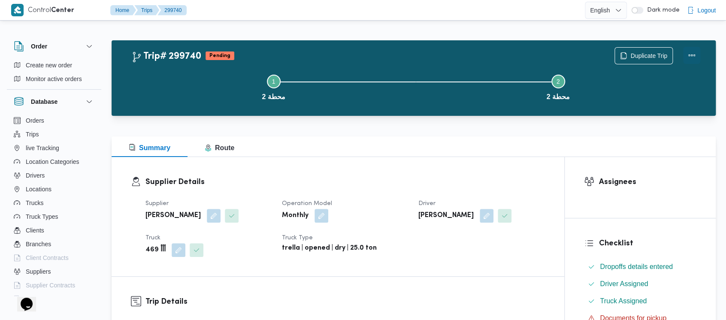
click at [694, 57] on button "Actions" at bounding box center [692, 55] width 17 height 17
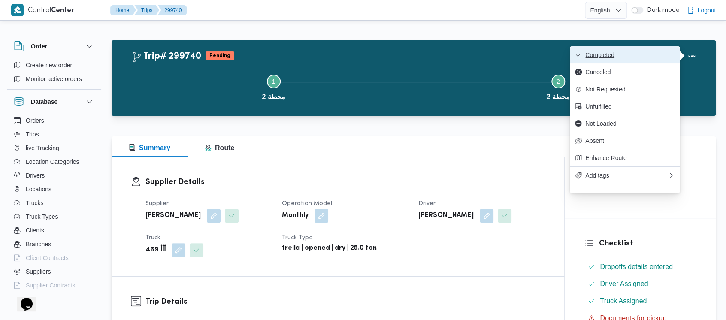
click at [608, 56] on span "Completed" at bounding box center [630, 55] width 89 height 7
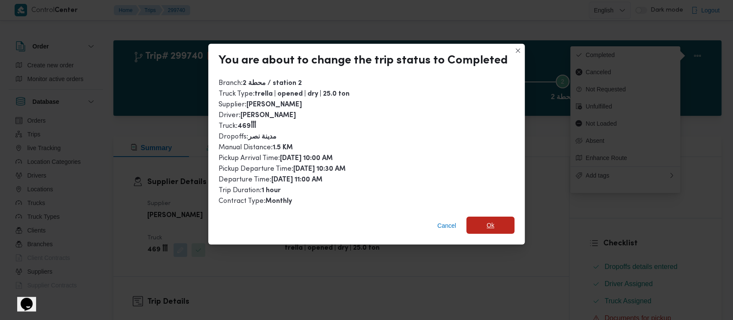
click at [492, 226] on span "Ok" at bounding box center [490, 225] width 48 height 17
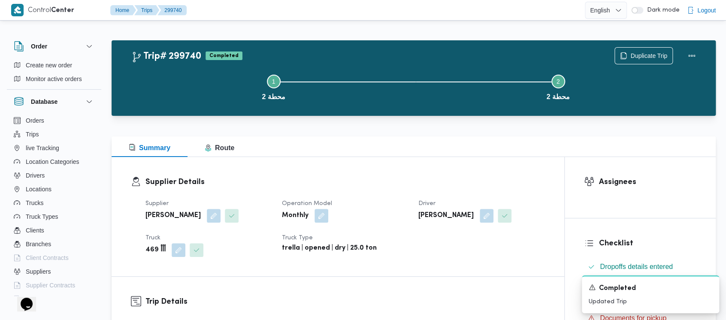
click at [205, 86] on button "Step 1 is incomplete 1 محطة 2" at bounding box center [273, 86] width 285 height 45
